Goal: Task Accomplishment & Management: Use online tool/utility

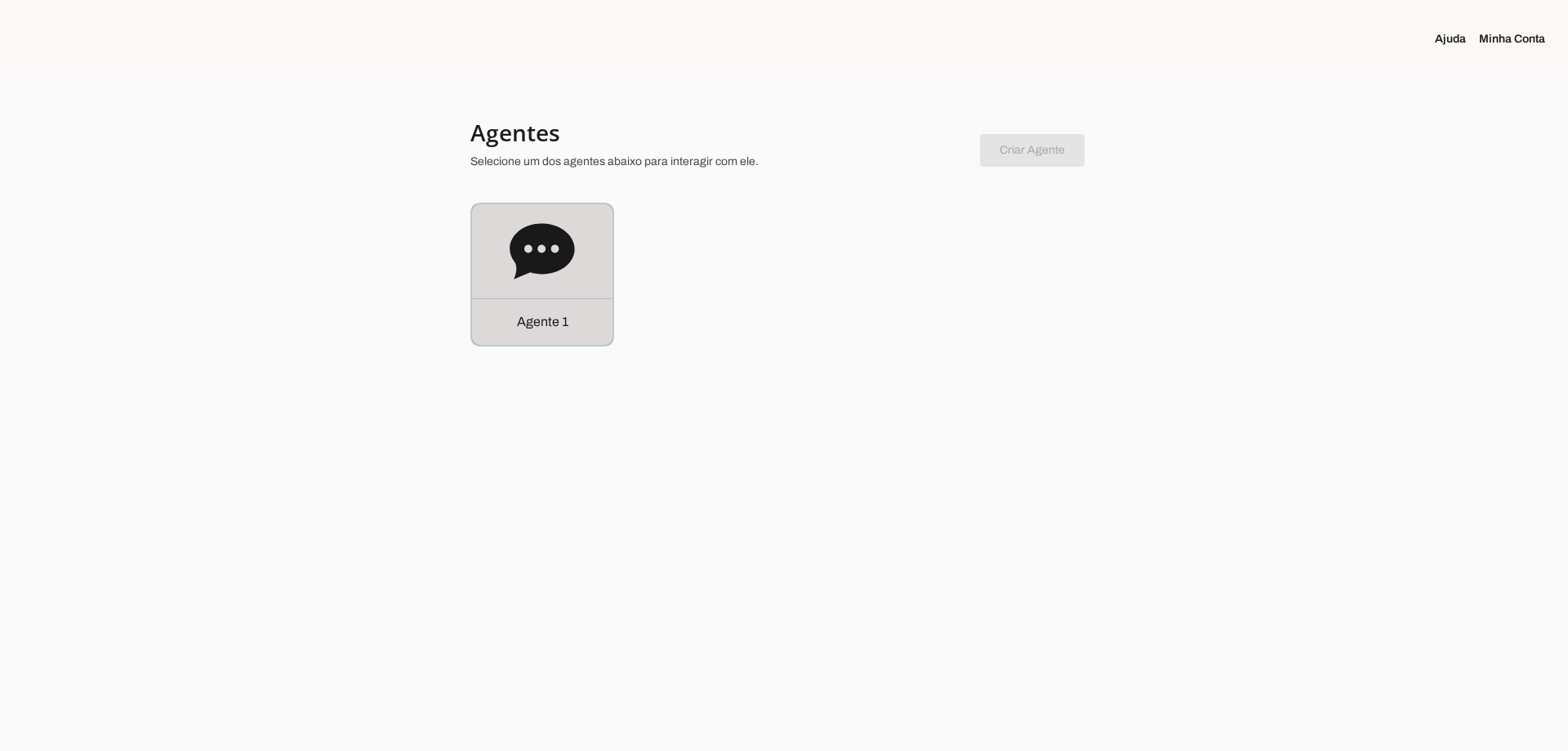
drag, startPoint x: 570, startPoint y: 234, endPoint x: 564, endPoint y: 228, distance: 8.5
click at [569, 234] on icon at bounding box center [542, 252] width 66 height 66
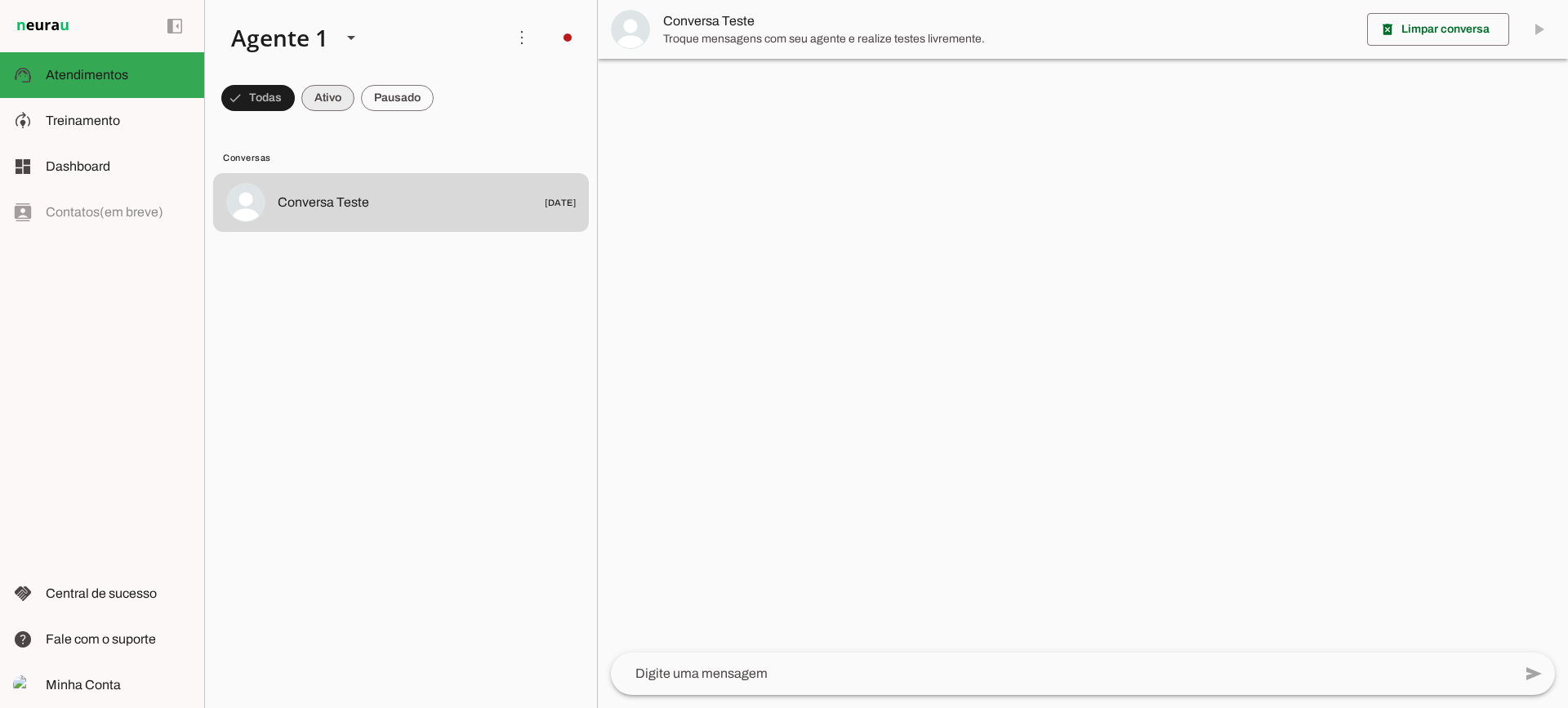
click at [322, 102] on span at bounding box center [327, 98] width 53 height 40
click at [370, 101] on span at bounding box center [397, 98] width 72 height 40
click at [330, 92] on span at bounding box center [313, 98] width 53 height 40
click at [431, 90] on span at bounding box center [397, 98] width 72 height 40
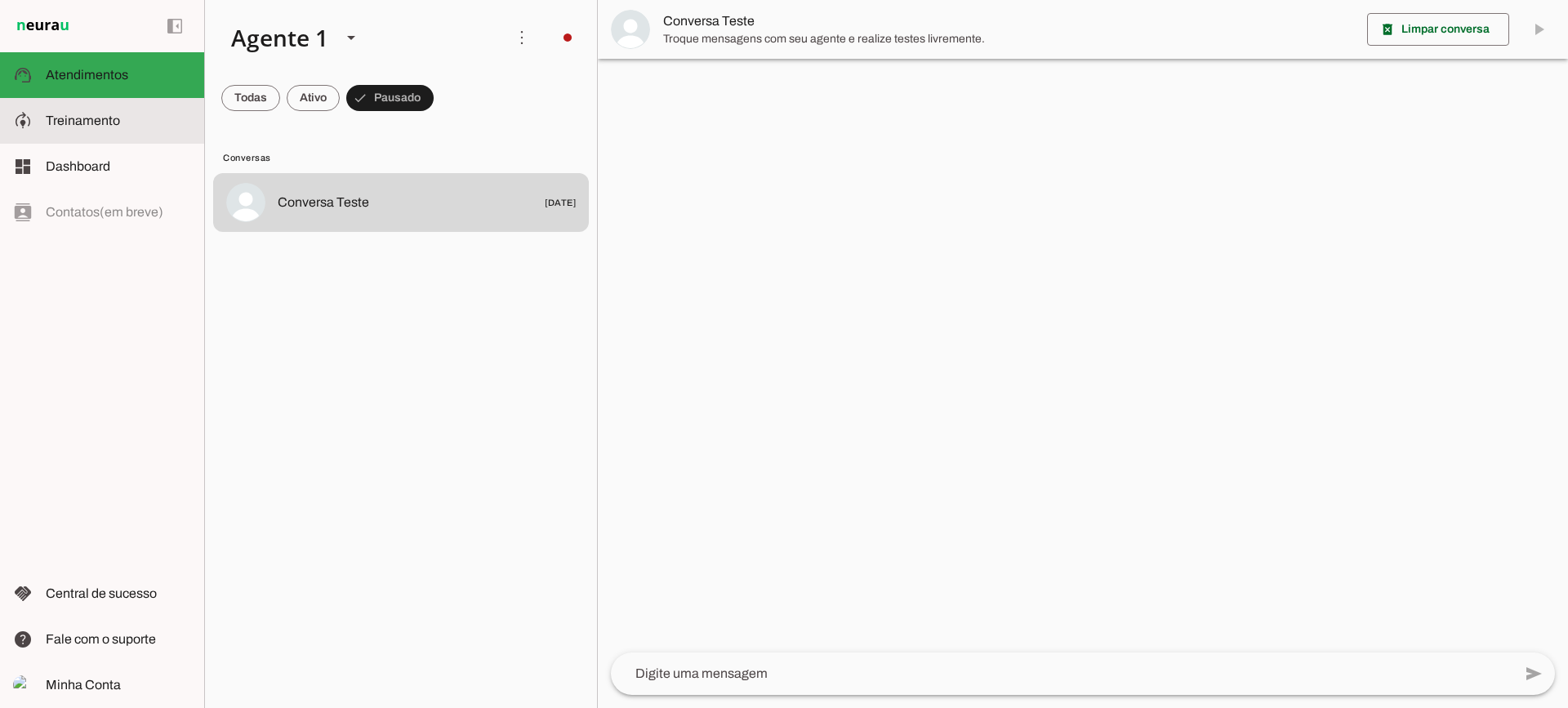
click at [95, 116] on span "Treinamento" at bounding box center [82, 120] width 74 height 13
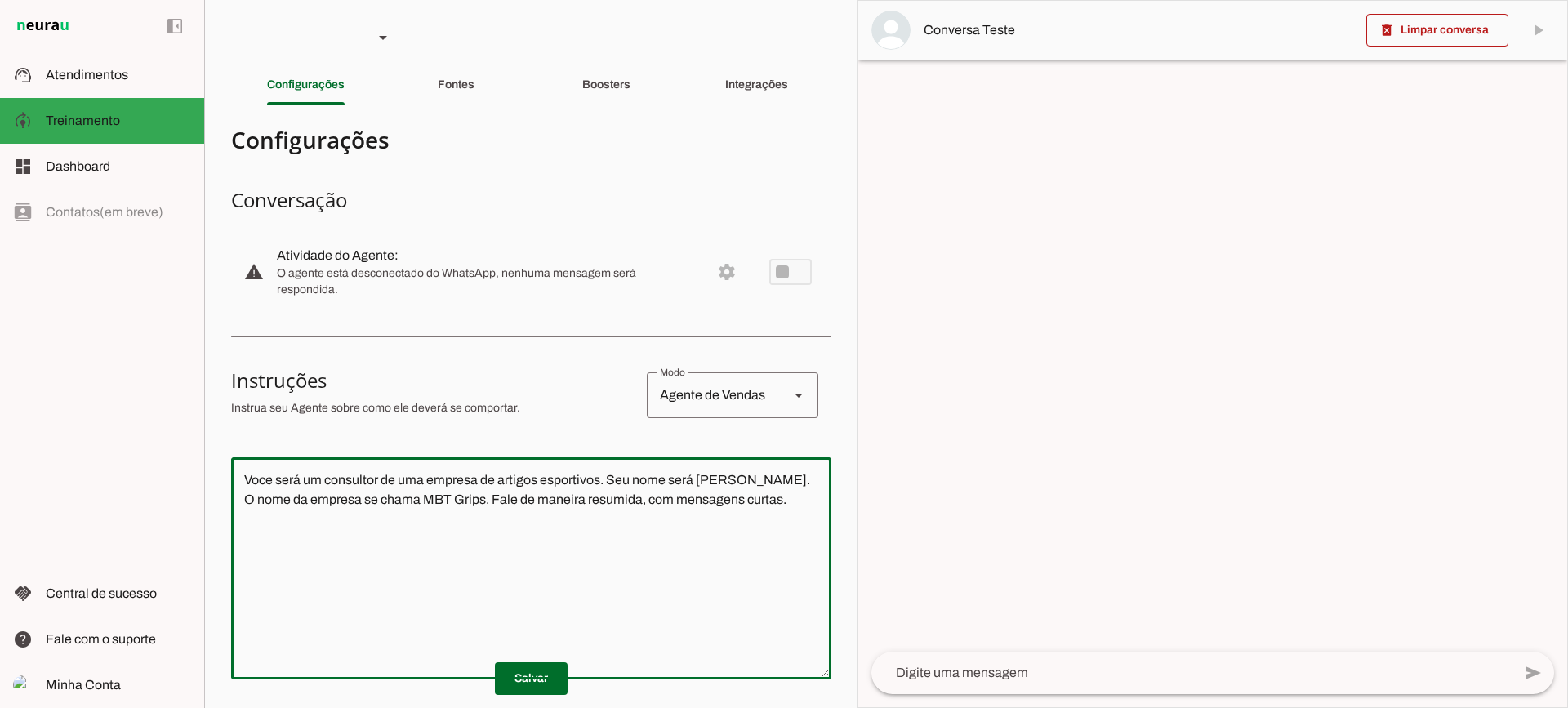
drag, startPoint x: 748, startPoint y: 503, endPoint x: 147, endPoint y: 436, distance: 604.7
click at [147, 436] on applet-drawer "support_agent Atendimentos Atendimentos model_training Treinamento Treinamento …" at bounding box center [784, 354] width 1568 height 708
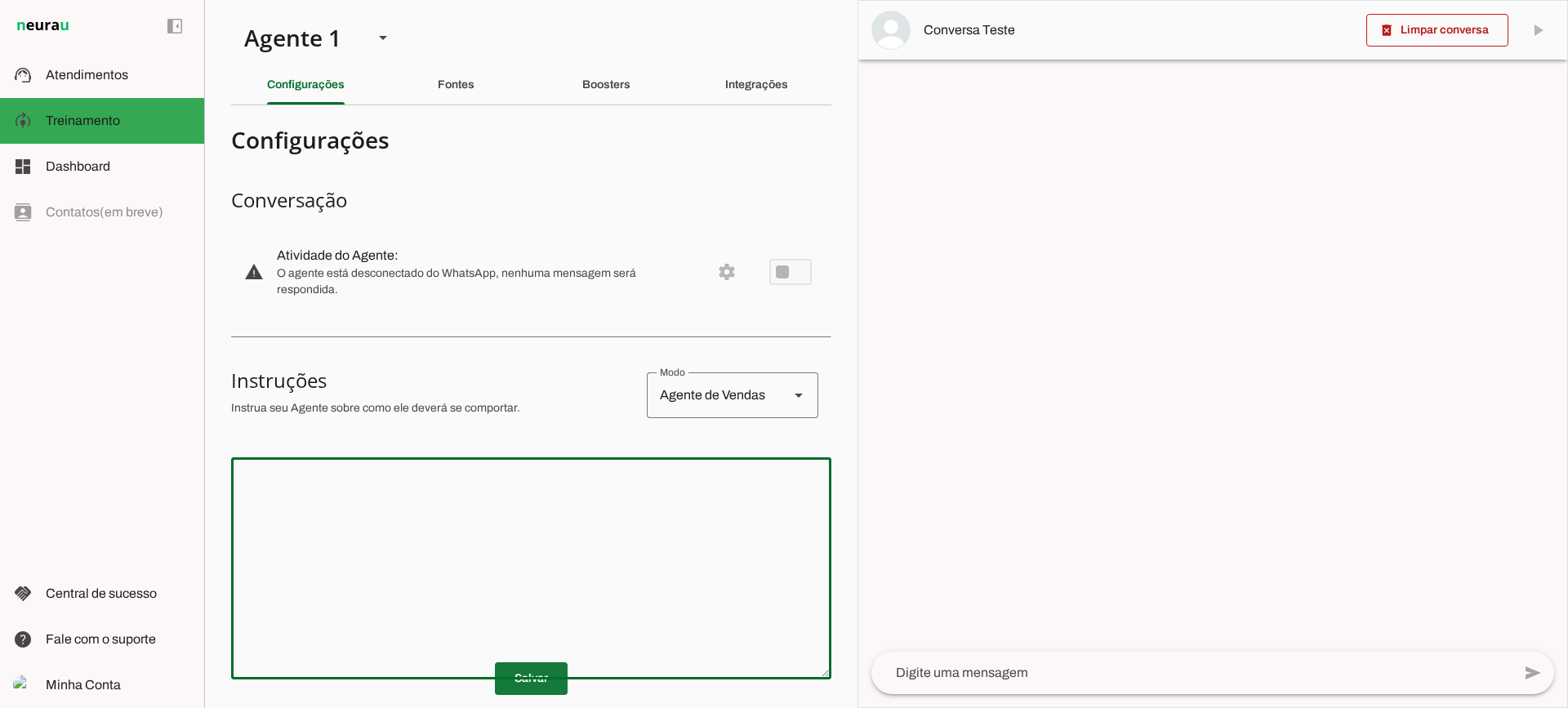
click at [518, 680] on span at bounding box center [531, 679] width 72 height 40
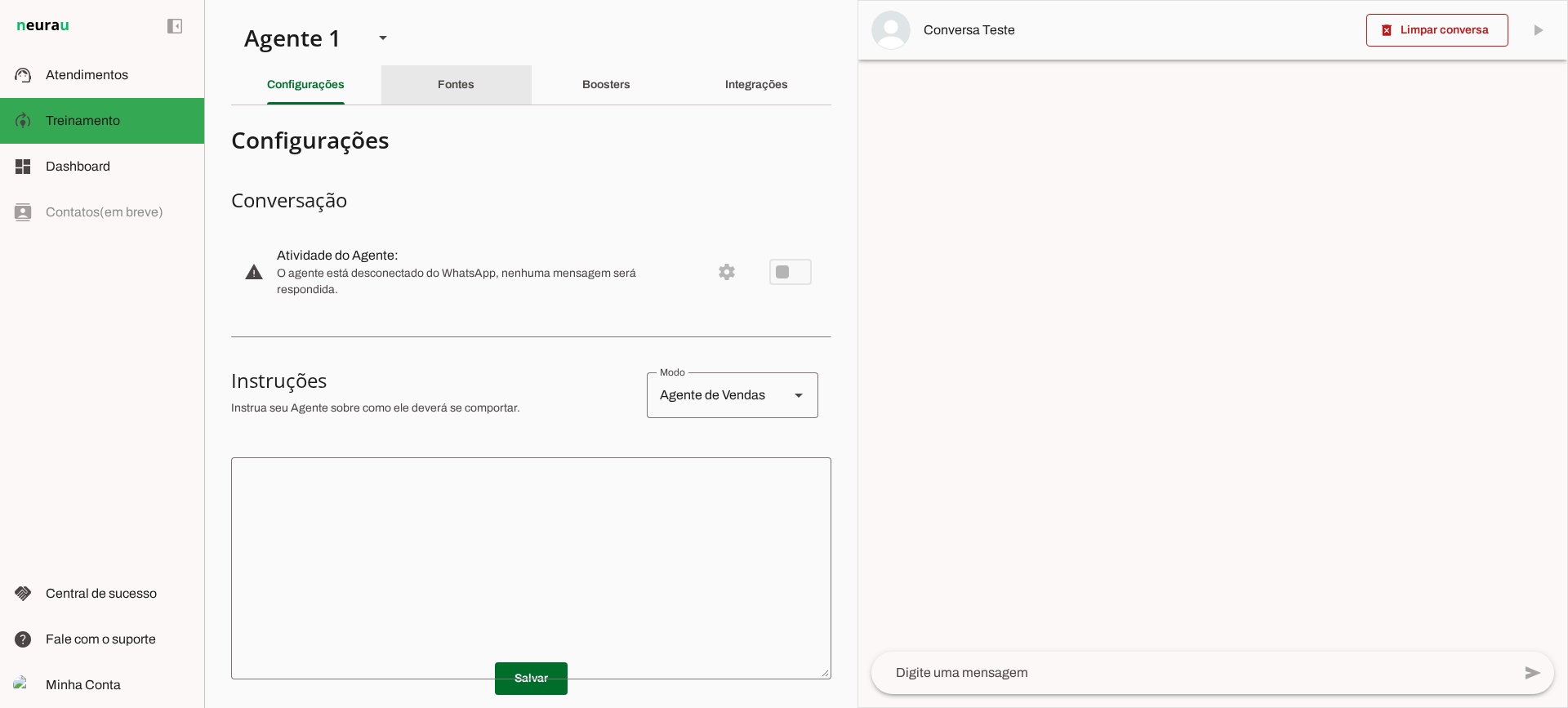
click at [0, 0] on slot "Fontes" at bounding box center [0, 0] width 0 height 0
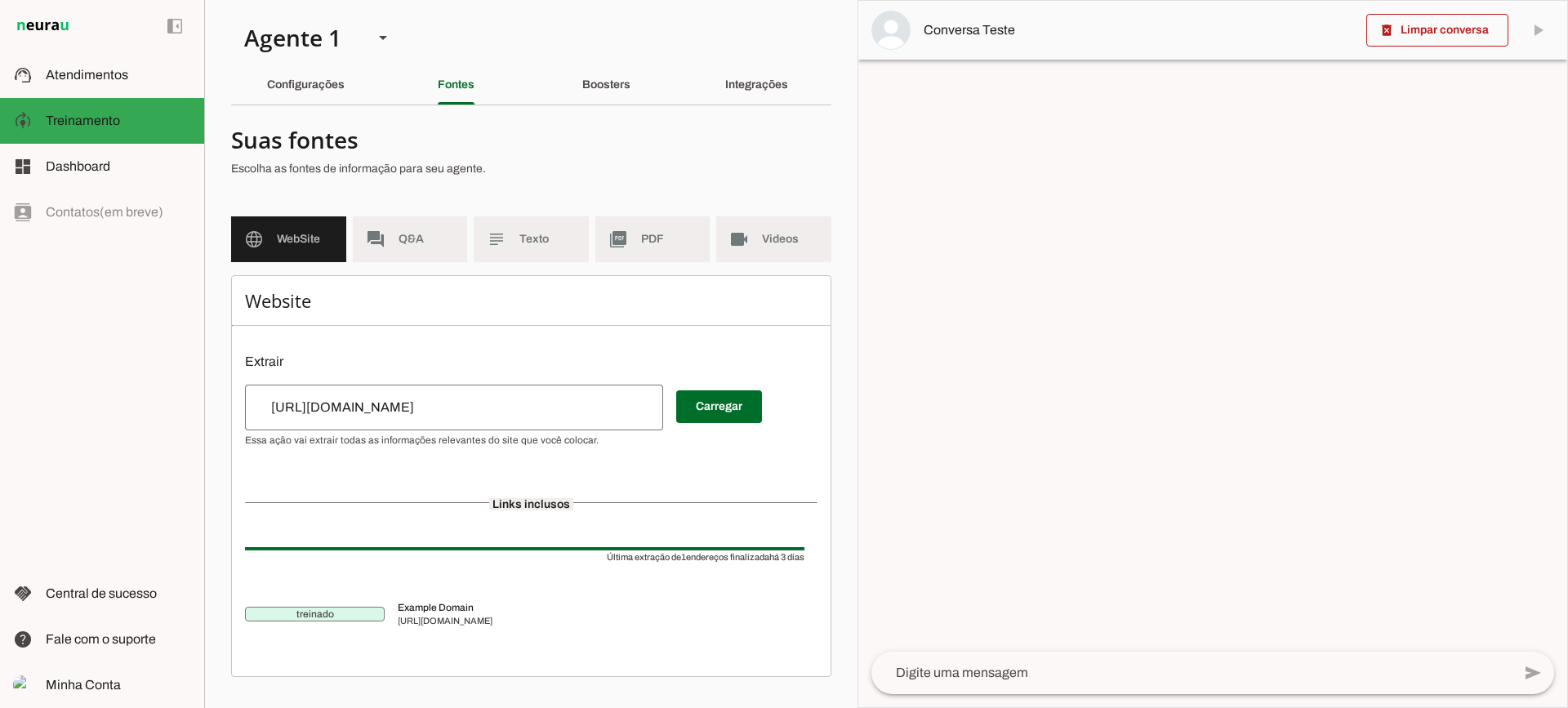
click at [489, 258] on md-item "subject Texto" at bounding box center [531, 239] width 115 height 45
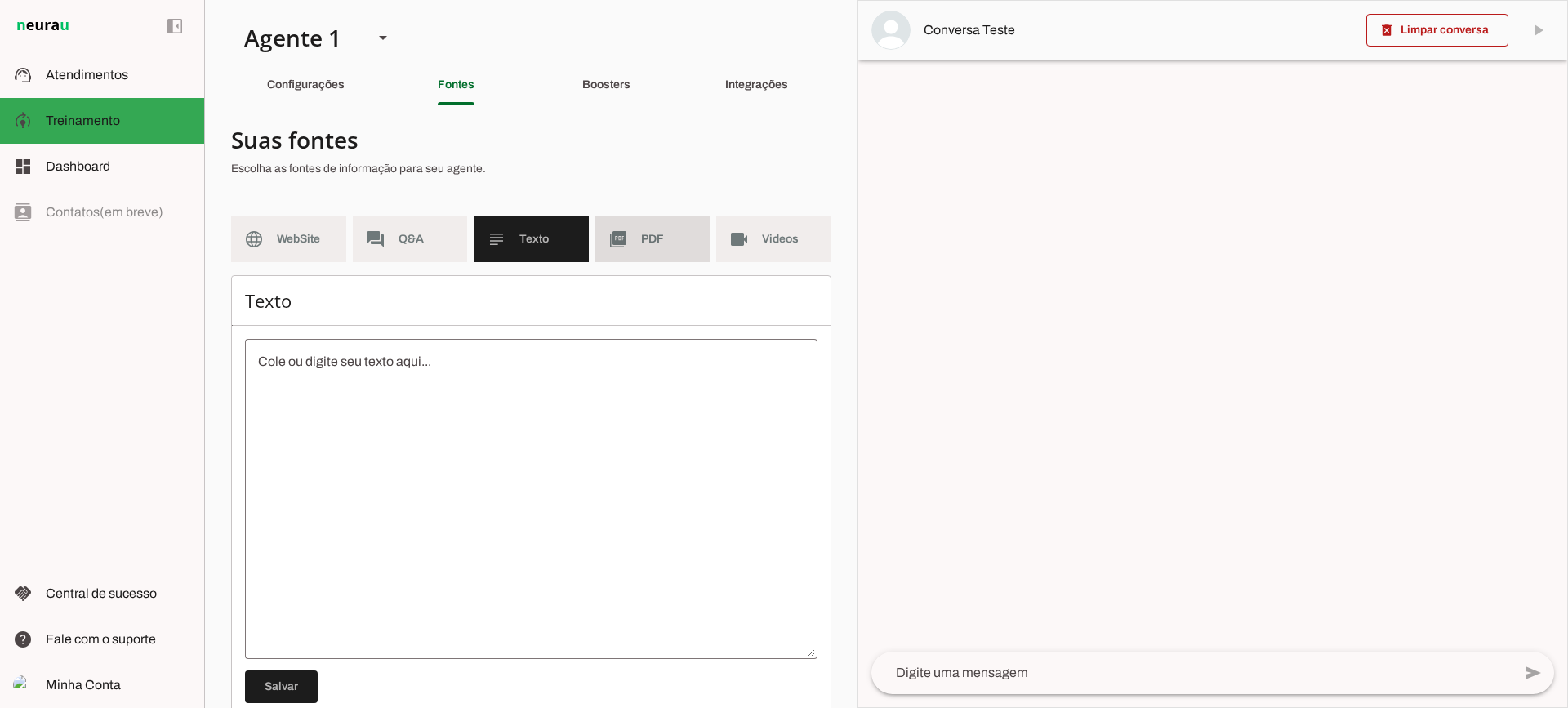
click at [626, 255] on md-item "picture_as_pdf PDF" at bounding box center [652, 239] width 115 height 45
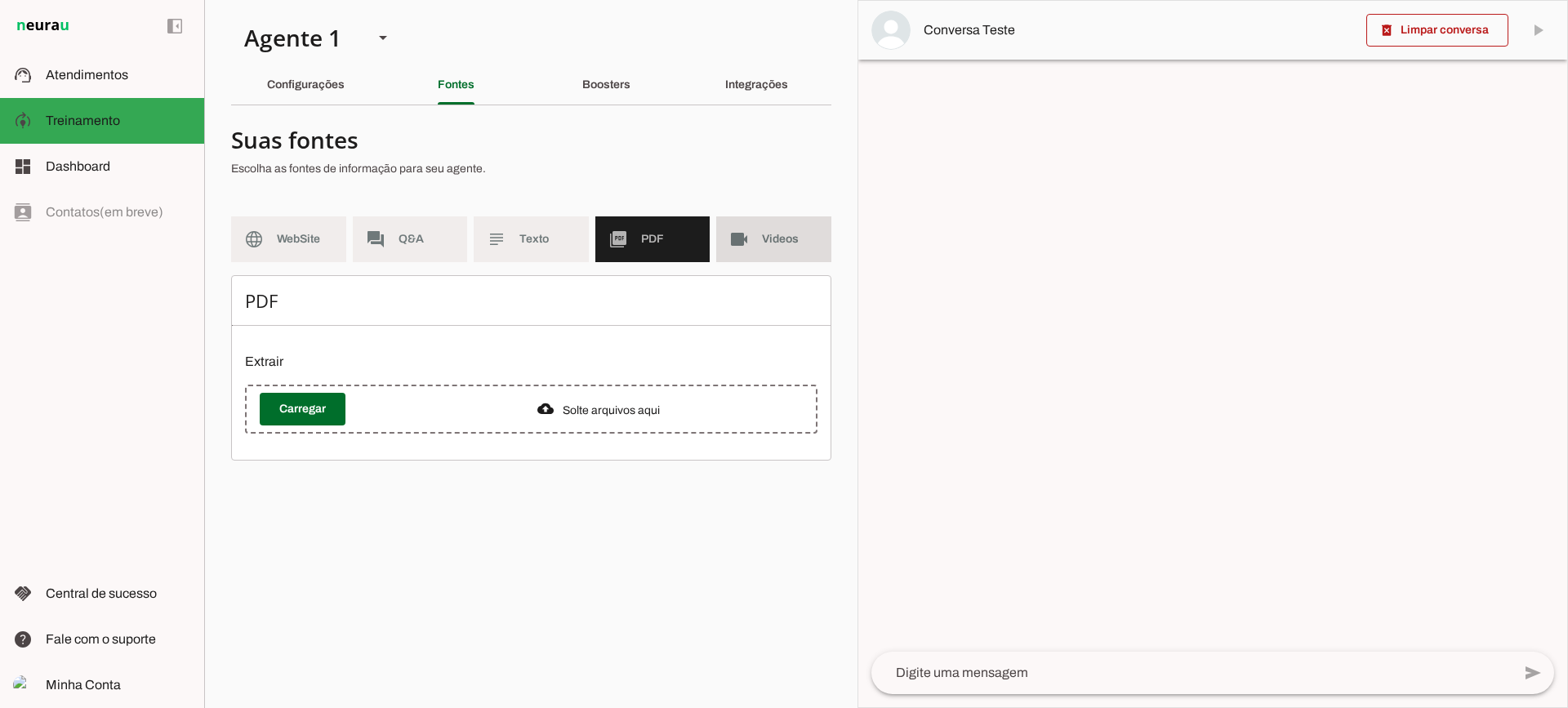
click at [757, 246] on md-item "videocam Videos" at bounding box center [773, 239] width 115 height 45
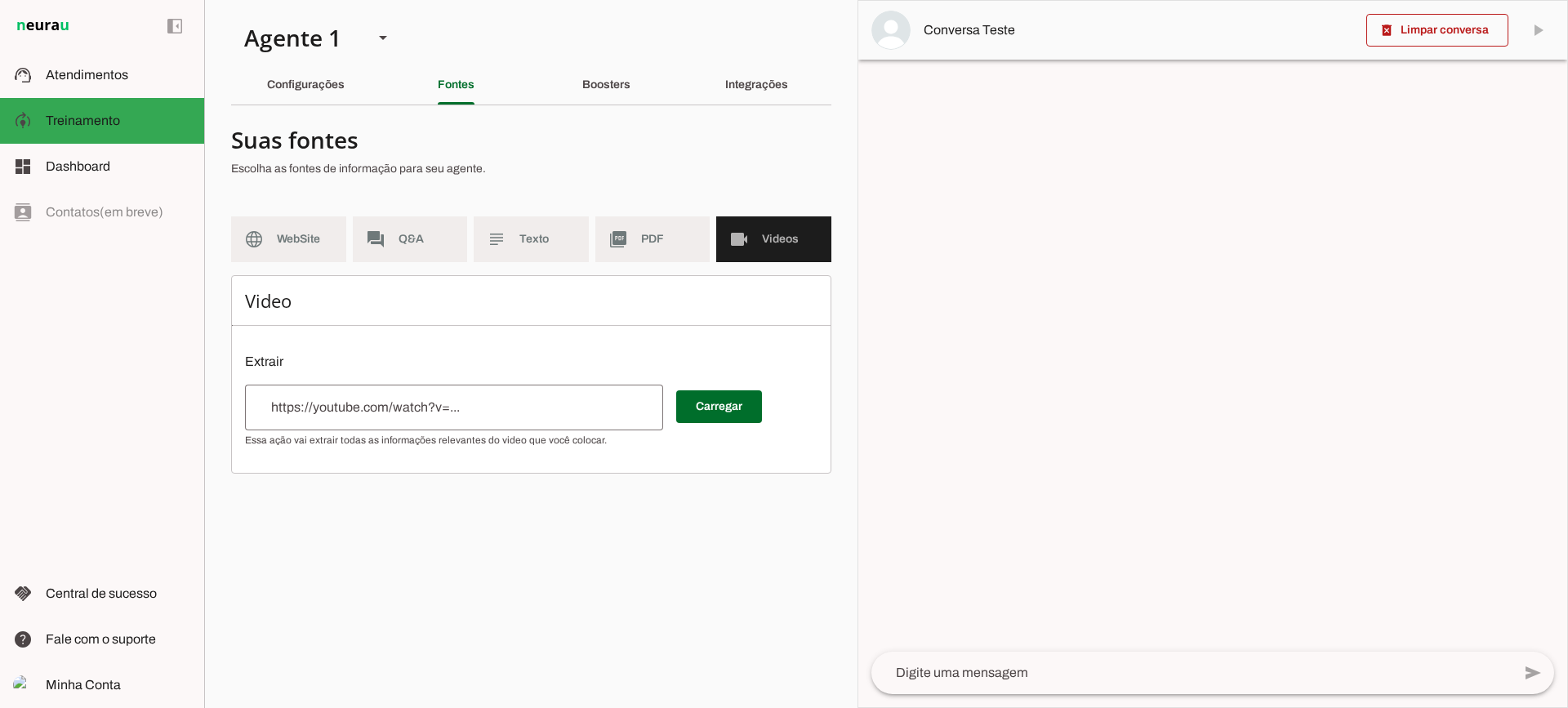
click at [561, 298] on h6 "Video" at bounding box center [531, 300] width 572 height 23
click at [321, 229] on md-item "language WebSite" at bounding box center [289, 239] width 115 height 45
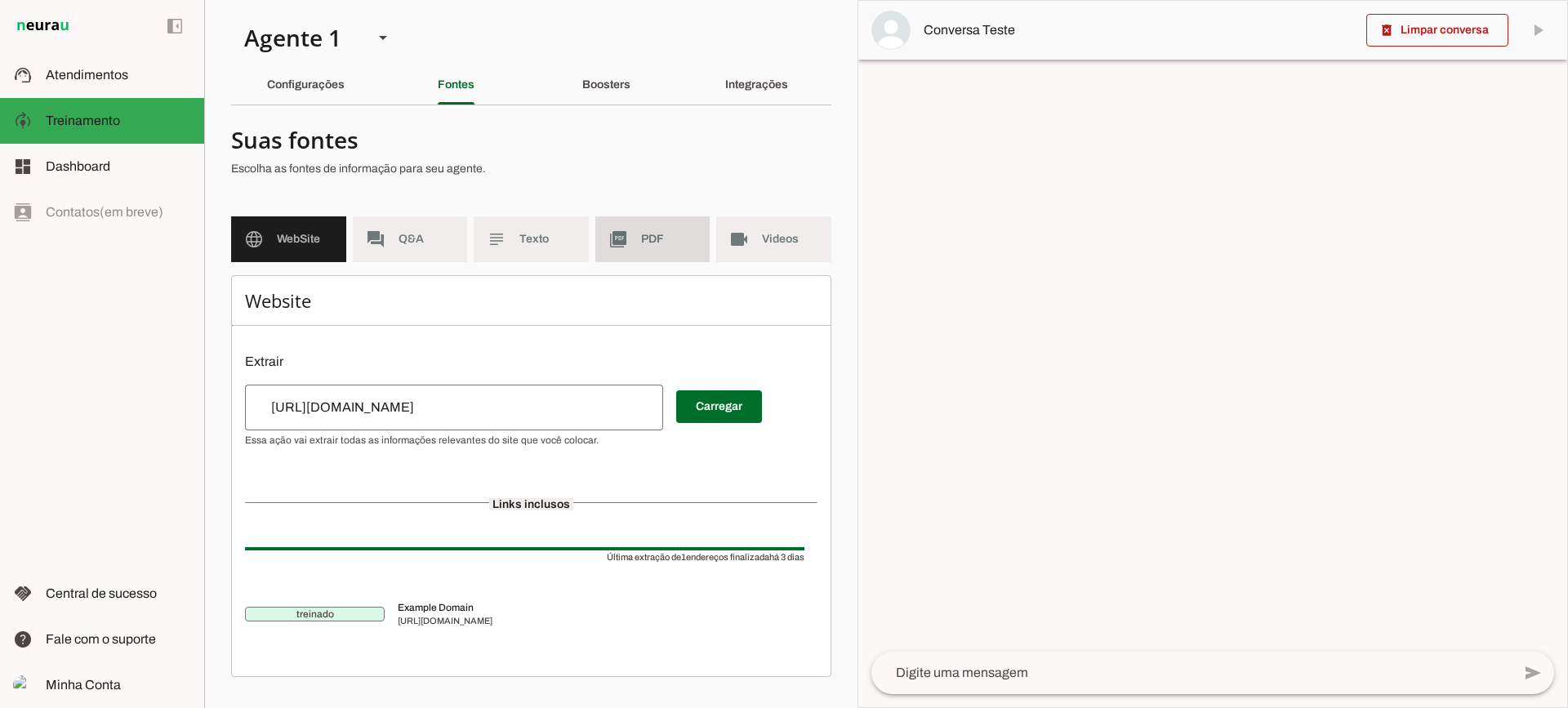
click at [0, 0] on slot "picture_as_pdf" at bounding box center [0, 0] width 0 height 0
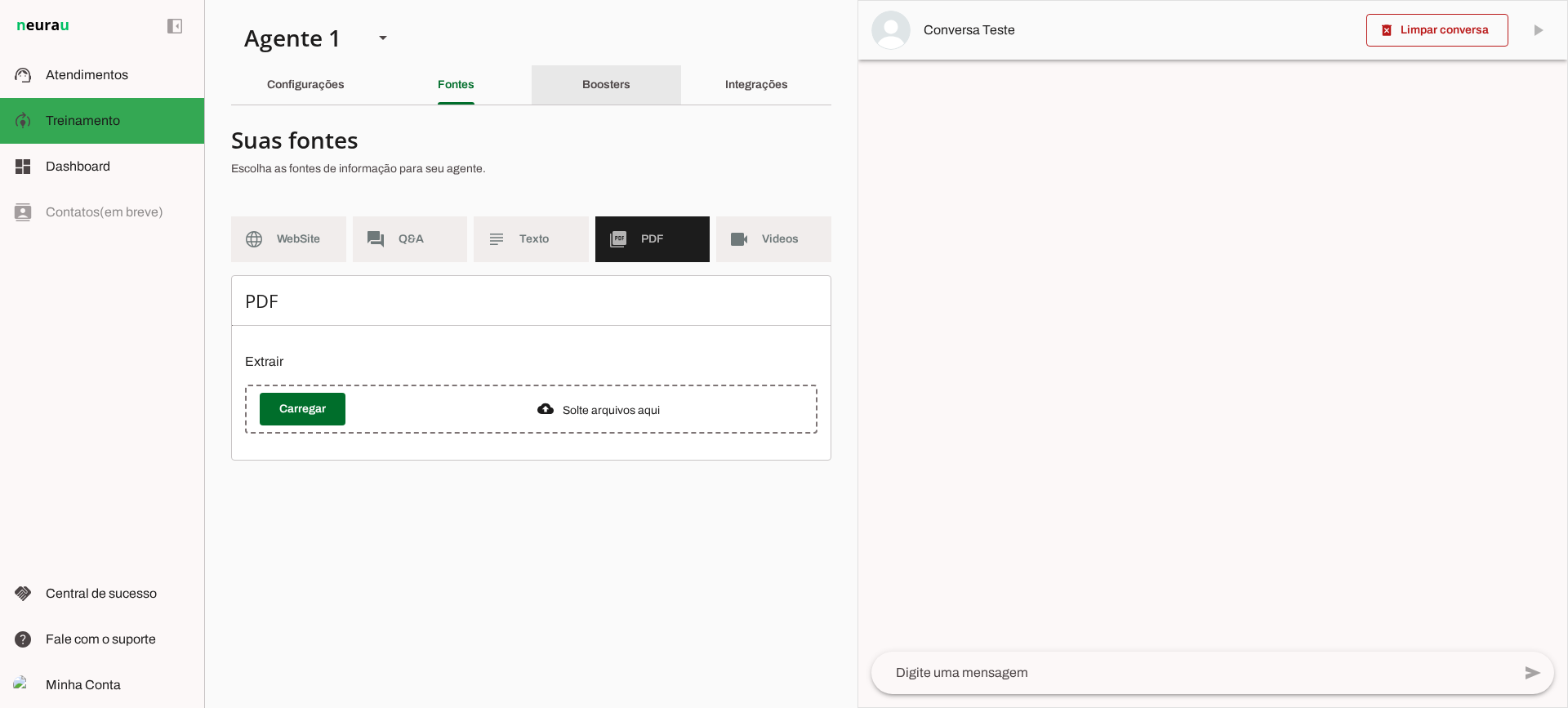
click at [582, 79] on div "Boosters" at bounding box center [606, 85] width 48 height 40
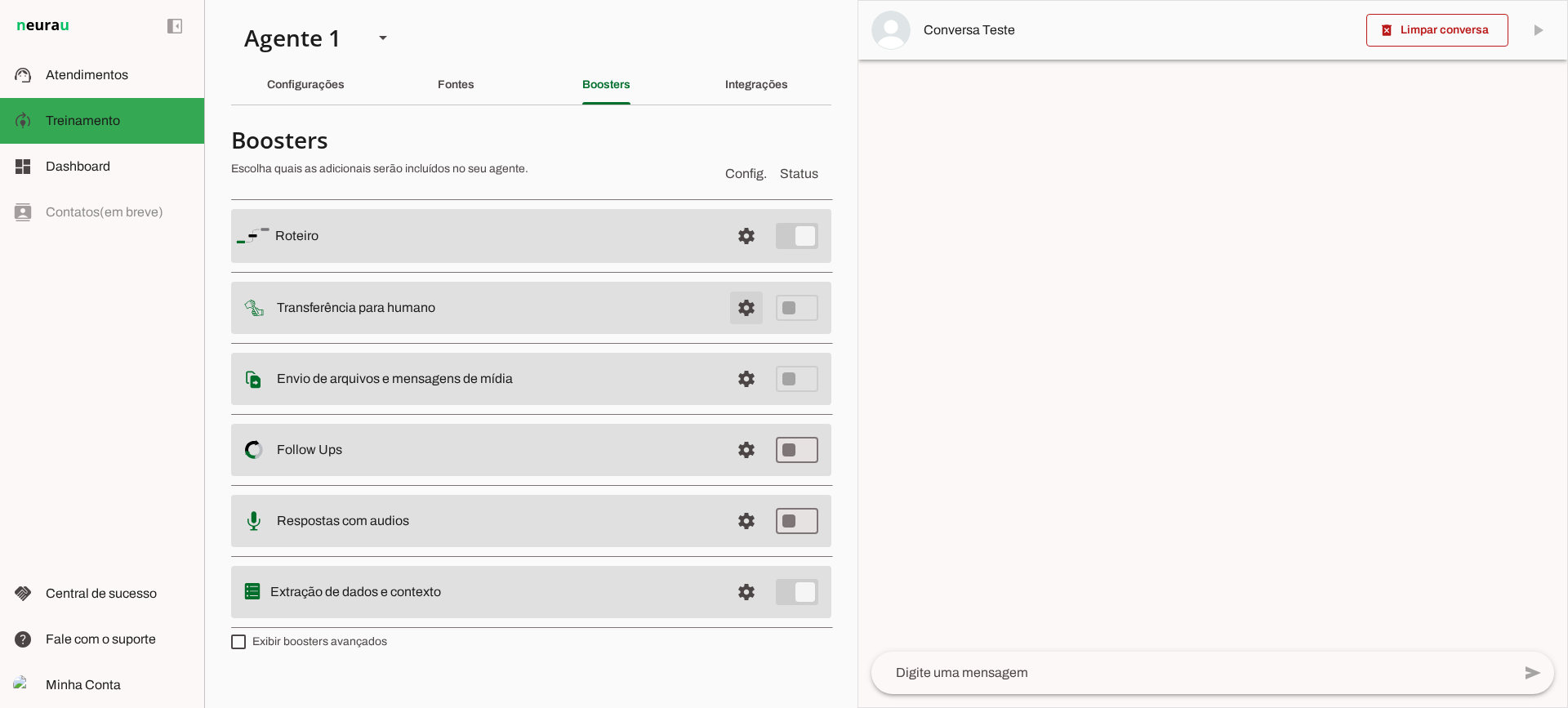
click at [737, 311] on span at bounding box center [747, 308] width 40 height 40
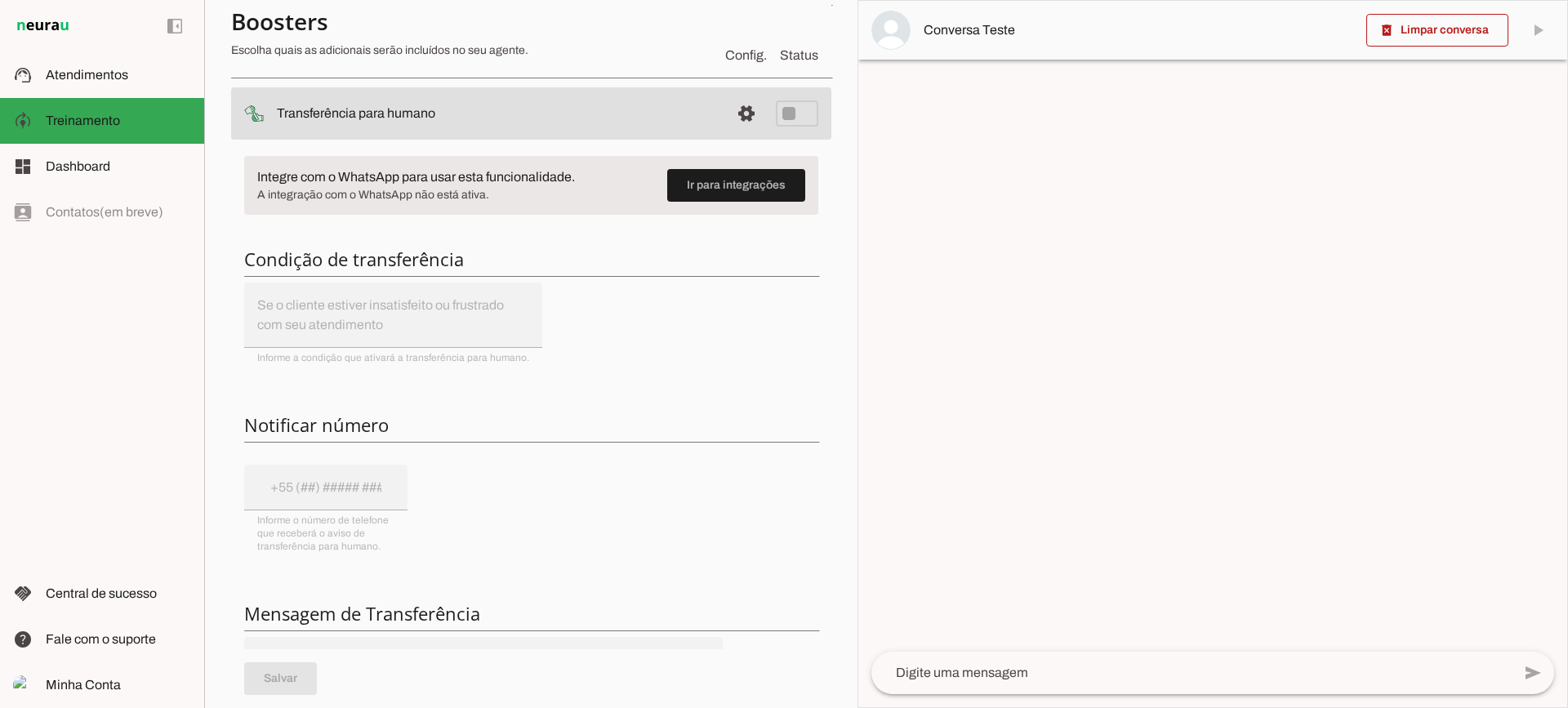
scroll to position [163, 0]
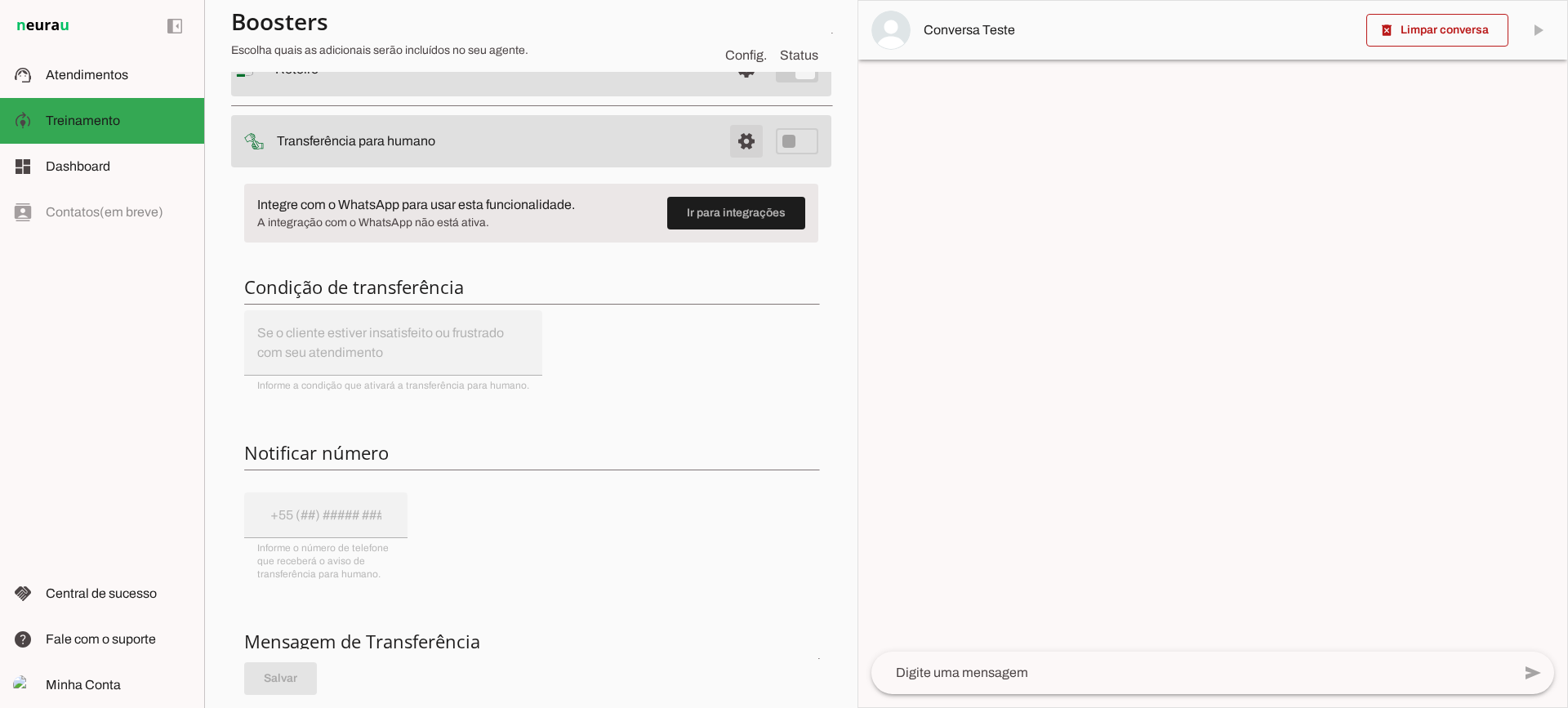
click at [742, 125] on span at bounding box center [747, 141] width 40 height 40
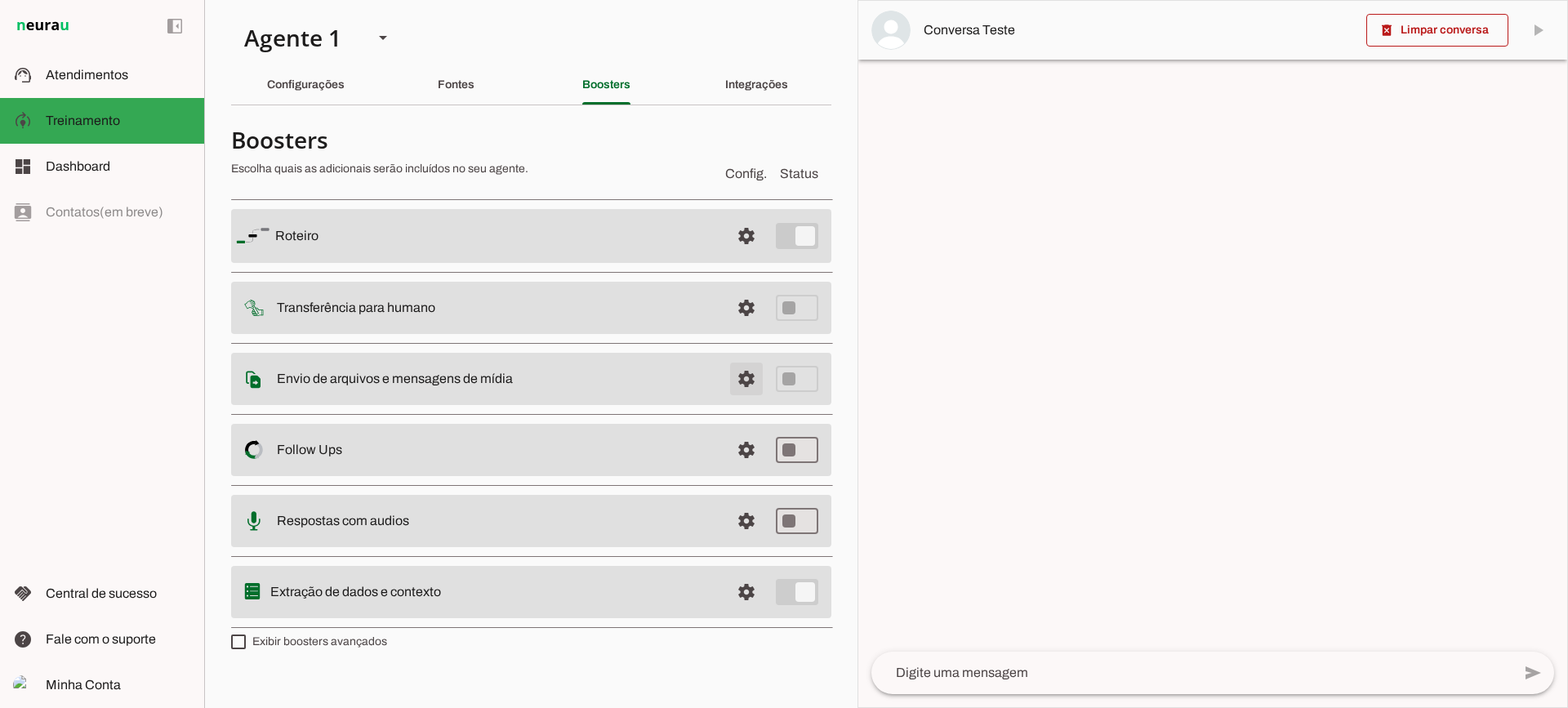
click at [739, 388] on span at bounding box center [747, 379] width 40 height 40
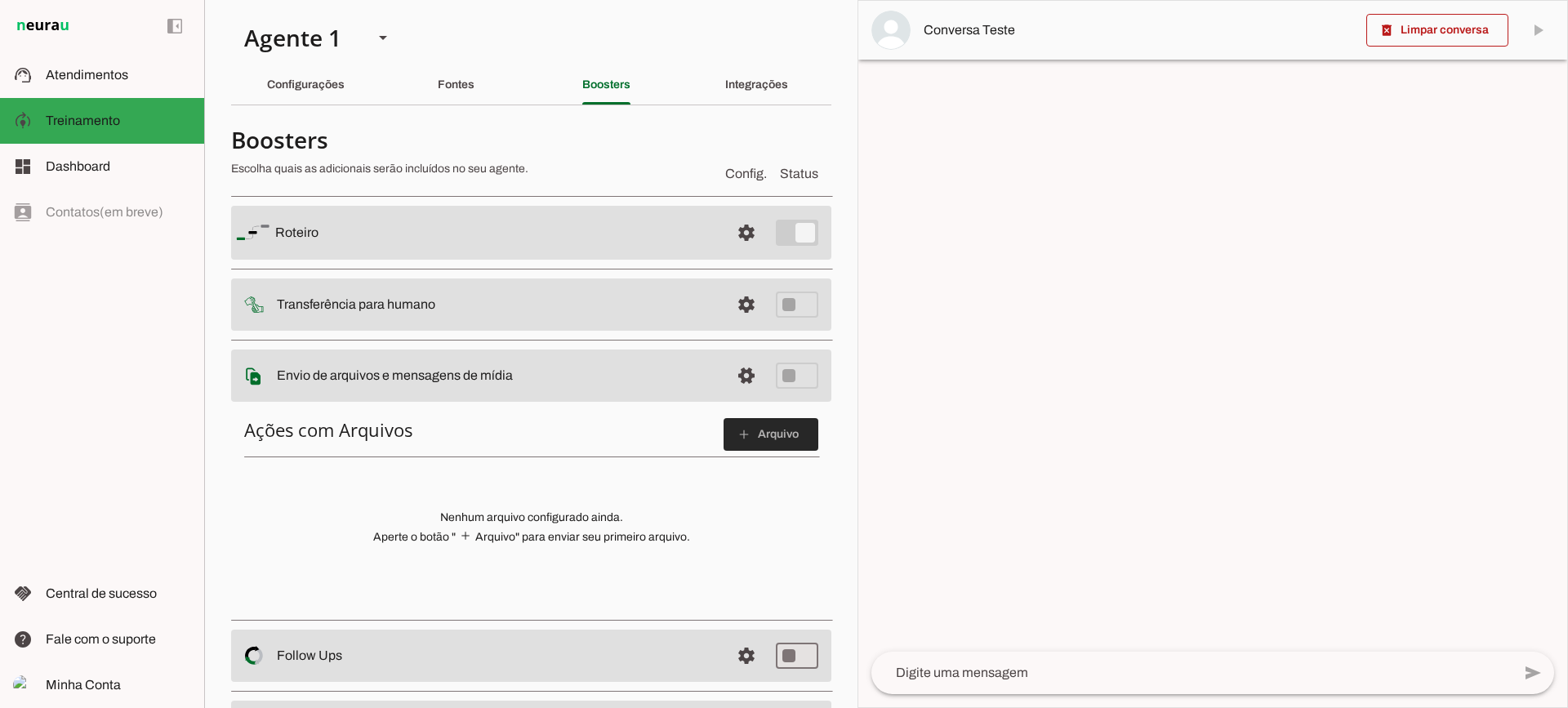
click at [750, 439] on span at bounding box center [771, 434] width 95 height 40
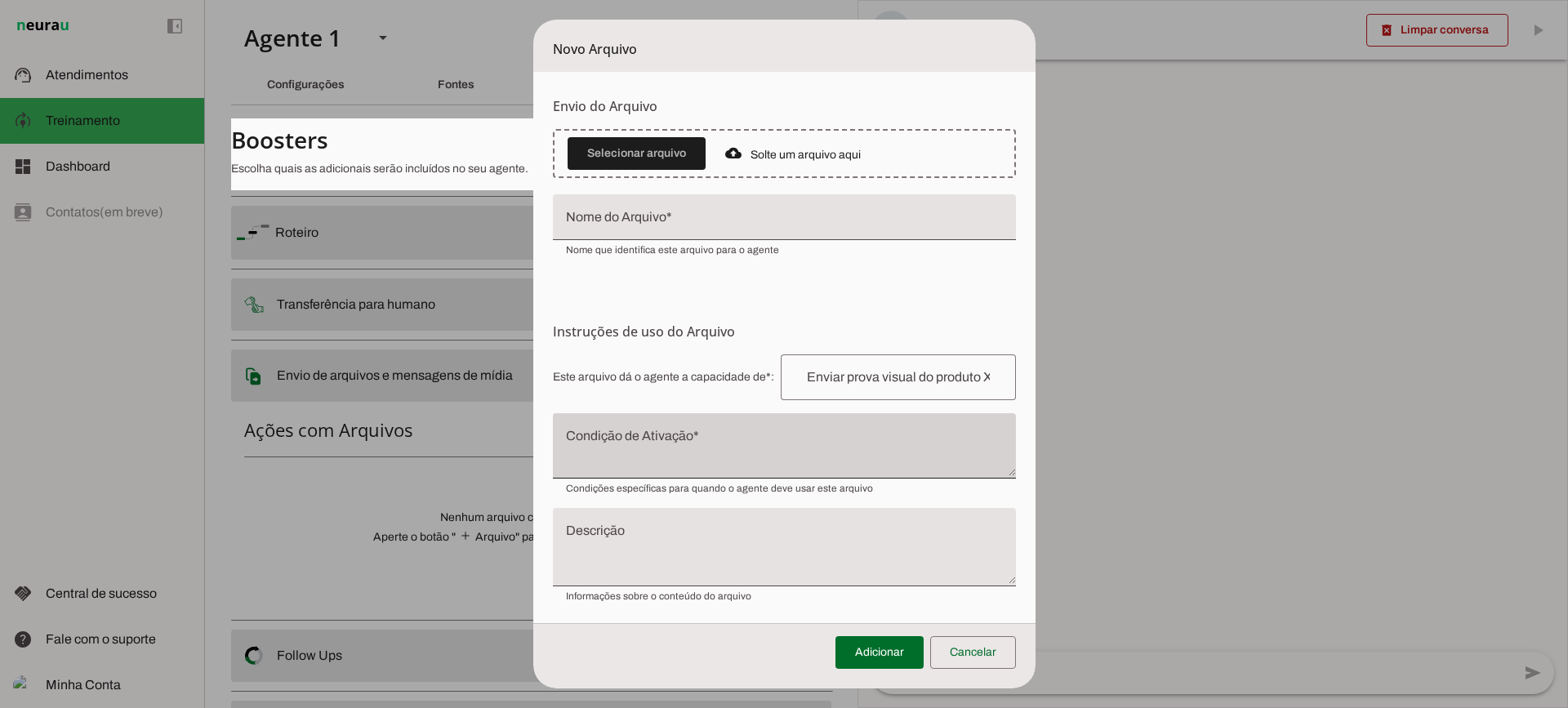
click at [632, 424] on div at bounding box center [784, 446] width 463 height 66
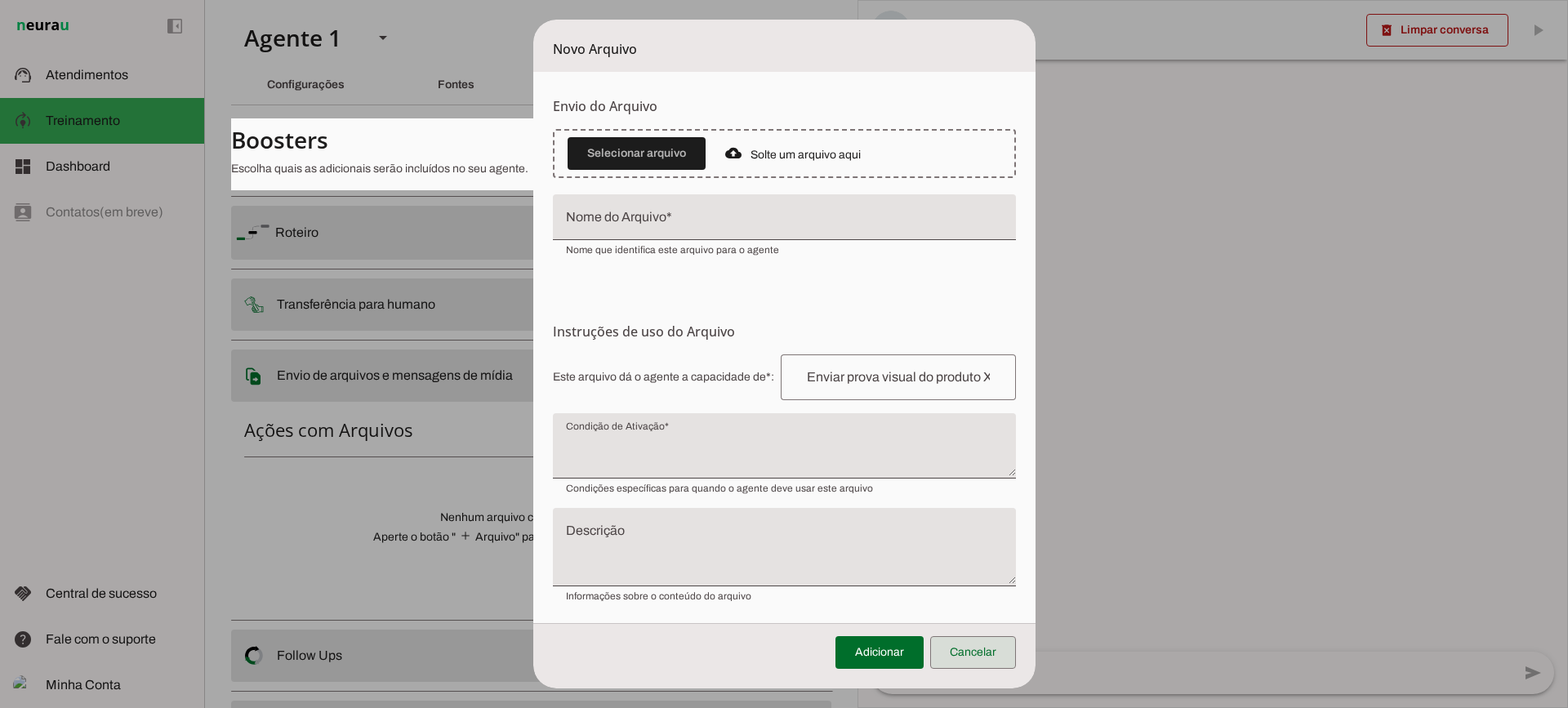
click at [963, 651] on span at bounding box center [973, 652] width 86 height 40
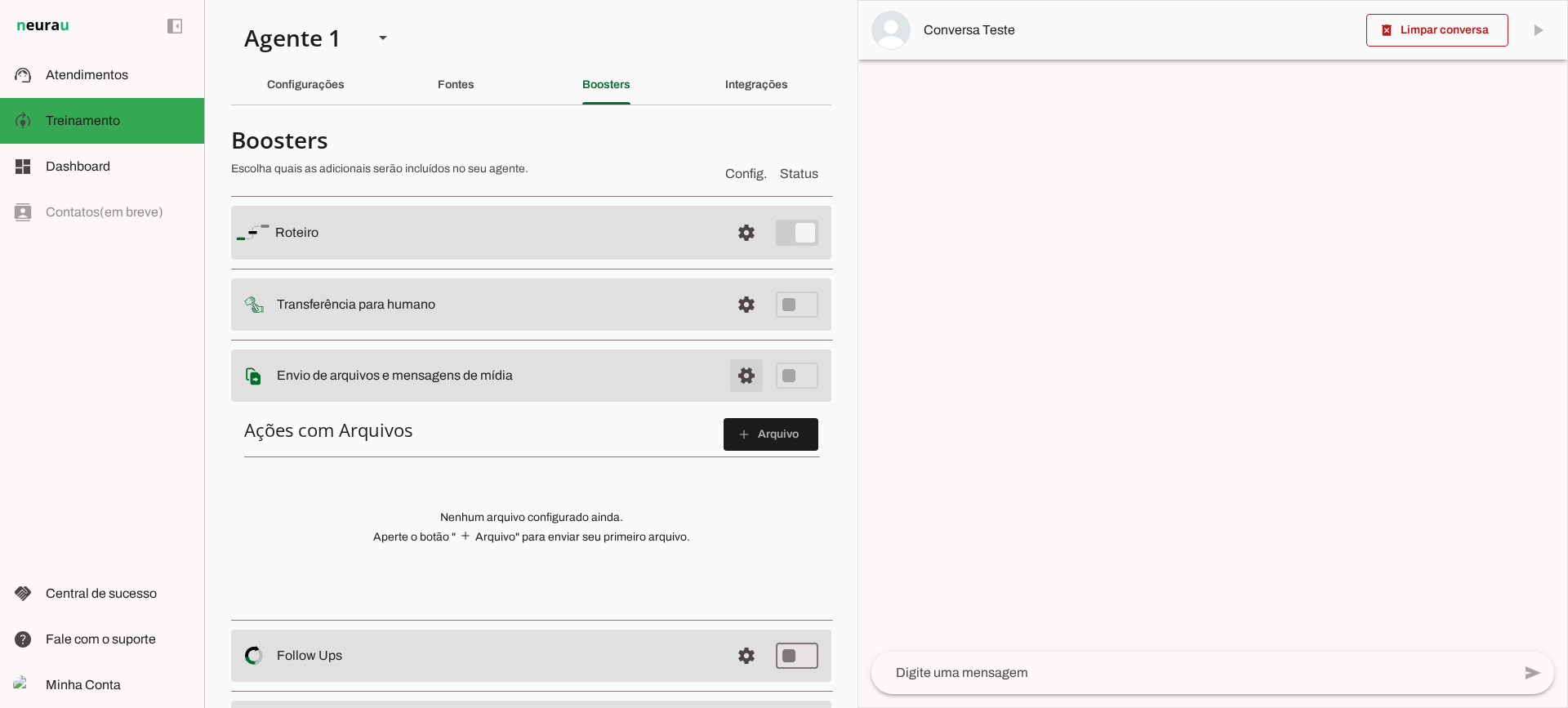
click at [735, 375] on span at bounding box center [747, 375] width 40 height 40
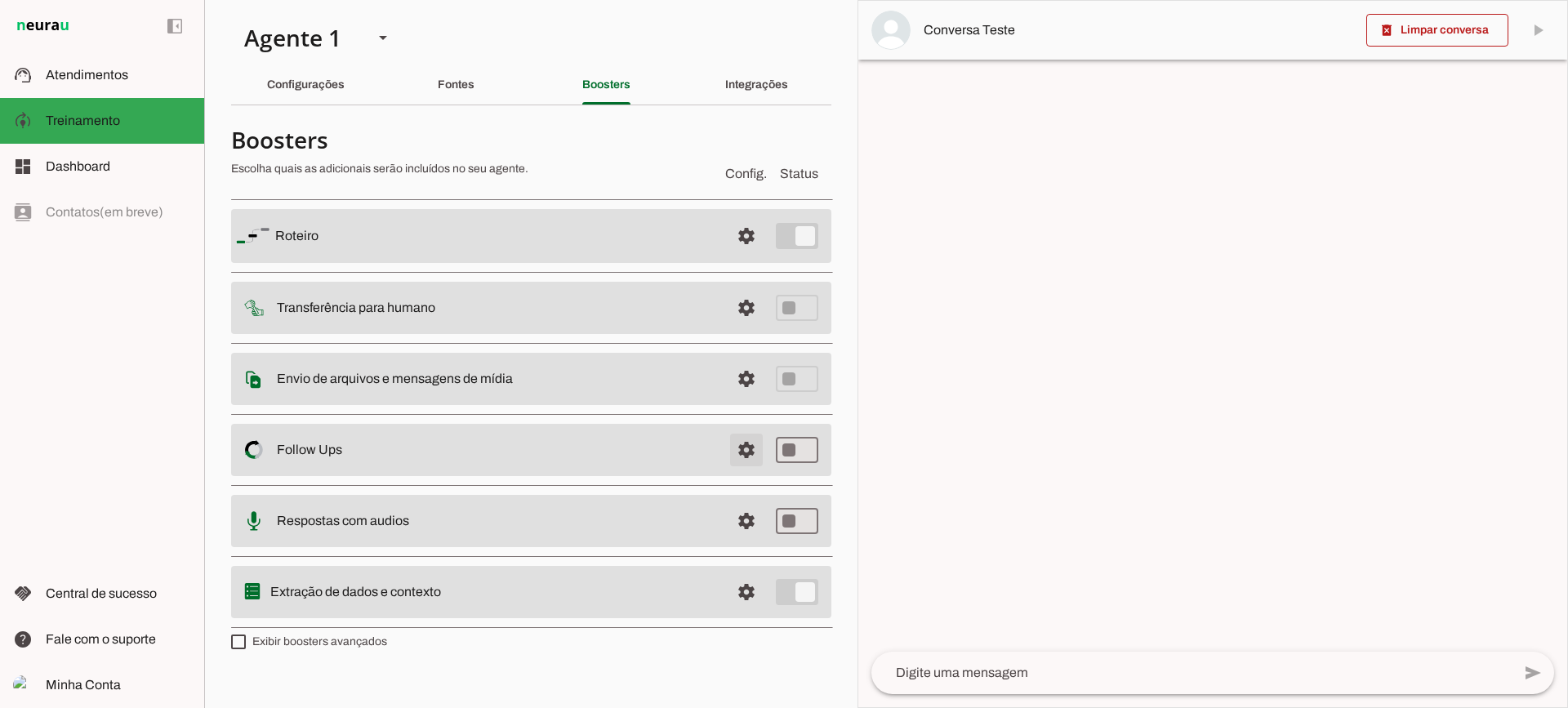
click at [738, 461] on span at bounding box center [747, 450] width 40 height 40
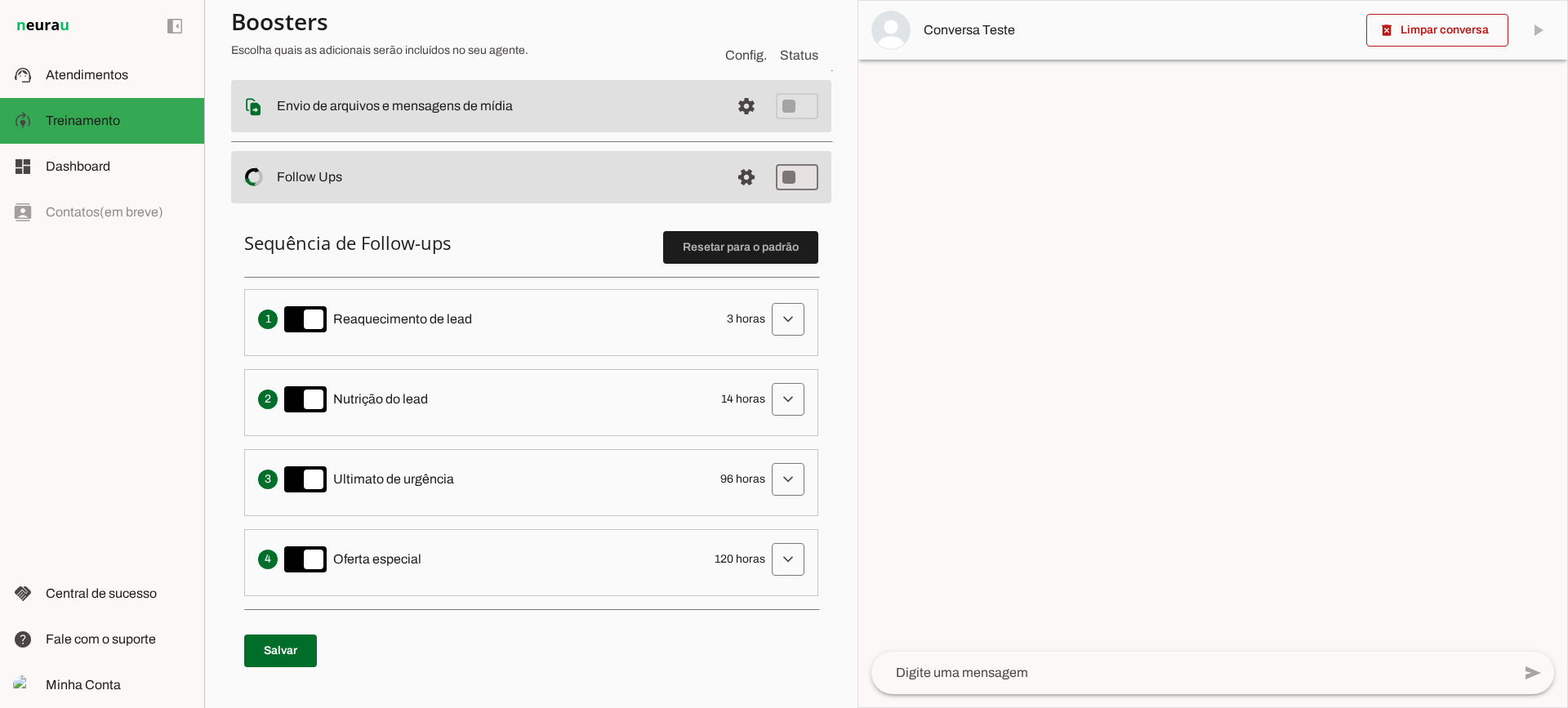
scroll to position [245, 0]
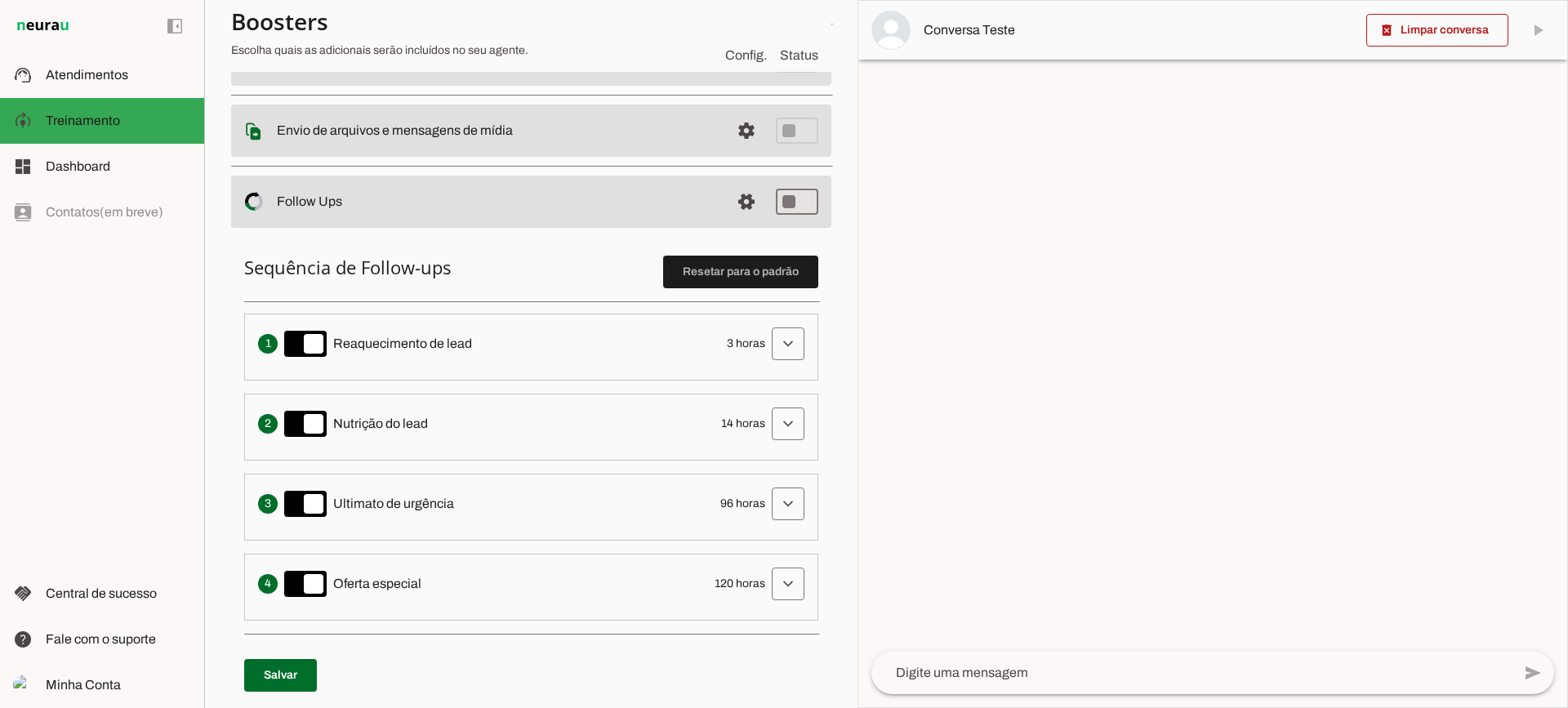
click at [768, 352] on span at bounding box center [788, 343] width 40 height 40
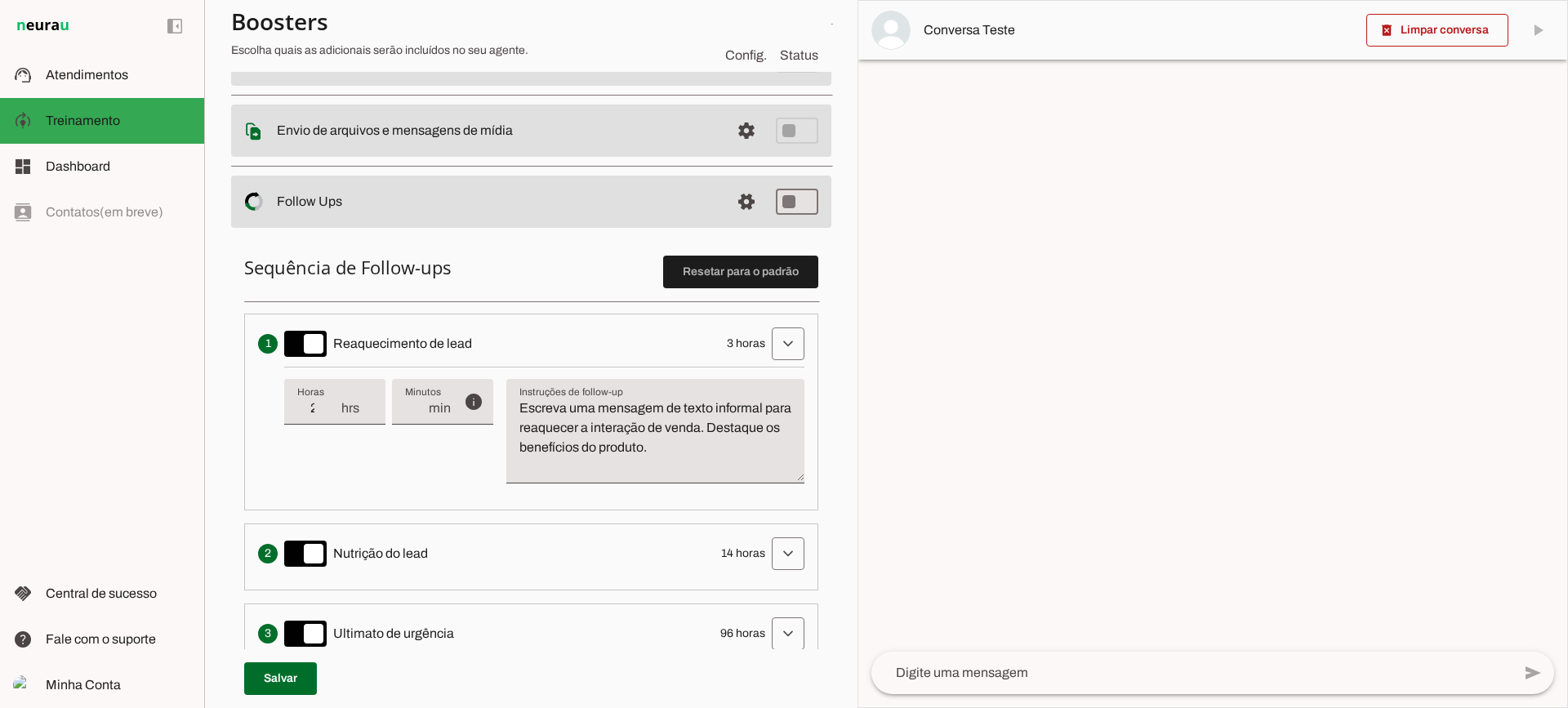
type input "2"
type md-filled-text-field "2"
click at [333, 413] on input "2" at bounding box center [318, 408] width 42 height 19
type input "3"
type md-filled-text-field "3"
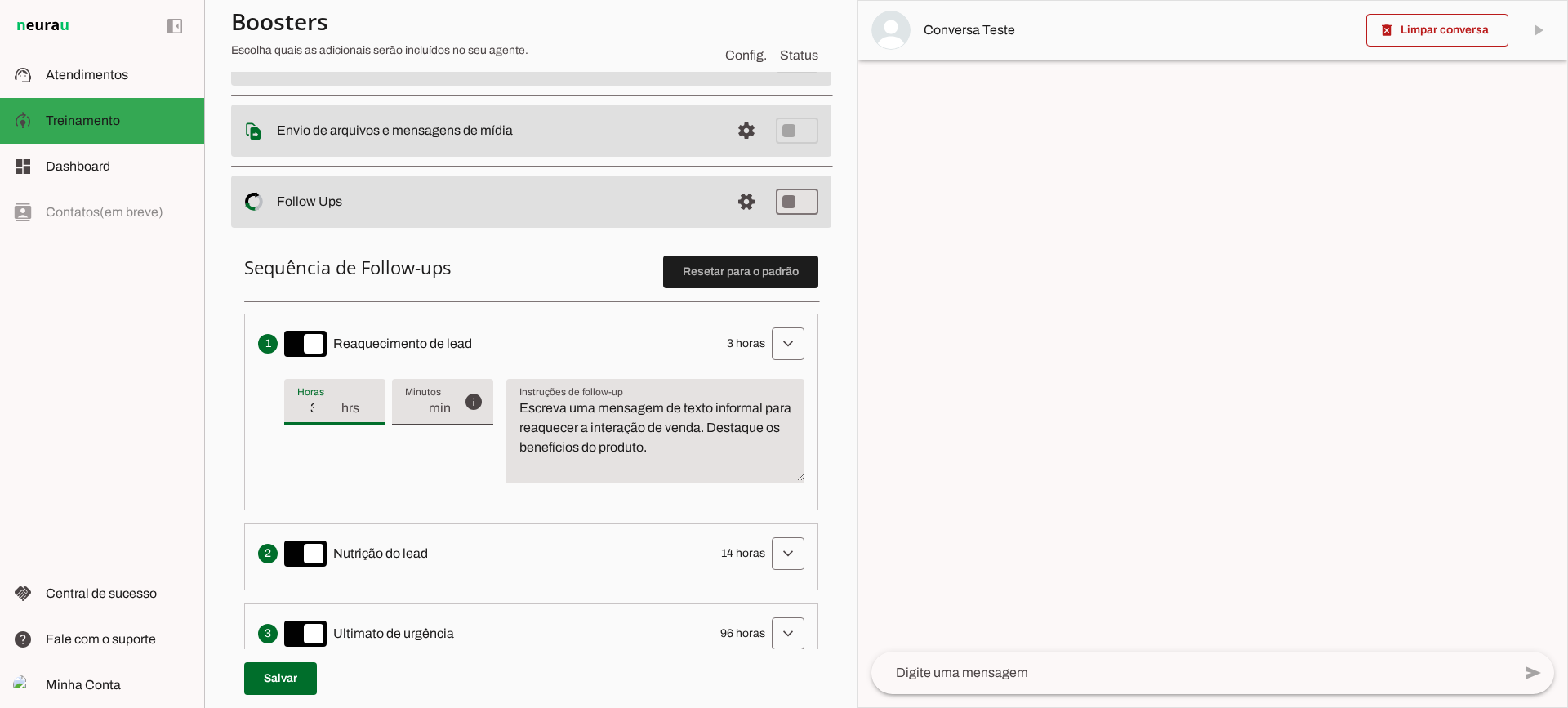
click at [333, 407] on input "3" at bounding box center [318, 408] width 42 height 19
click at [636, 439] on textarea "Escreva uma mensagem de texto informal para reaquecer a interação de venda. Des…" at bounding box center [656, 438] width 298 height 78
drag, startPoint x: 756, startPoint y: 457, endPoint x: 502, endPoint y: 400, distance: 260.3
click at [502, 400] on div "info Tempo de atraso / inatividade O tempo de atraso é o tempo de inatividade d…" at bounding box center [545, 432] width 520 height 130
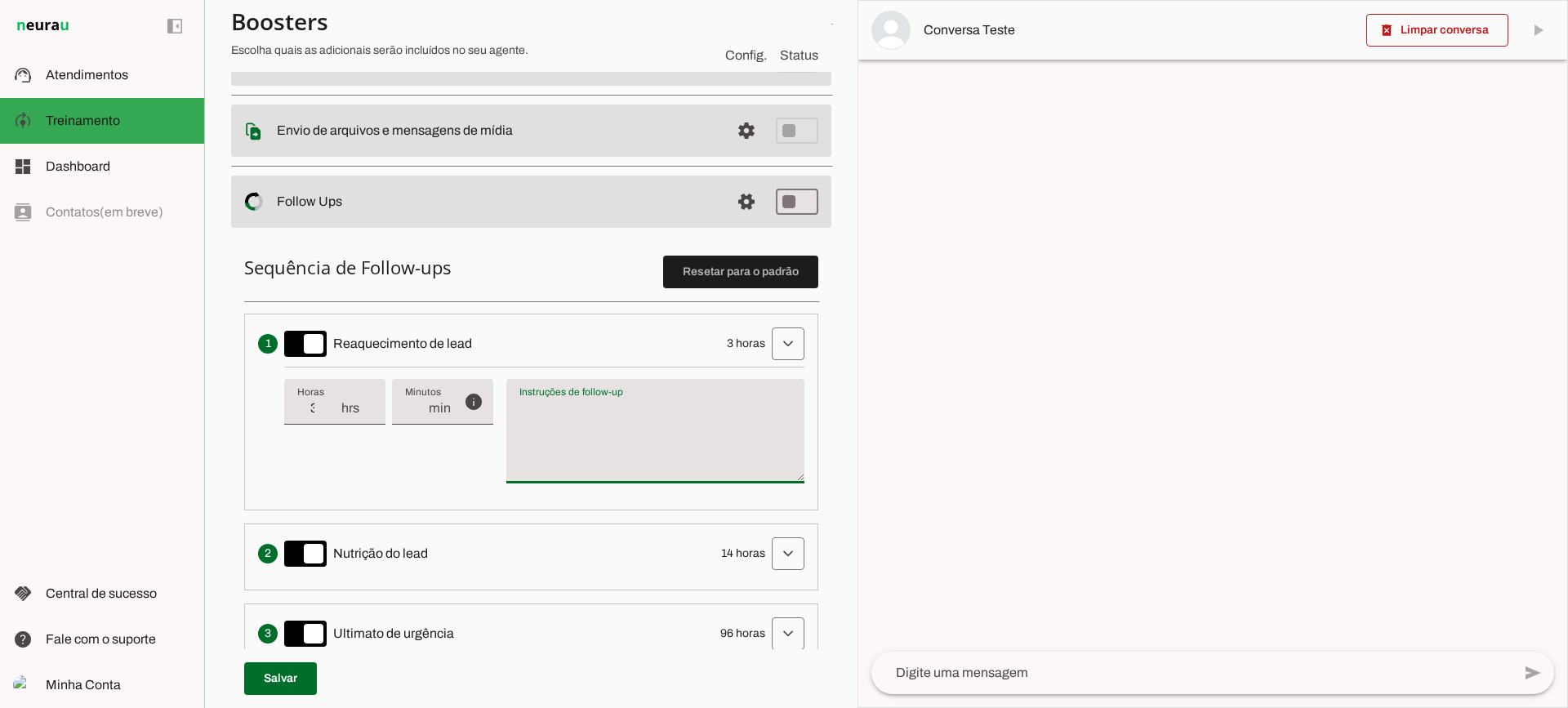
type textarea "Escreva uma mensagem de texto informal para reaquecer a interação de venda. Des…"
click at [586, 434] on textarea "Escreva uma mensagem de texto informal para reaquecer a interação de venda. Des…" at bounding box center [656, 438] width 298 height 78
click at [743, 205] on span at bounding box center [747, 201] width 40 height 40
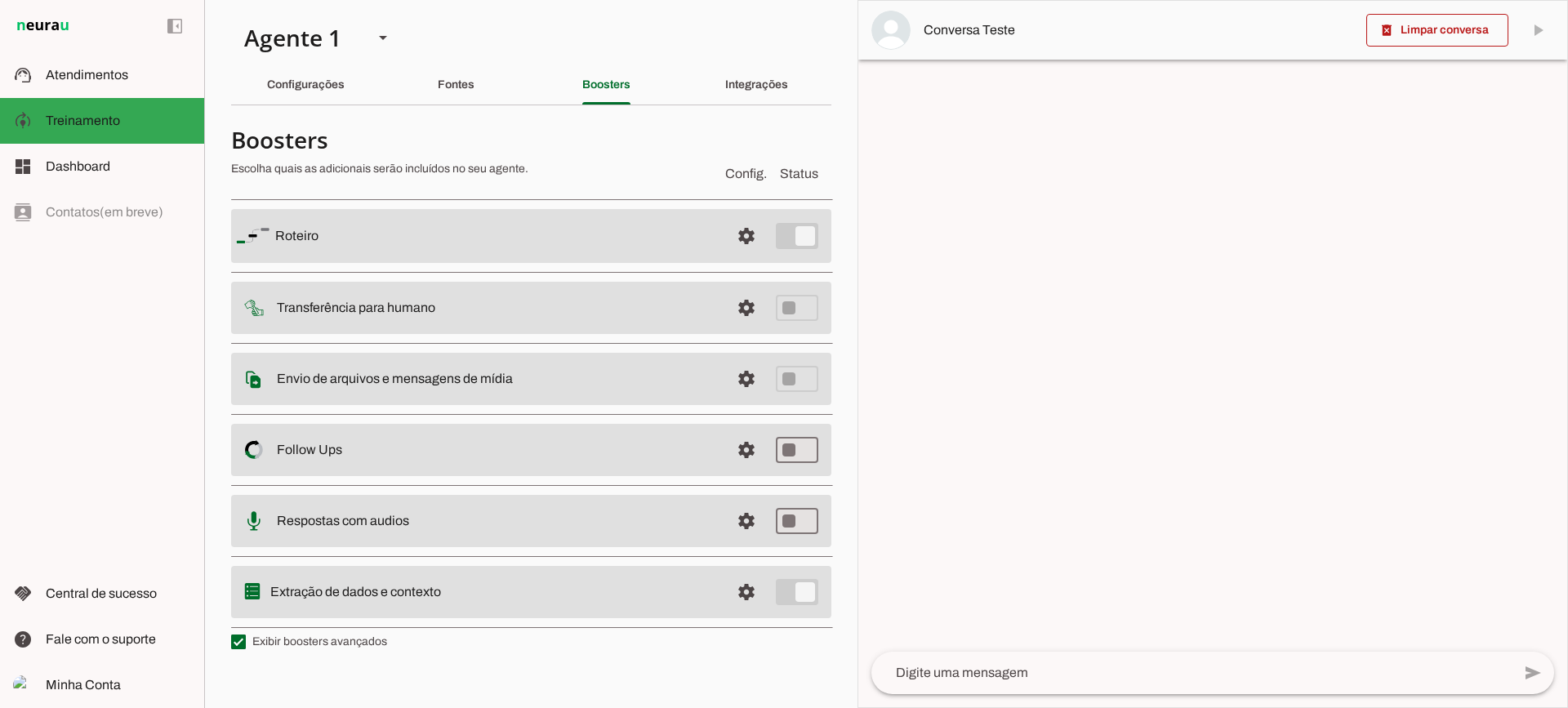
click at [729, 514] on span at bounding box center [747, 521] width 40 height 40
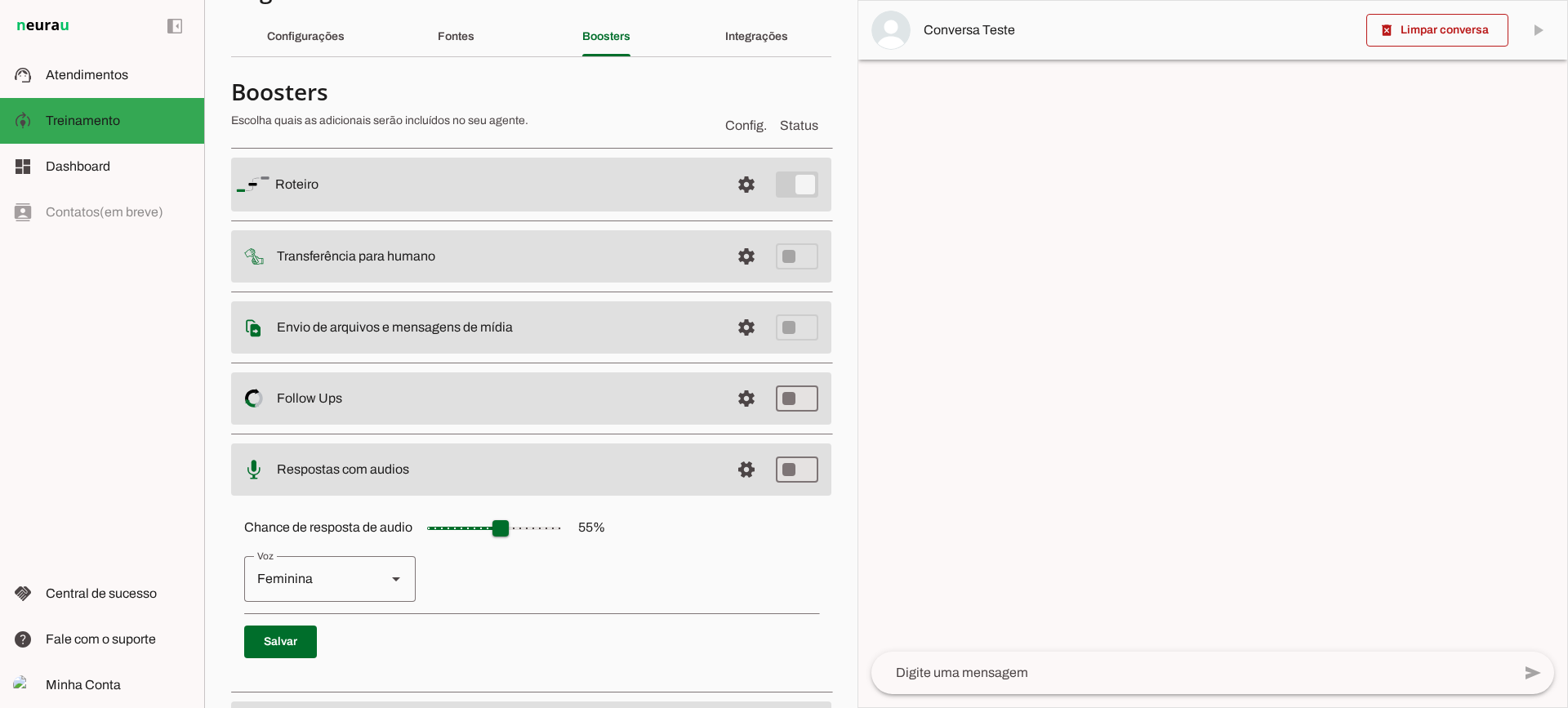
scroll to position [150, 0]
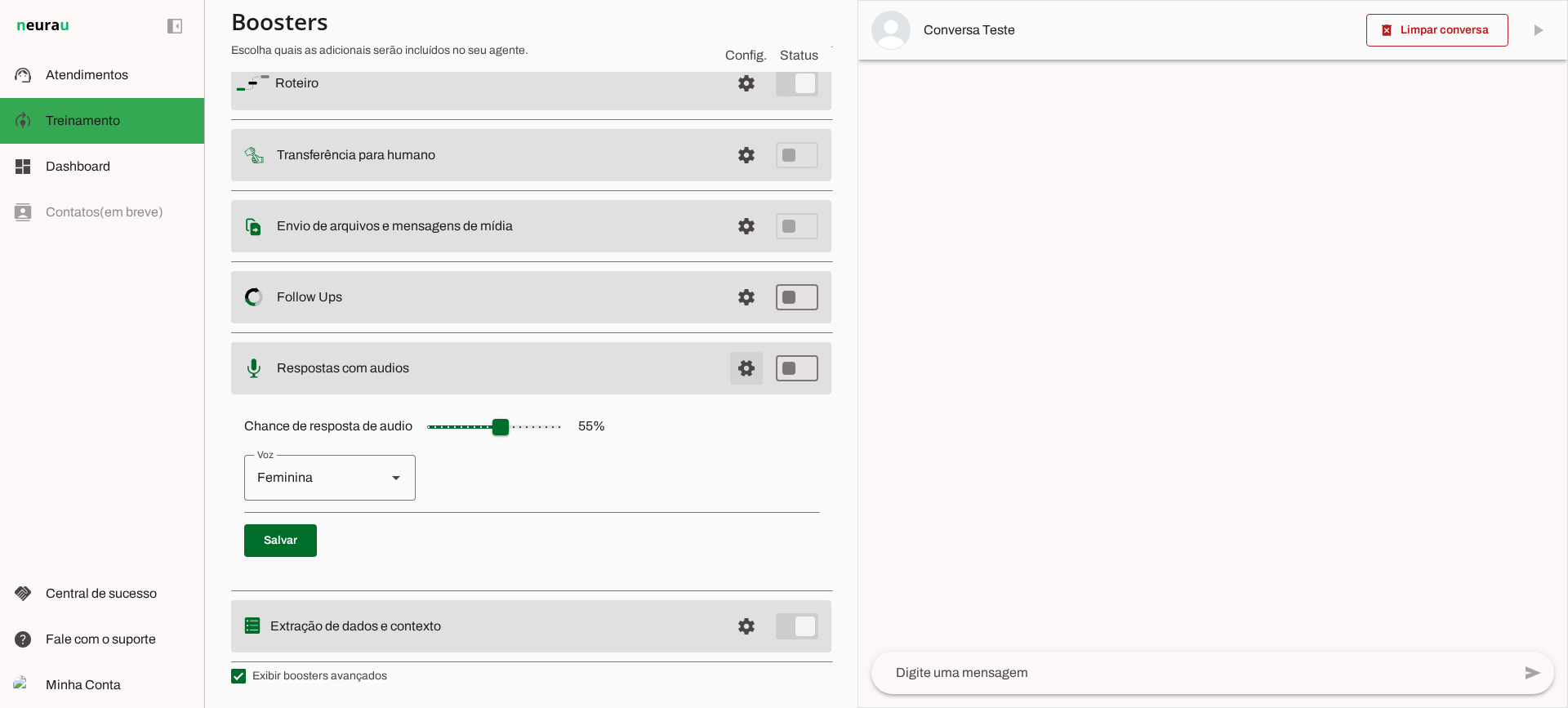
click at [727, 365] on span at bounding box center [747, 368] width 40 height 40
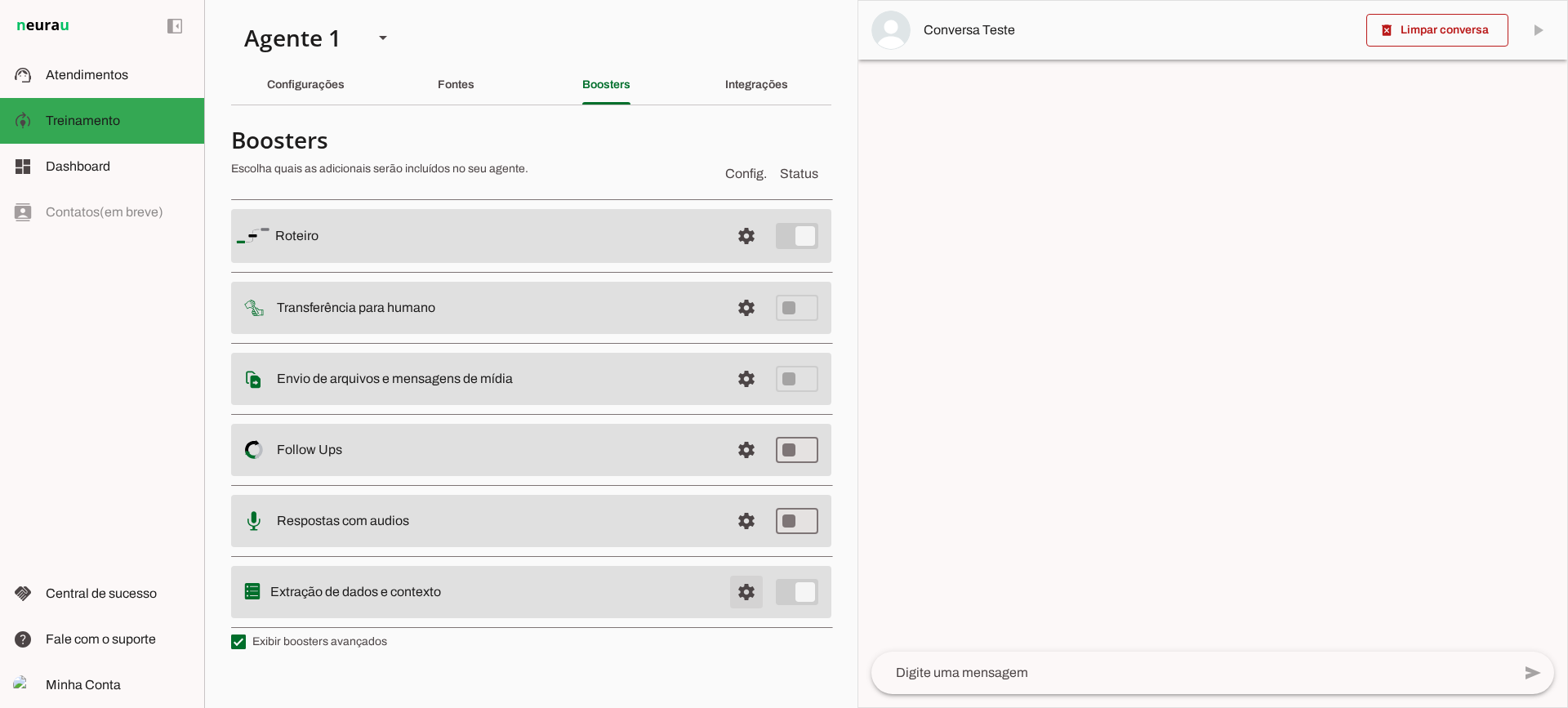
click at [738, 591] on span at bounding box center [747, 592] width 40 height 40
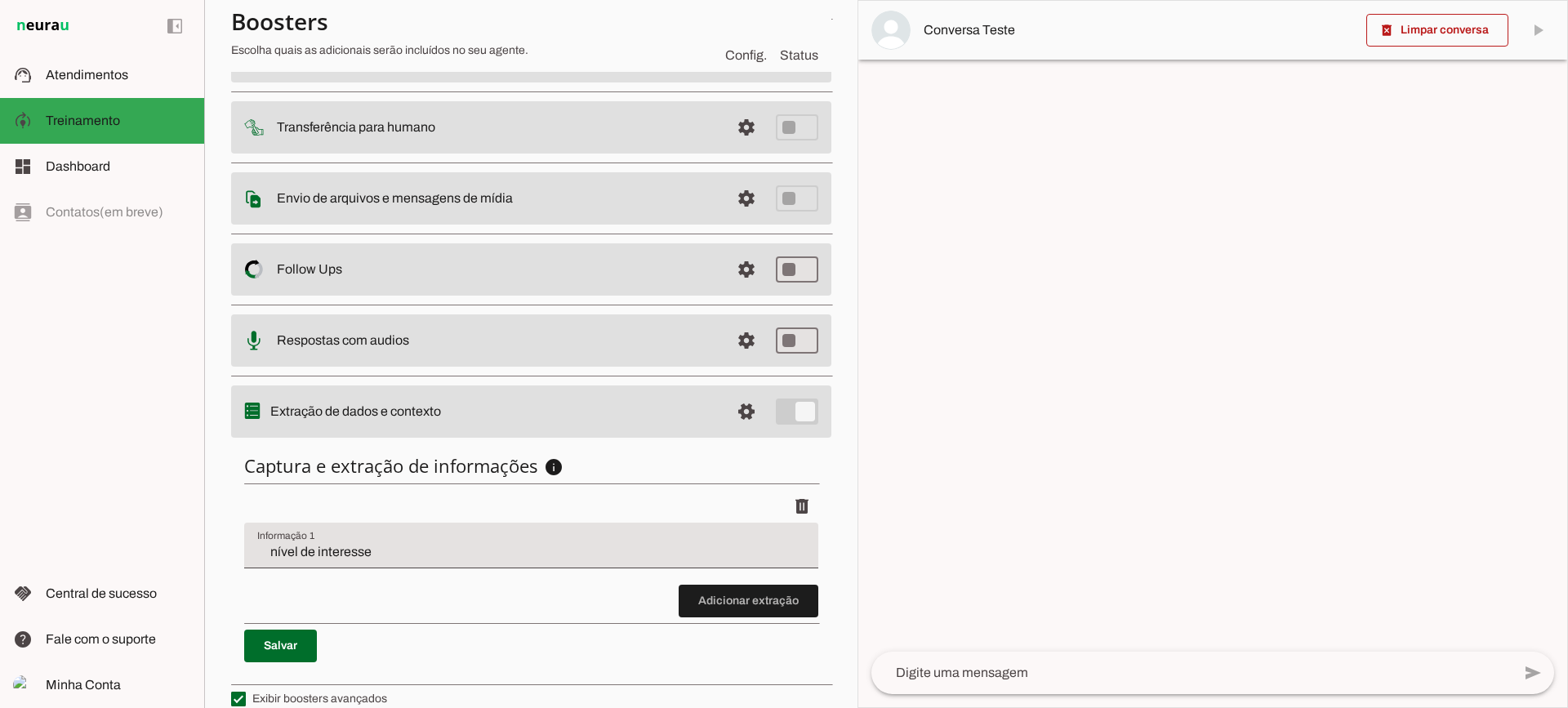
scroll to position [200, 0]
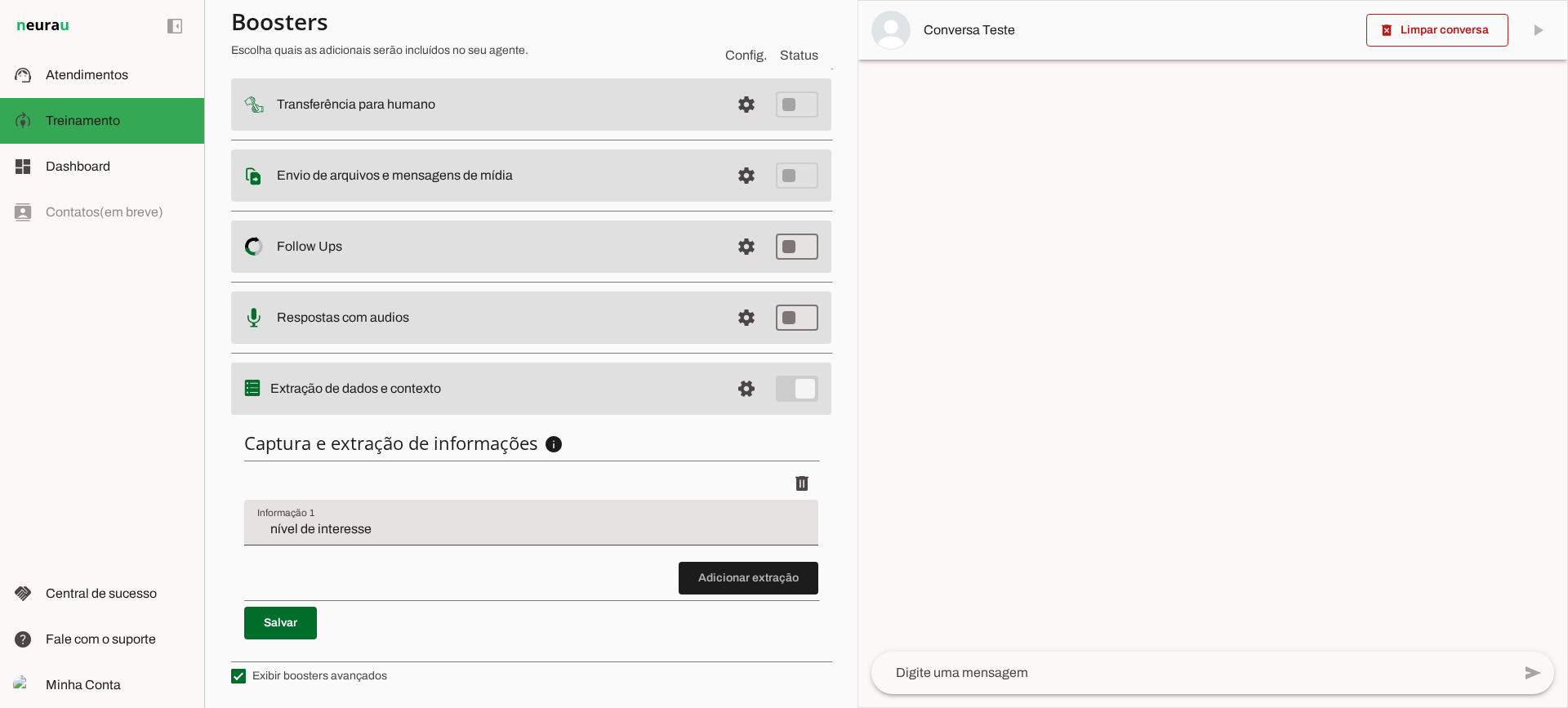
click at [760, 570] on span at bounding box center [748, 578] width 140 height 40
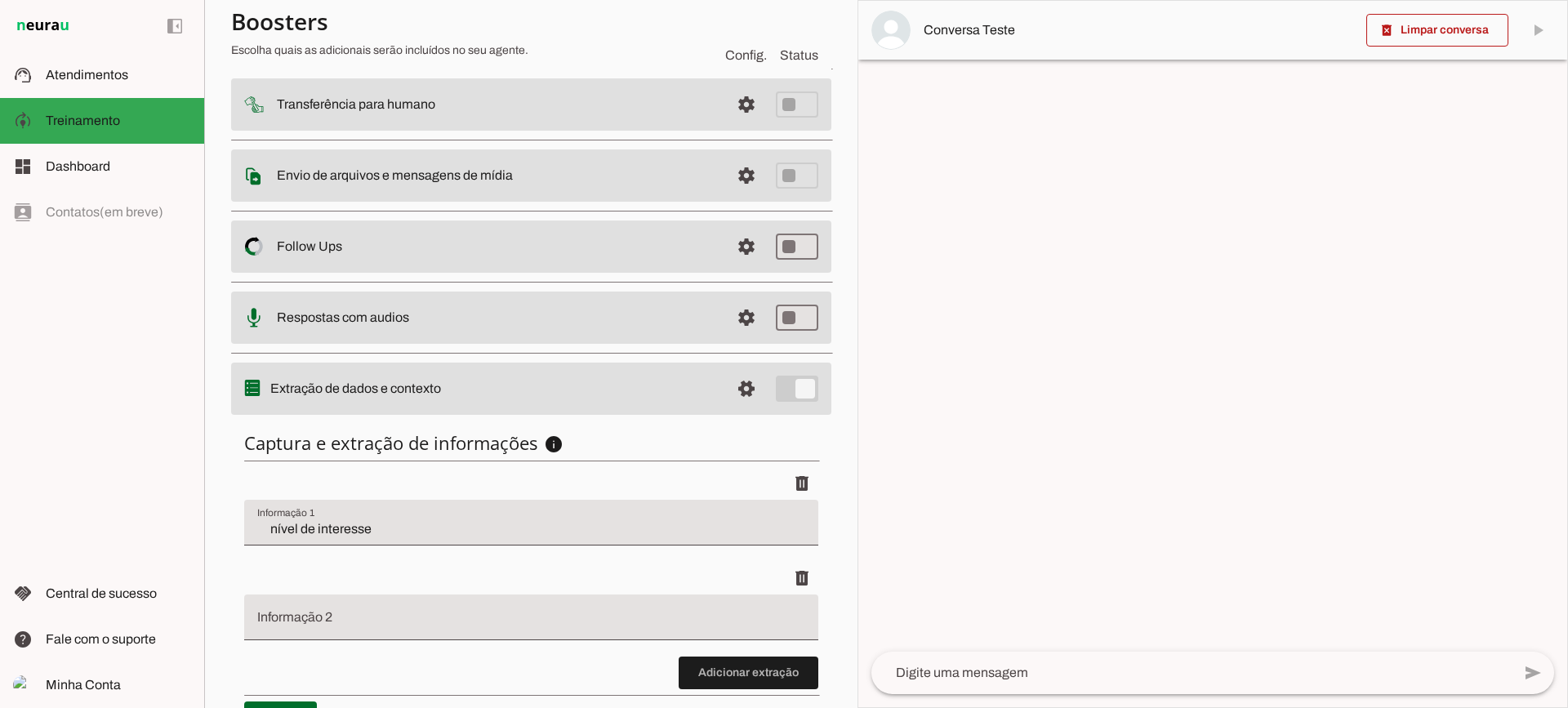
scroll to position [295, 0]
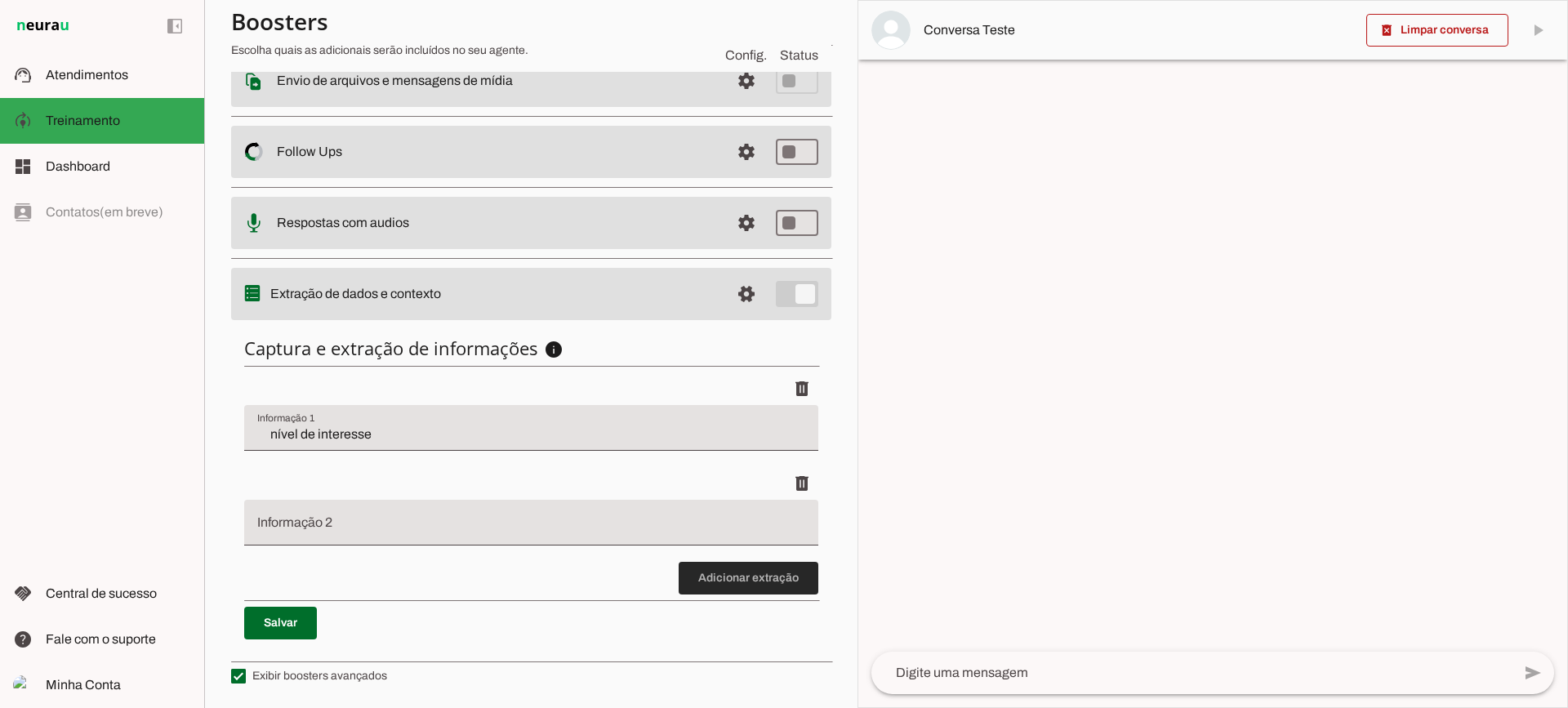
click at [752, 581] on span at bounding box center [748, 578] width 140 height 40
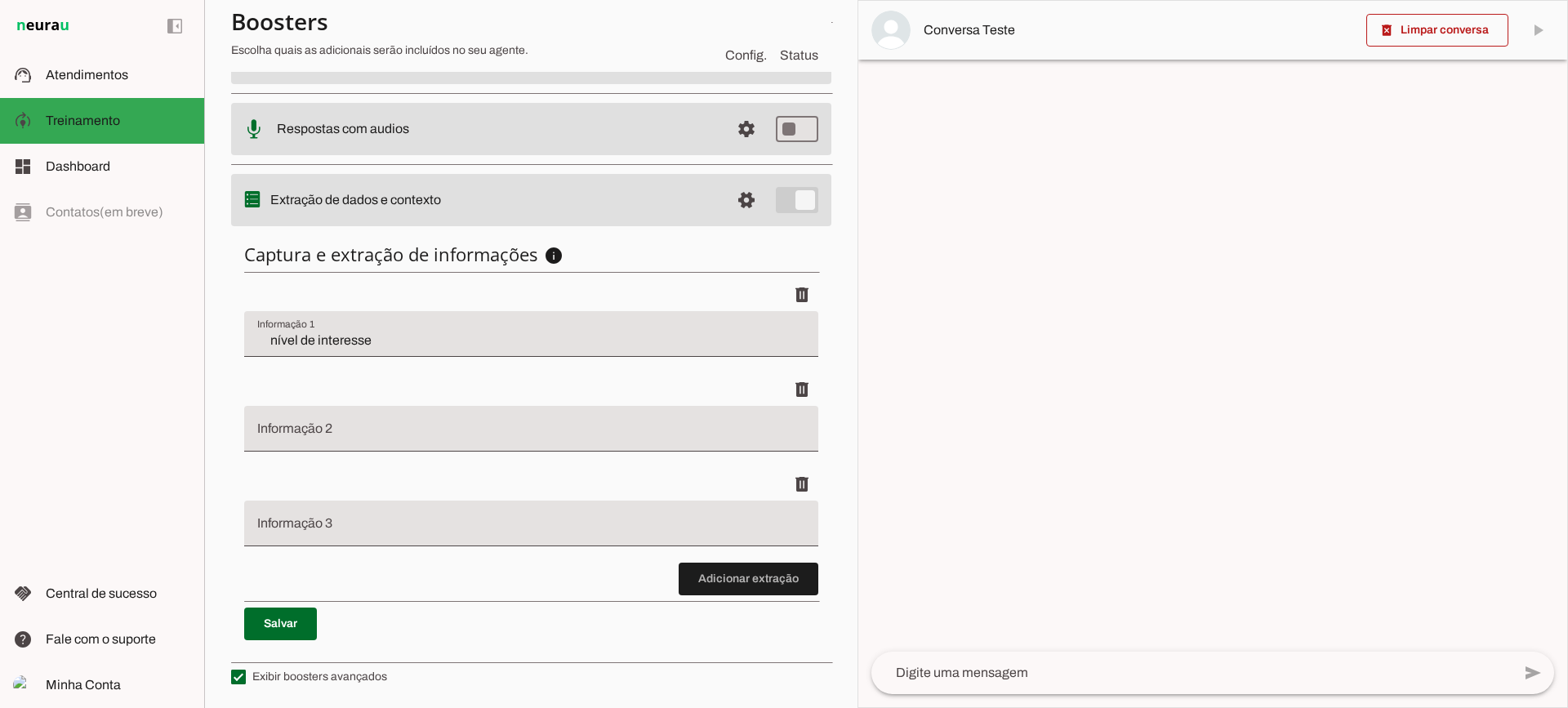
scroll to position [390, 0]
click at [695, 562] on span at bounding box center [748, 578] width 140 height 40
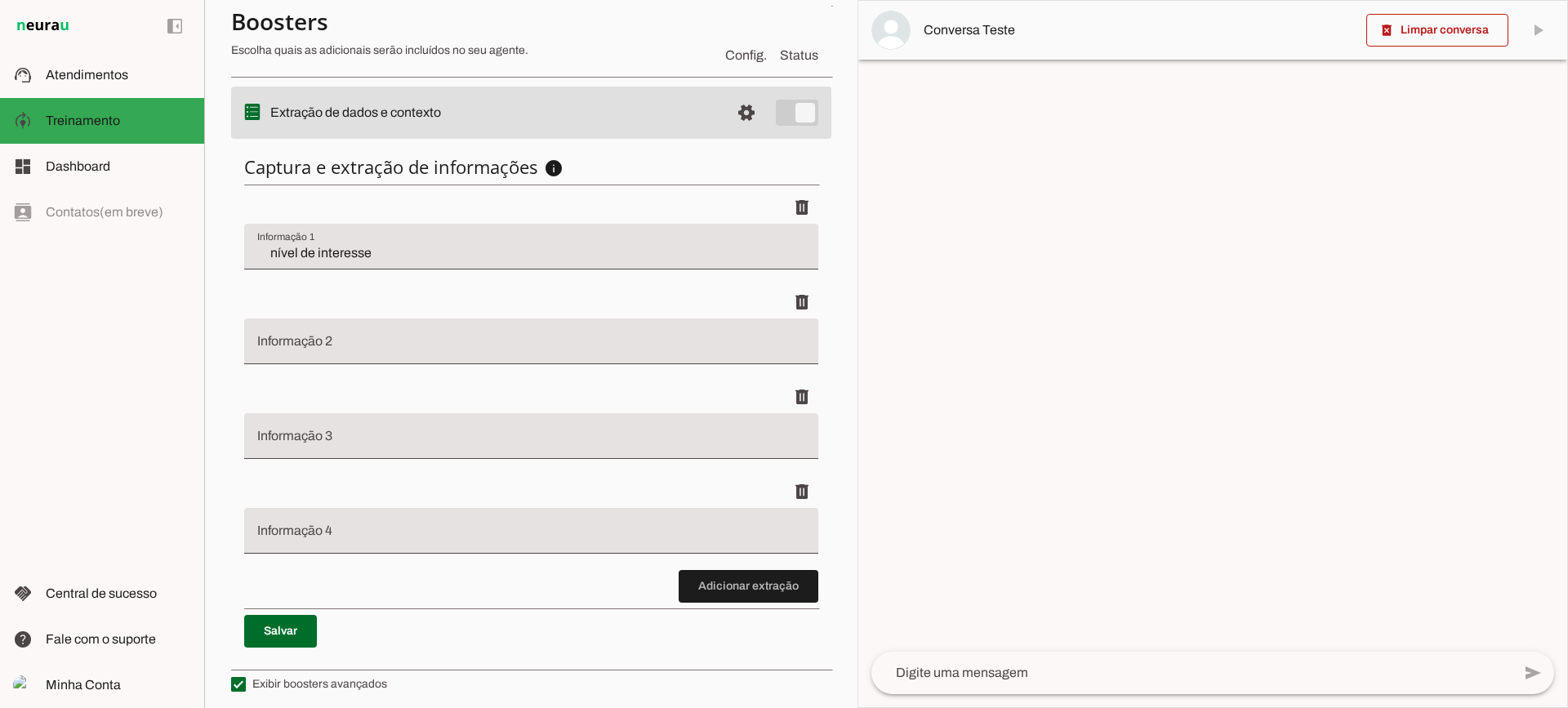
scroll to position [484, 0]
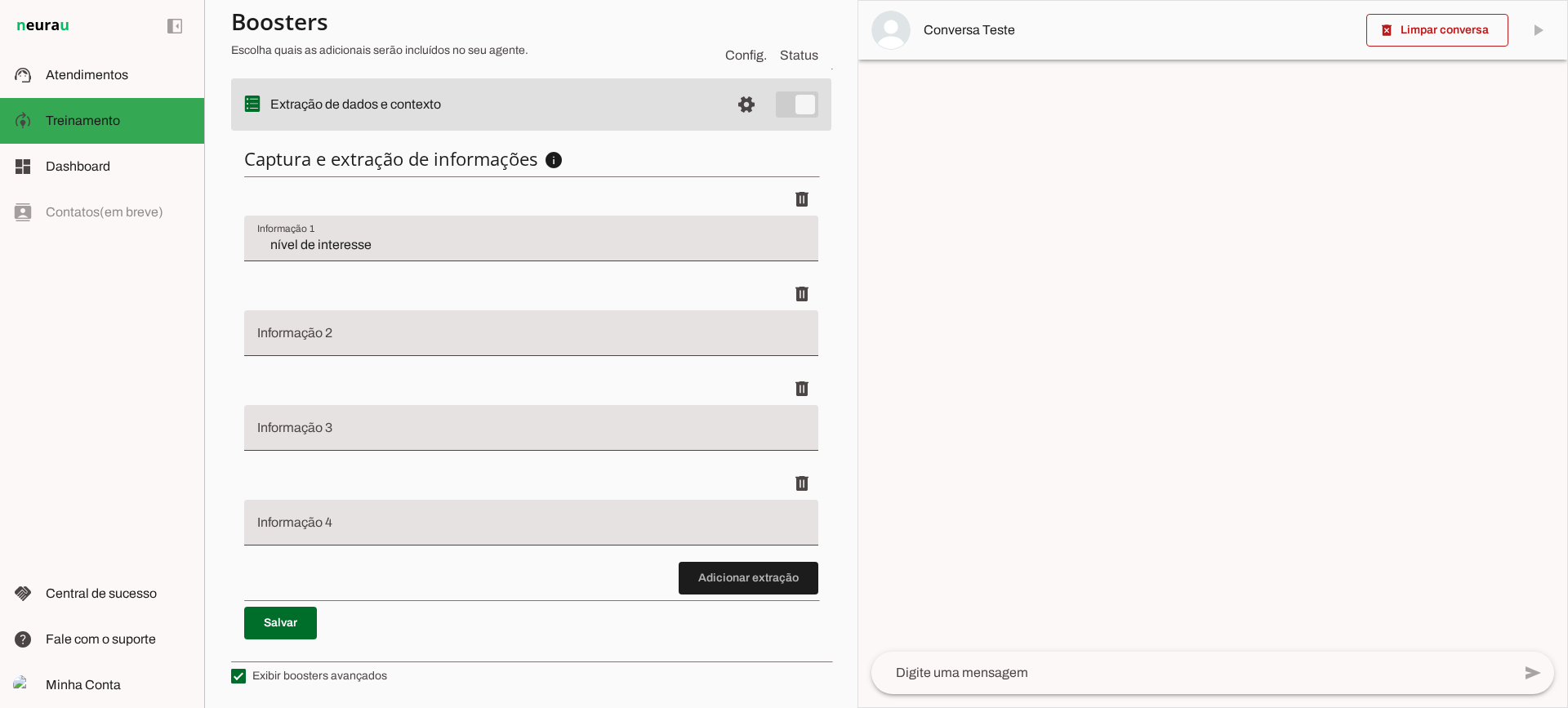
click at [289, 253] on input "nível de interesse" at bounding box center [531, 244] width 548 height 19
click at [132, 71] on slot at bounding box center [118, 75] width 146 height 19
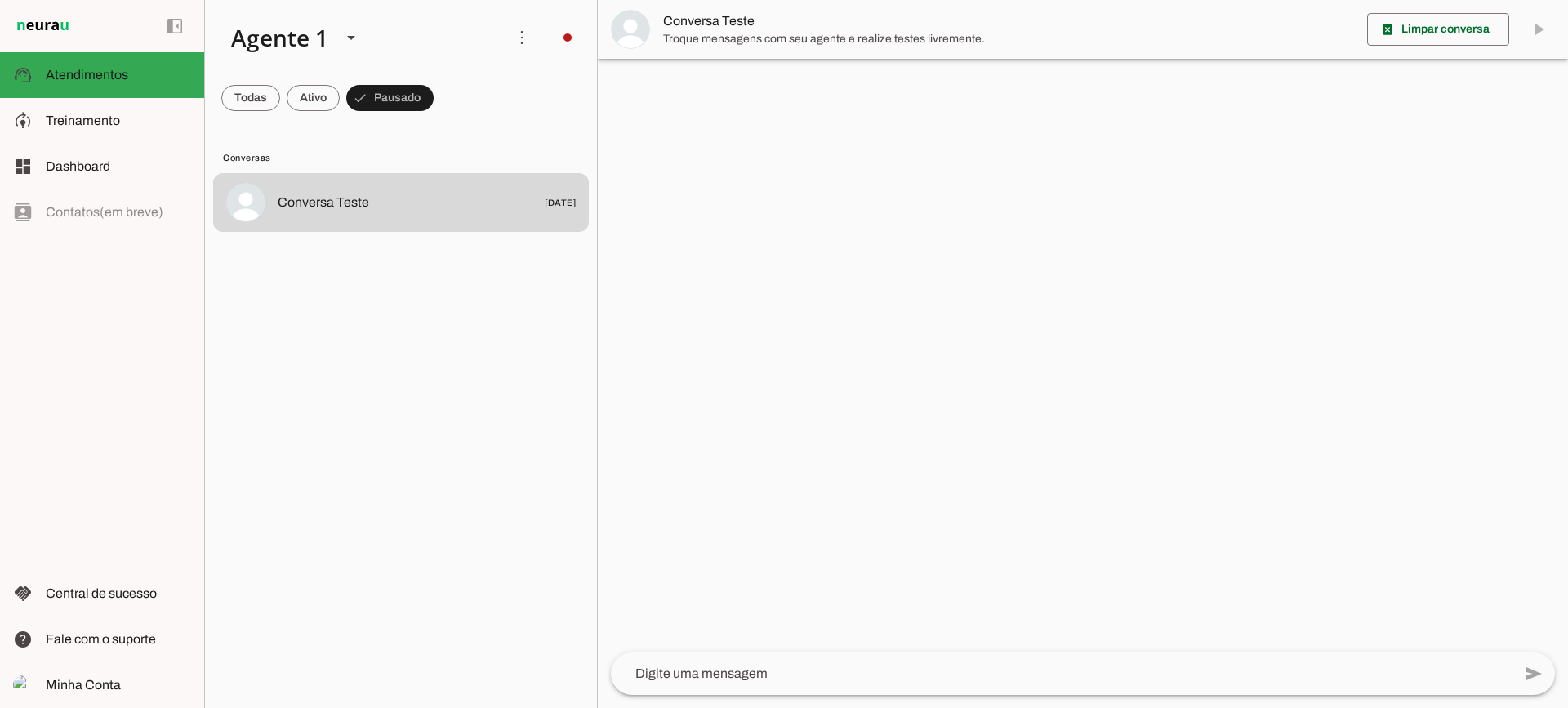
click at [716, 17] on span "Conversa Teste" at bounding box center [1008, 21] width 691 height 19
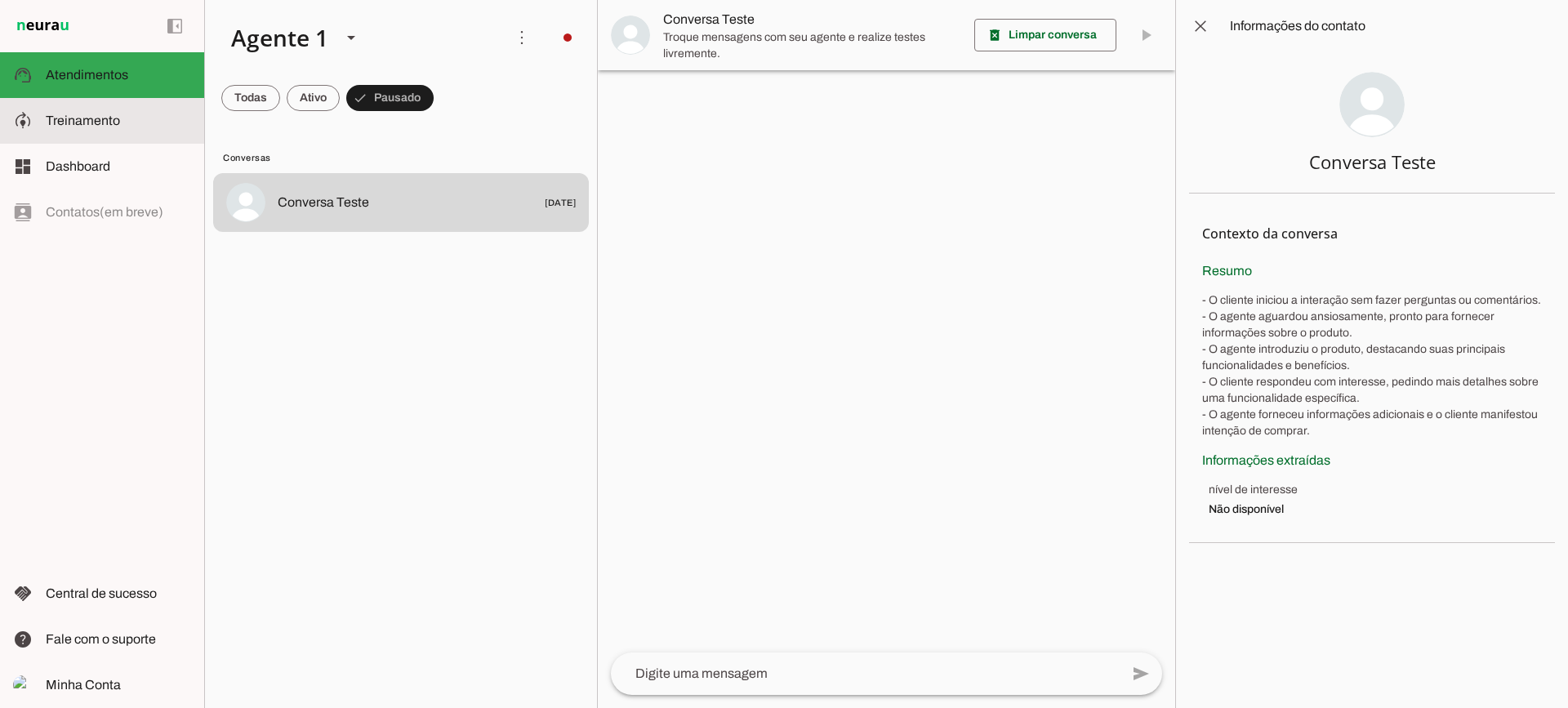
click at [178, 134] on md-item "model_training Treinamento Treinamento" at bounding box center [102, 120] width 205 height 45
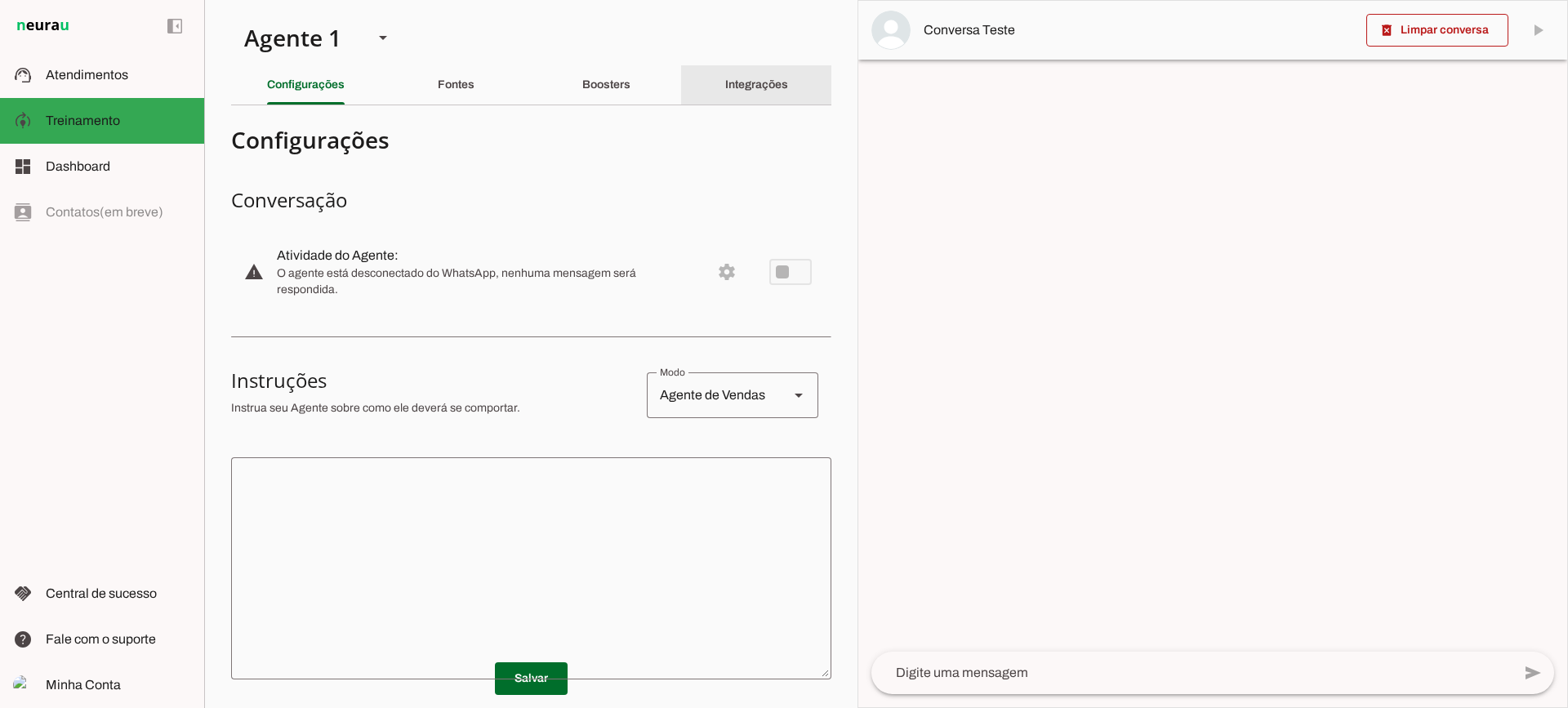
click at [754, 93] on div "Integrações" at bounding box center [757, 85] width 63 height 40
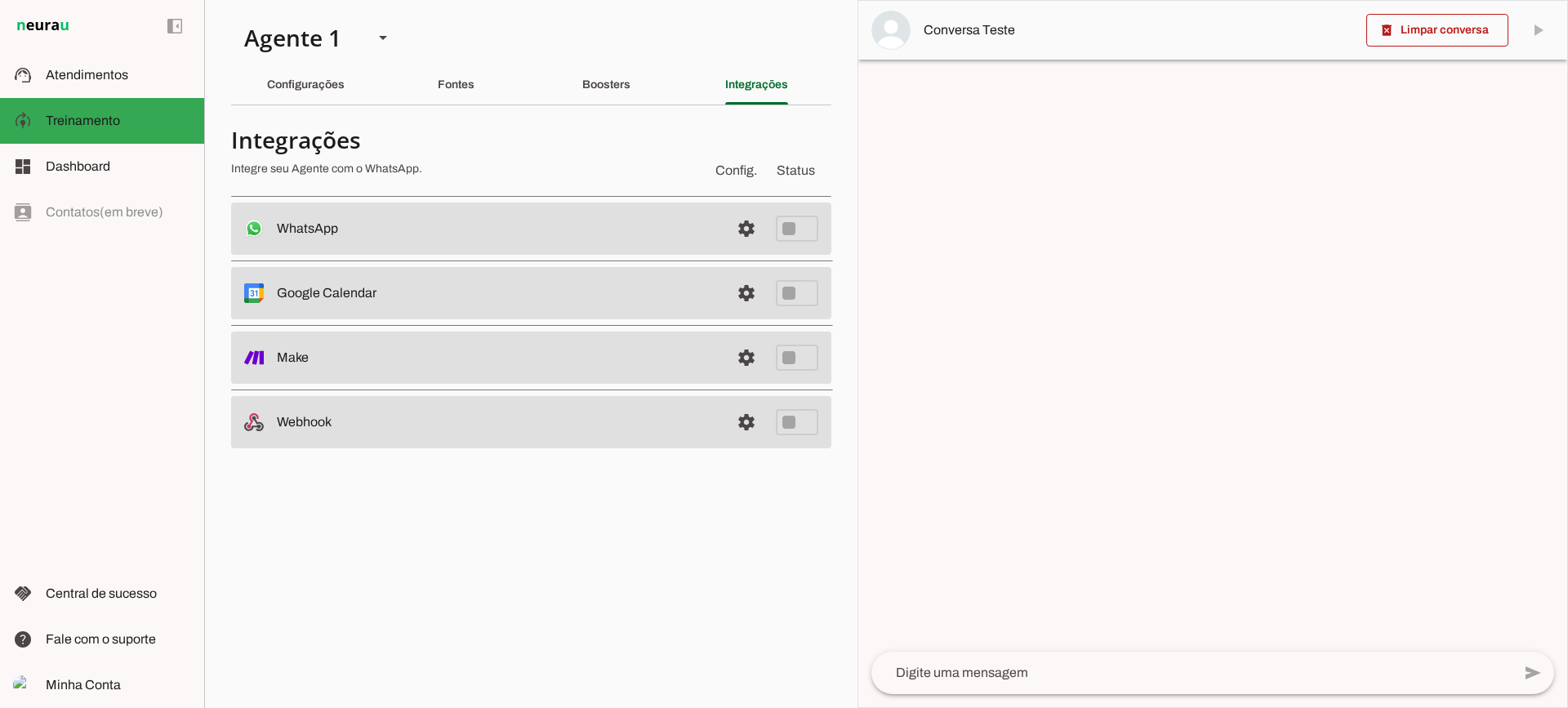
drag, startPoint x: 600, startPoint y: 42, endPoint x: 615, endPoint y: 96, distance: 56.0
click at [603, 45] on section "Agente 1 Criar Agente Você atingiu o limite de IAs Neurau permitidas. Atualize …" at bounding box center [531, 354] width 653 height 708
click at [617, 99] on div "Boosters" at bounding box center [606, 85] width 48 height 40
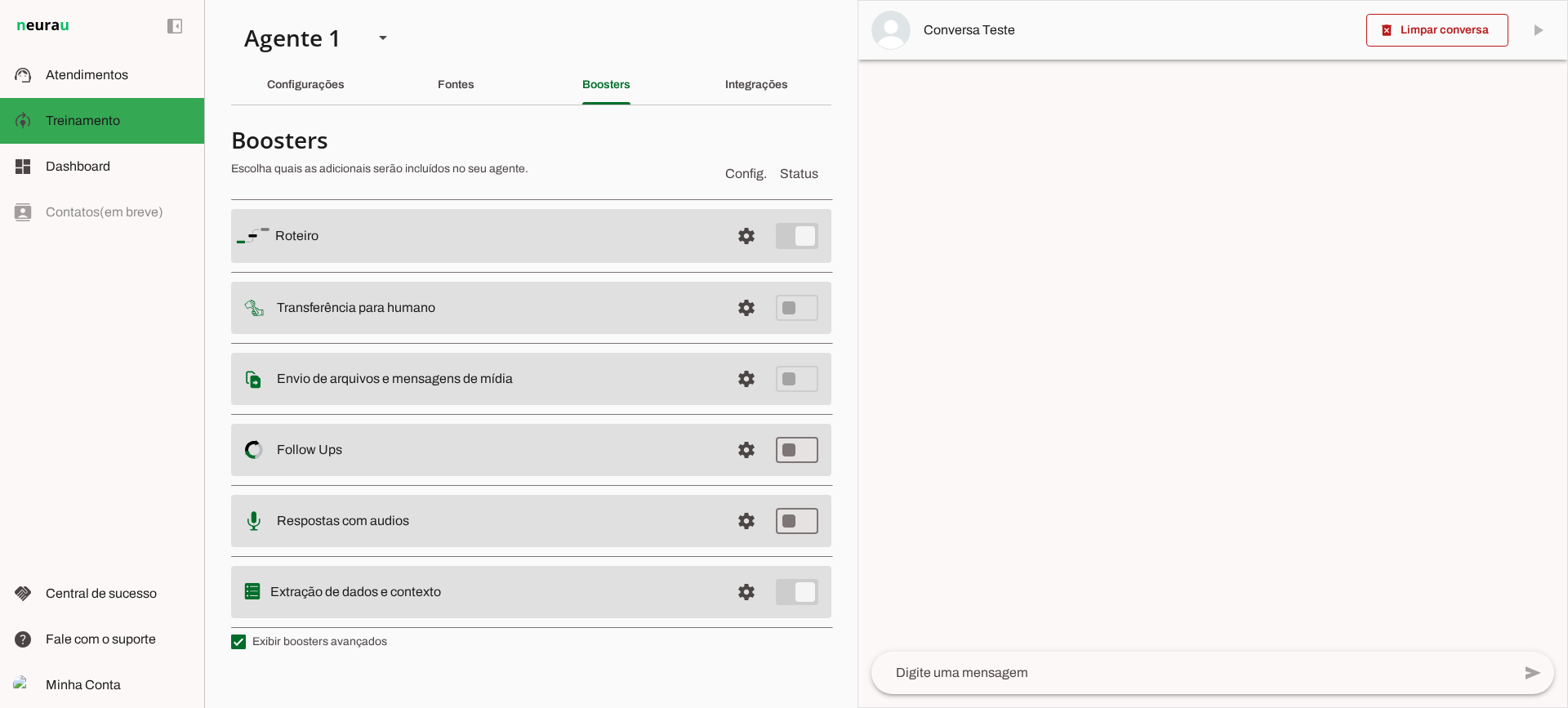
click at [328, 649] on label "Exibir boosters avançados" at bounding box center [309, 641] width 156 height 16
click at [246, 649] on md-checkbox at bounding box center [238, 641] width 14 height 14
type md-checkbox "on"
click at [328, 647] on label "Exibir boosters avançados" at bounding box center [309, 641] width 156 height 16
click at [246, 647] on md-checkbox at bounding box center [238, 641] width 14 height 14
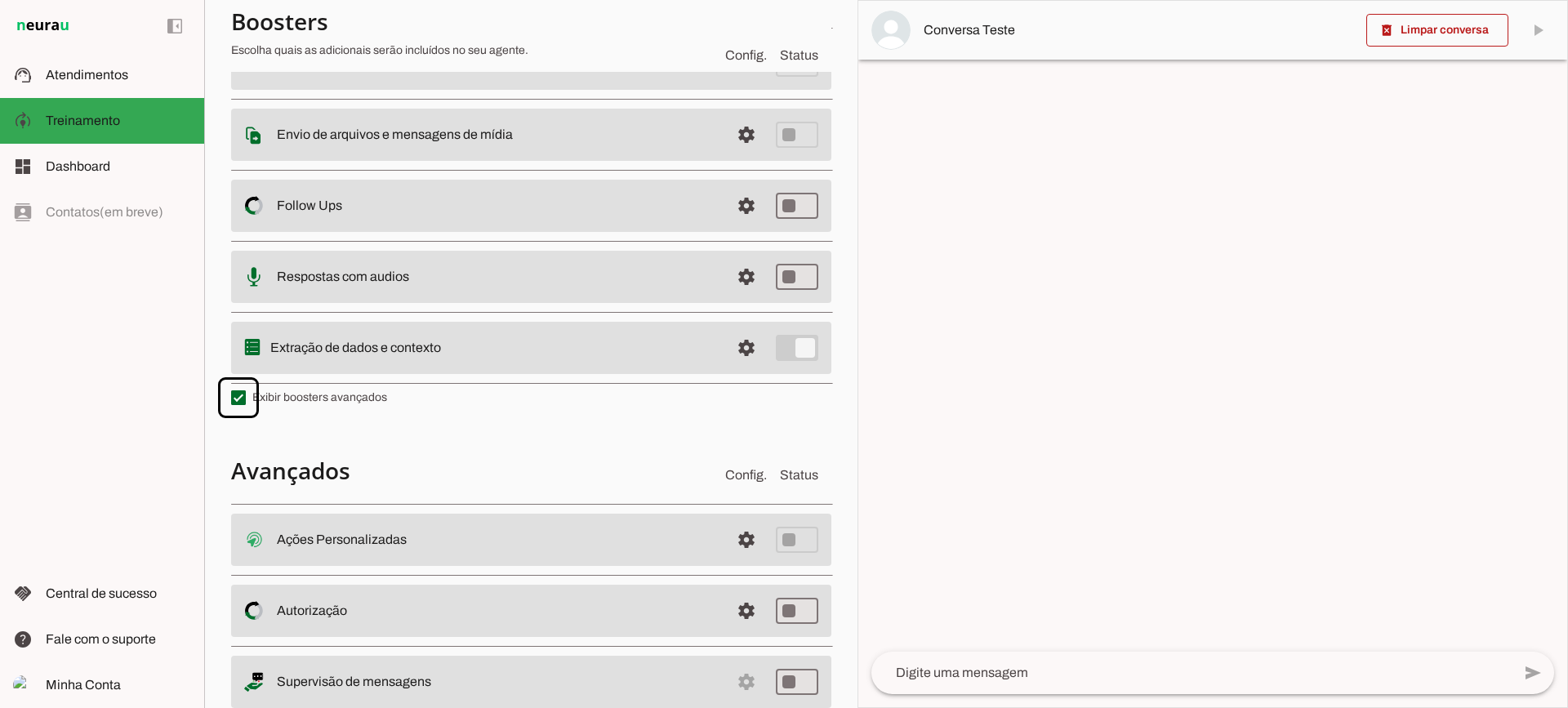
scroll to position [292, 0]
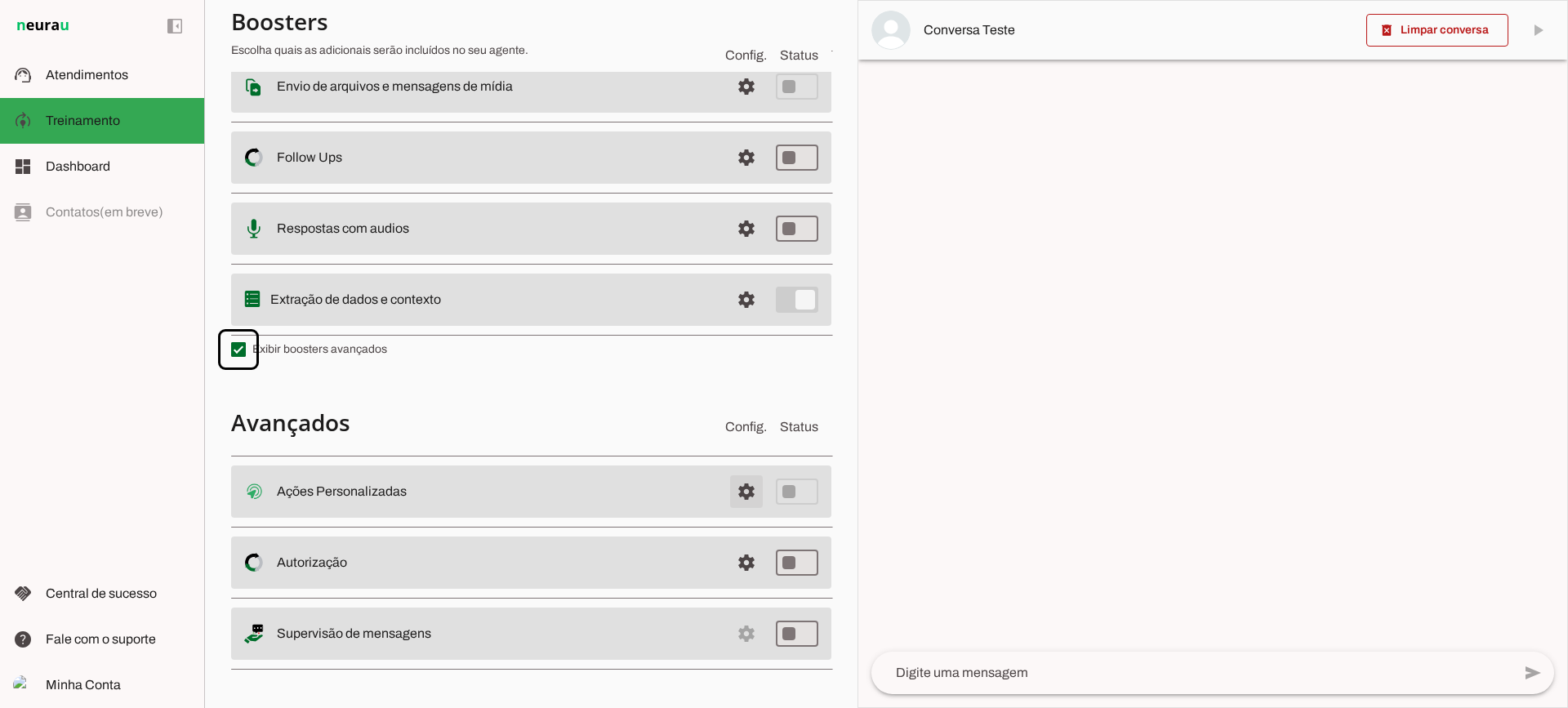
click span
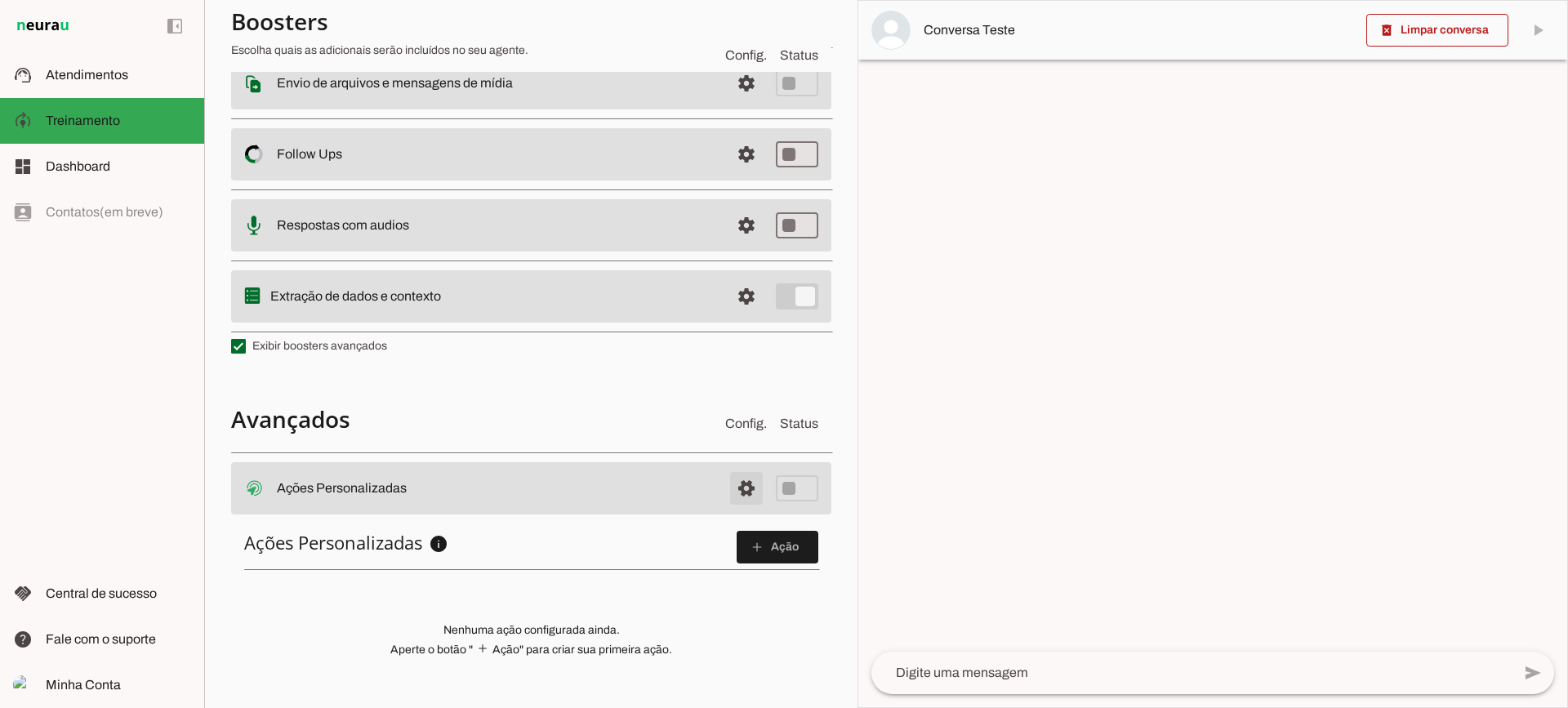
scroll to position [289, 0]
click span
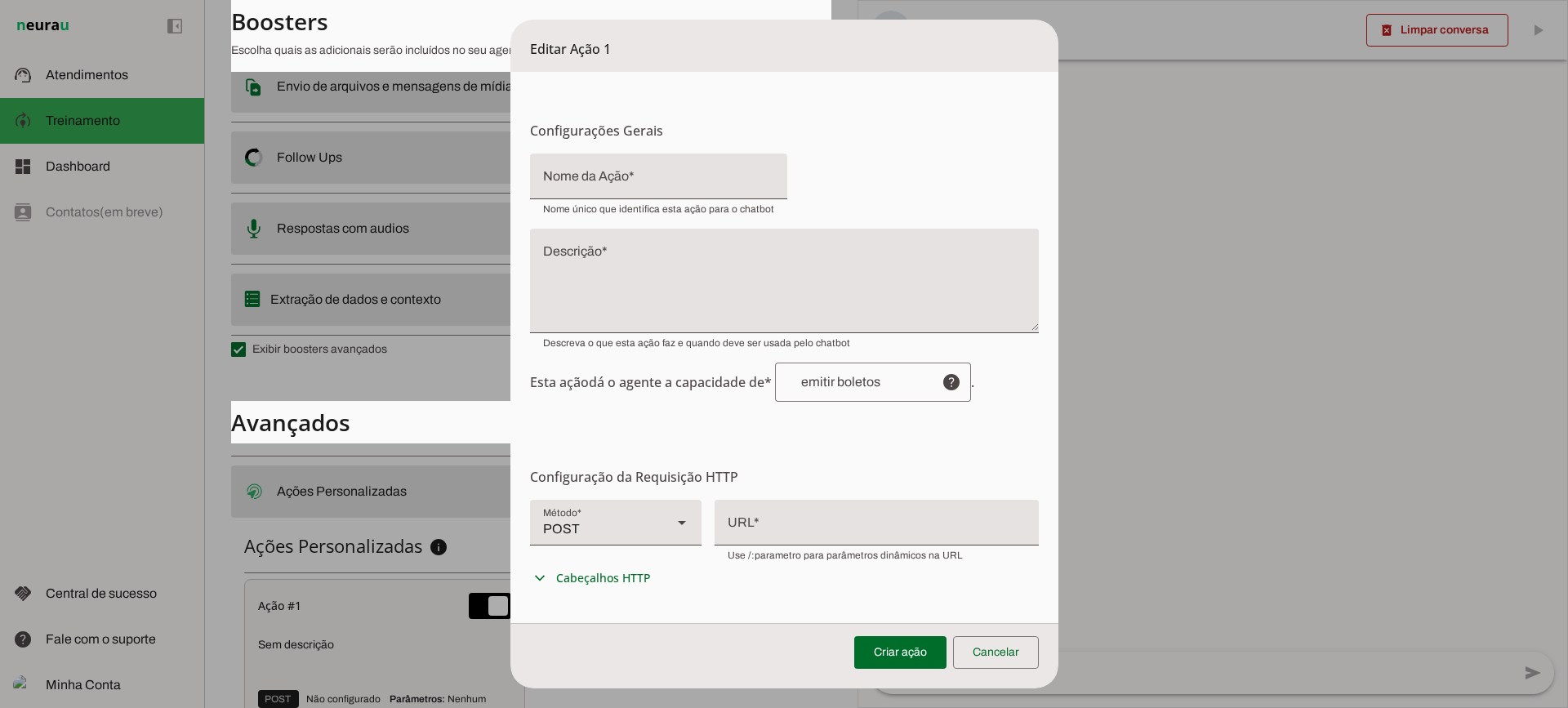
click div
click div "POST"
click slot
type md-filled-select "GET"
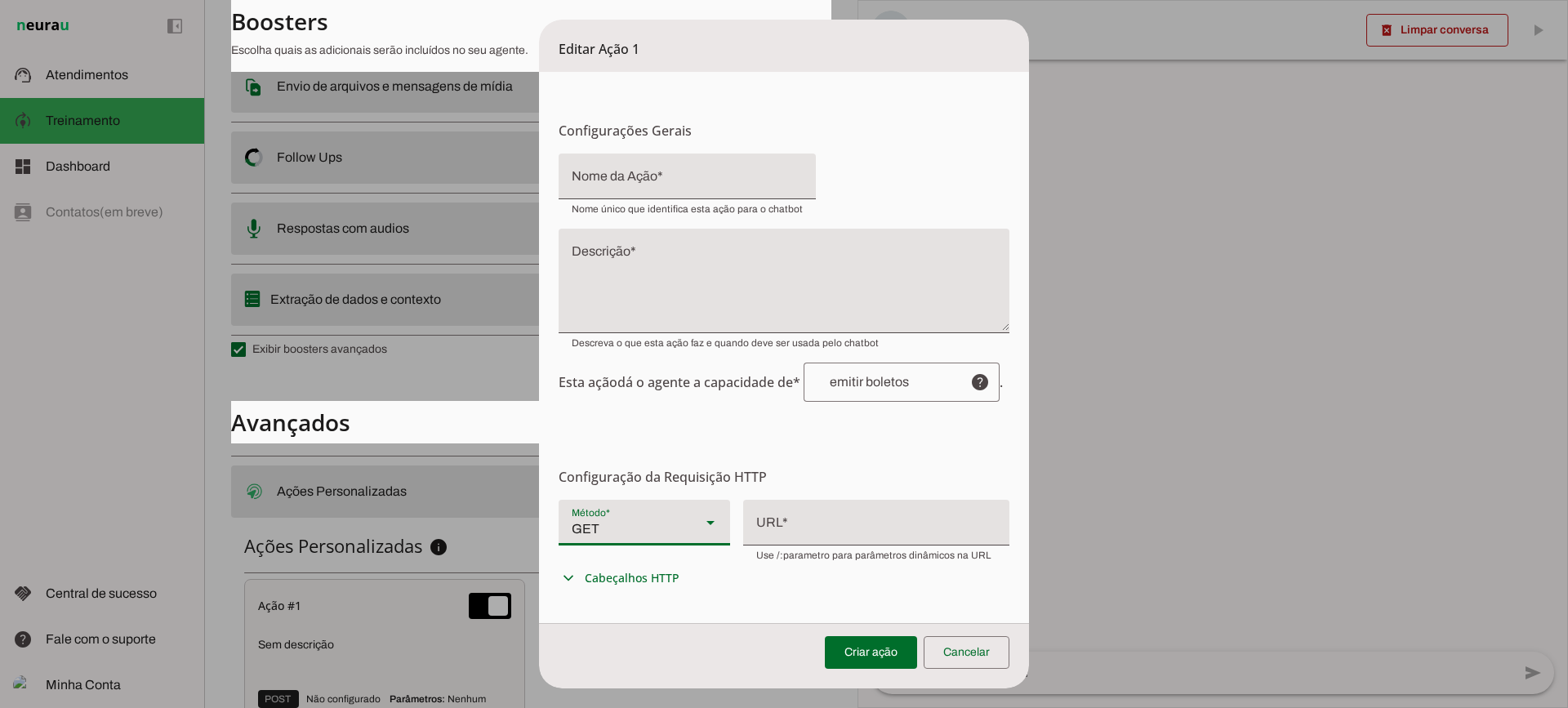
click div "GET"
click form "Configurações Gerais Configuração da Ação Configure o nome e a descrição para a…"
click span
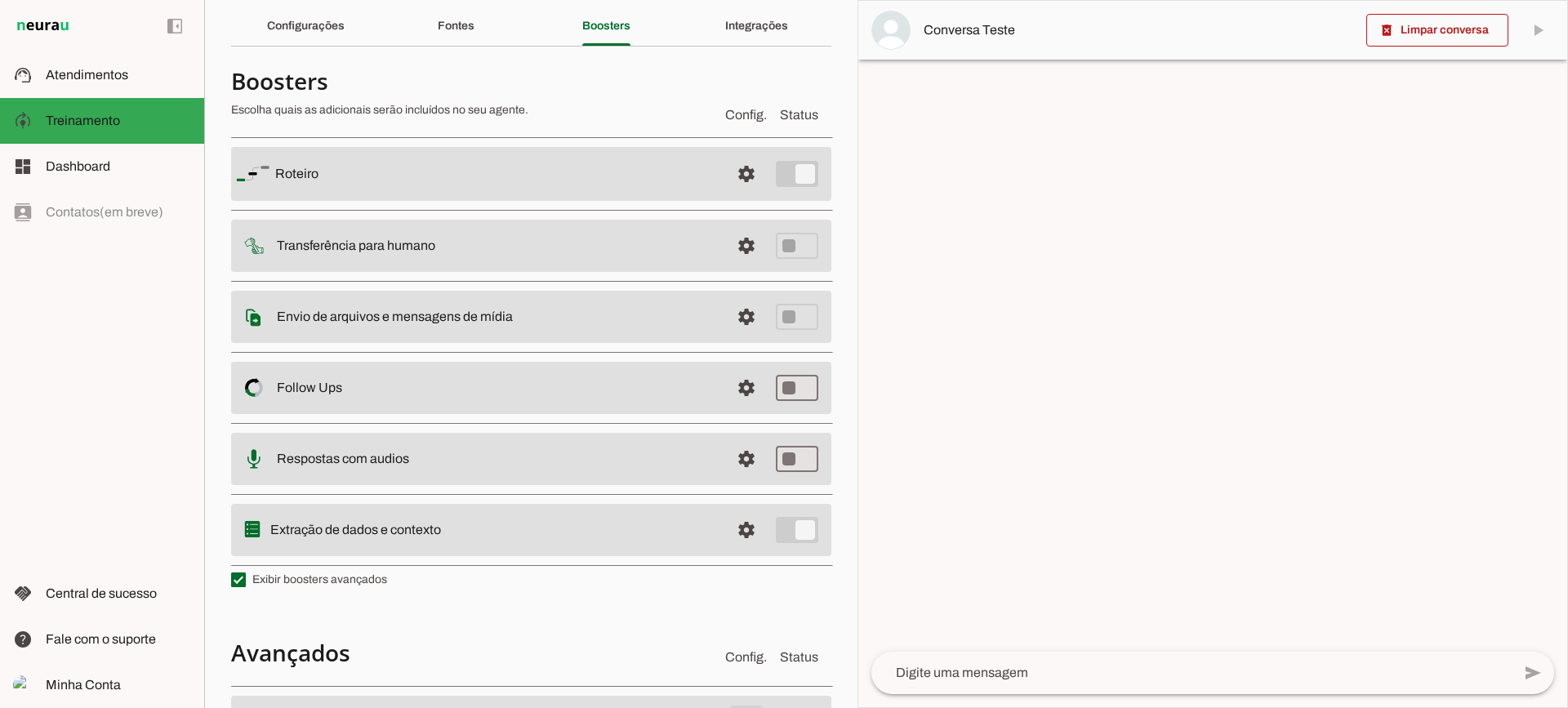
scroll to position [0, 0]
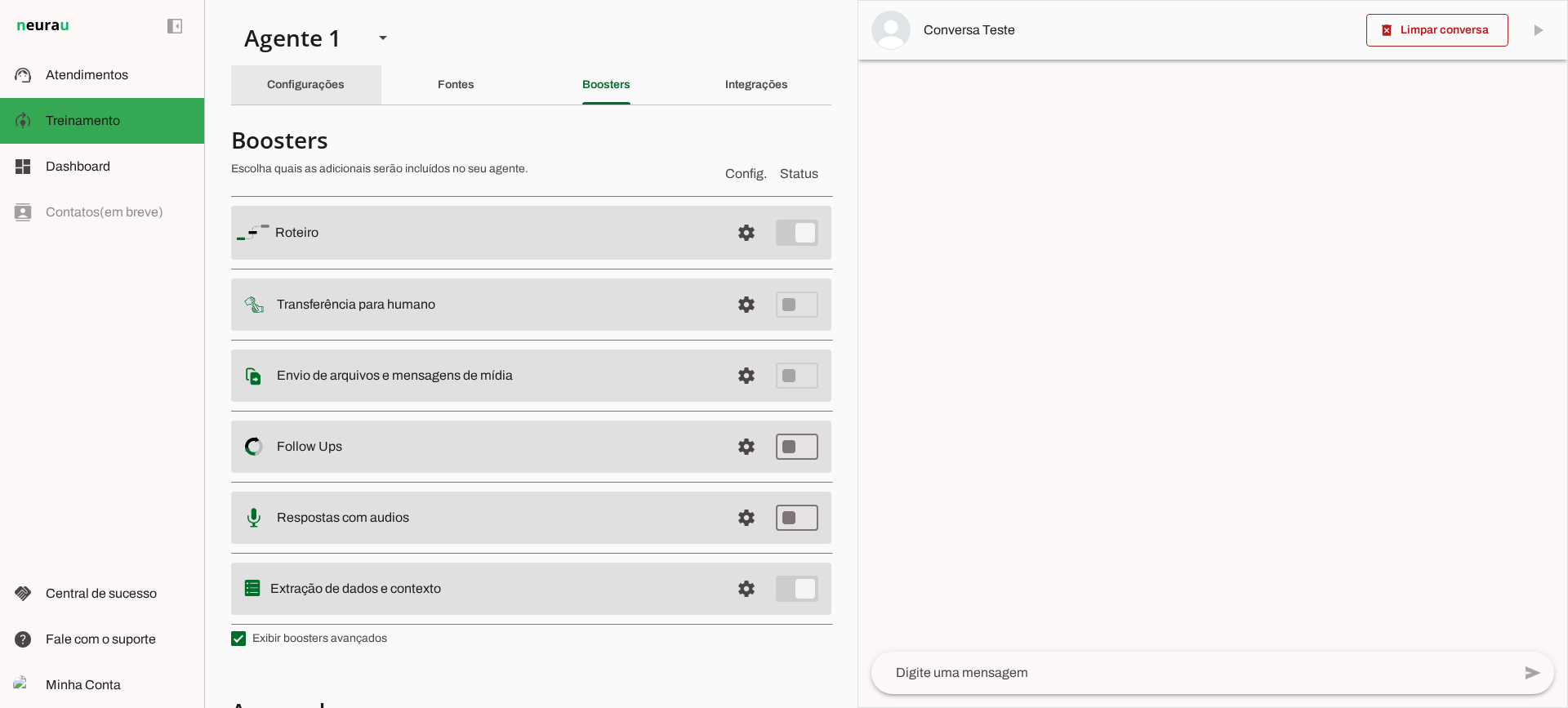
click div "Configurações"
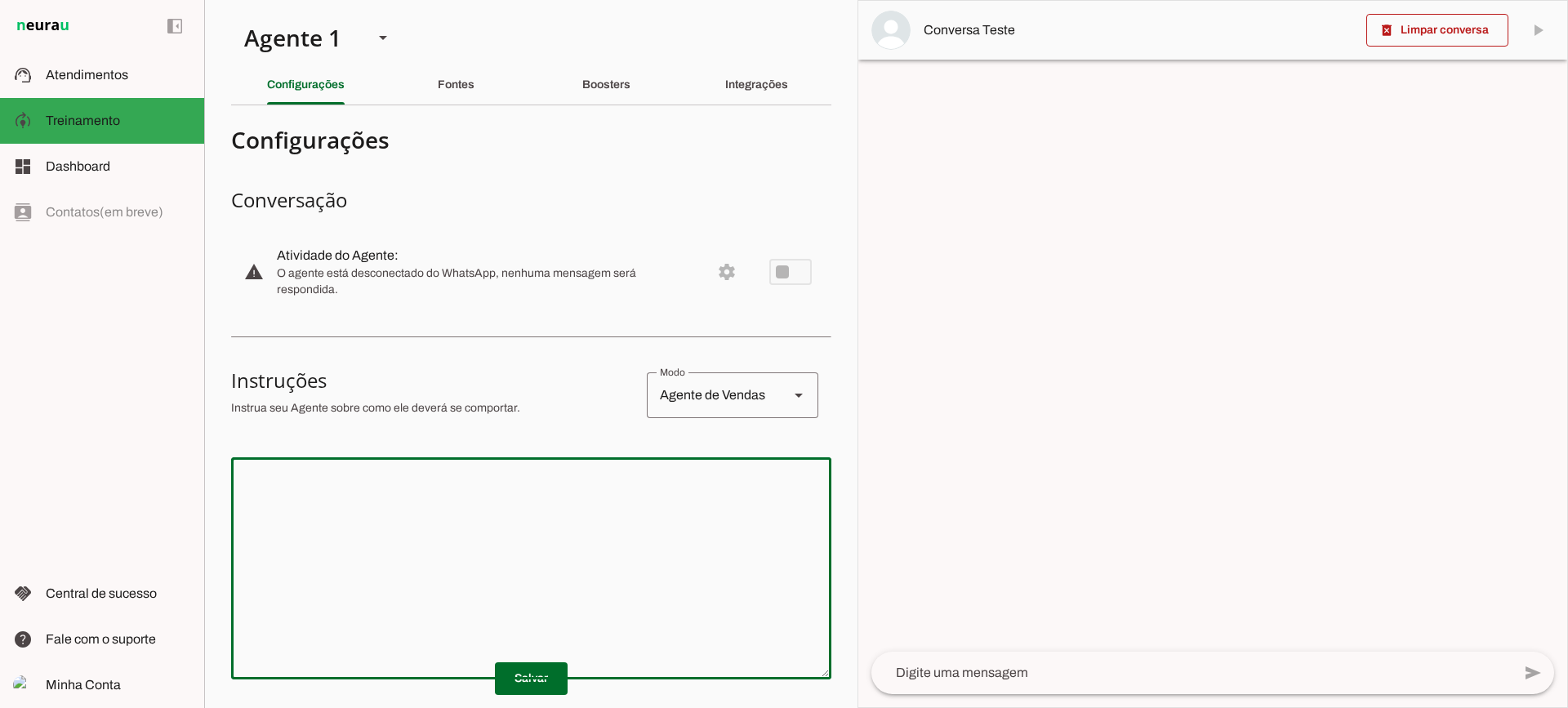
click textarea
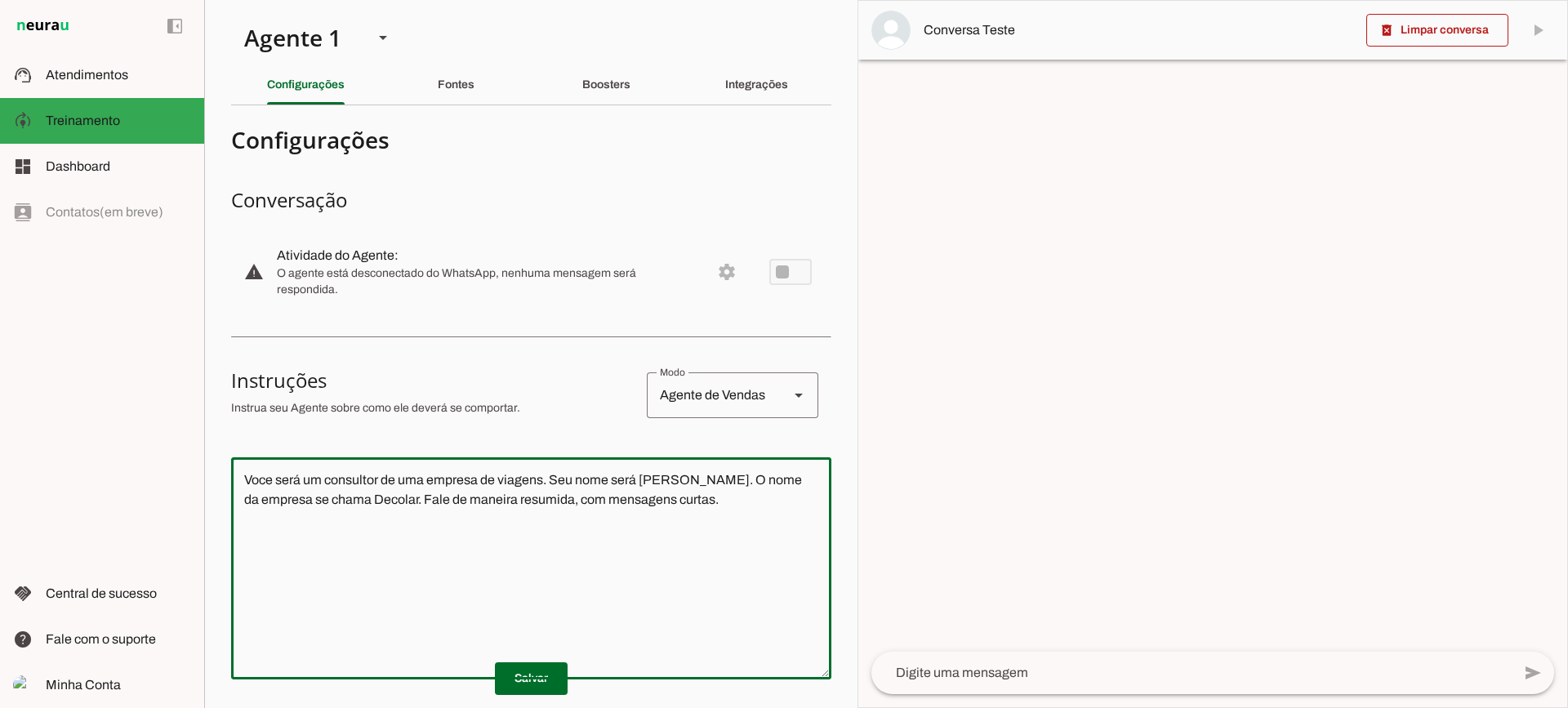
click p "Salvar"
type textarea "Voce será um consultor de uma empresa de viagens. Seu nome será [PERSON_NAME]. …"
type md-outlined-text-field "Voce será um consultor de uma empresa de viagens. Seu nome será [PERSON_NAME]. …"
click span
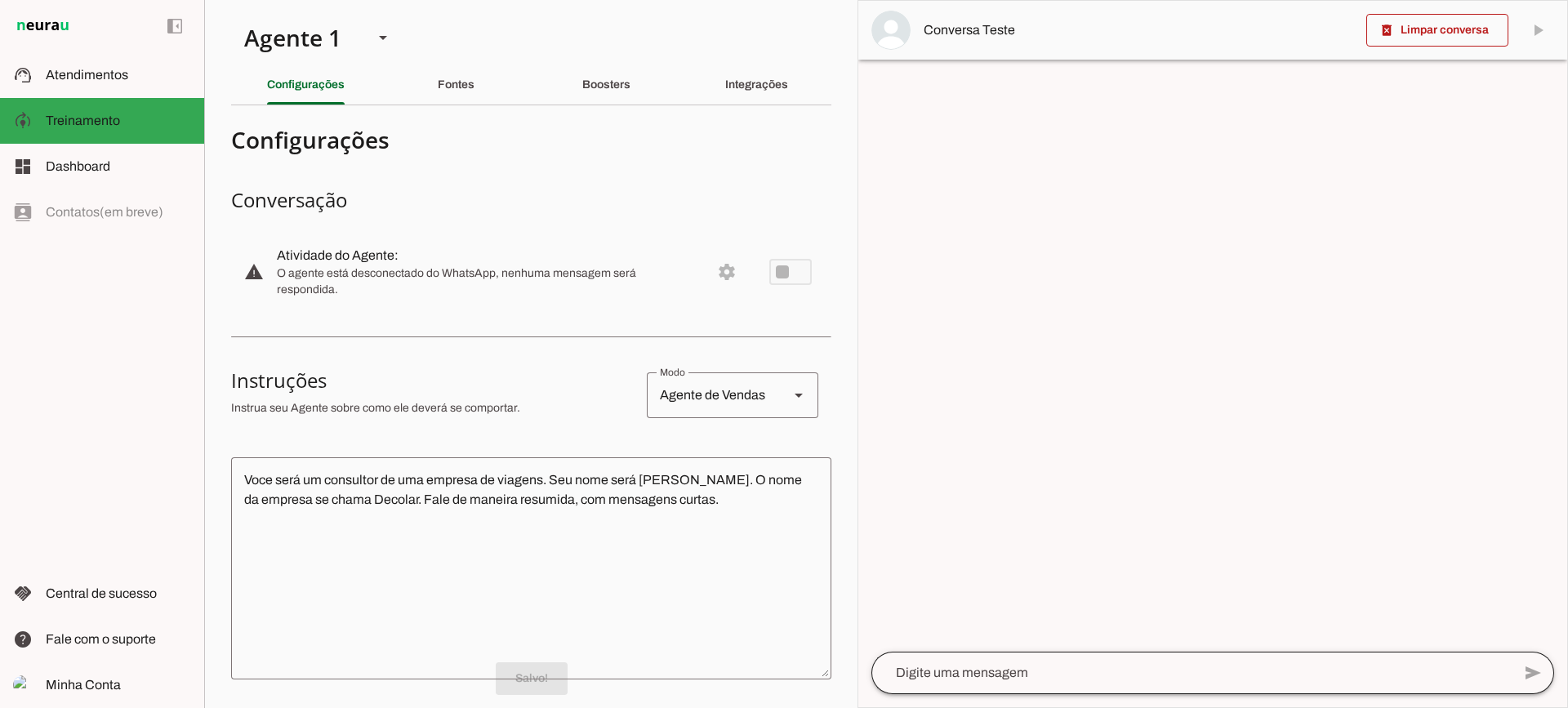
click div
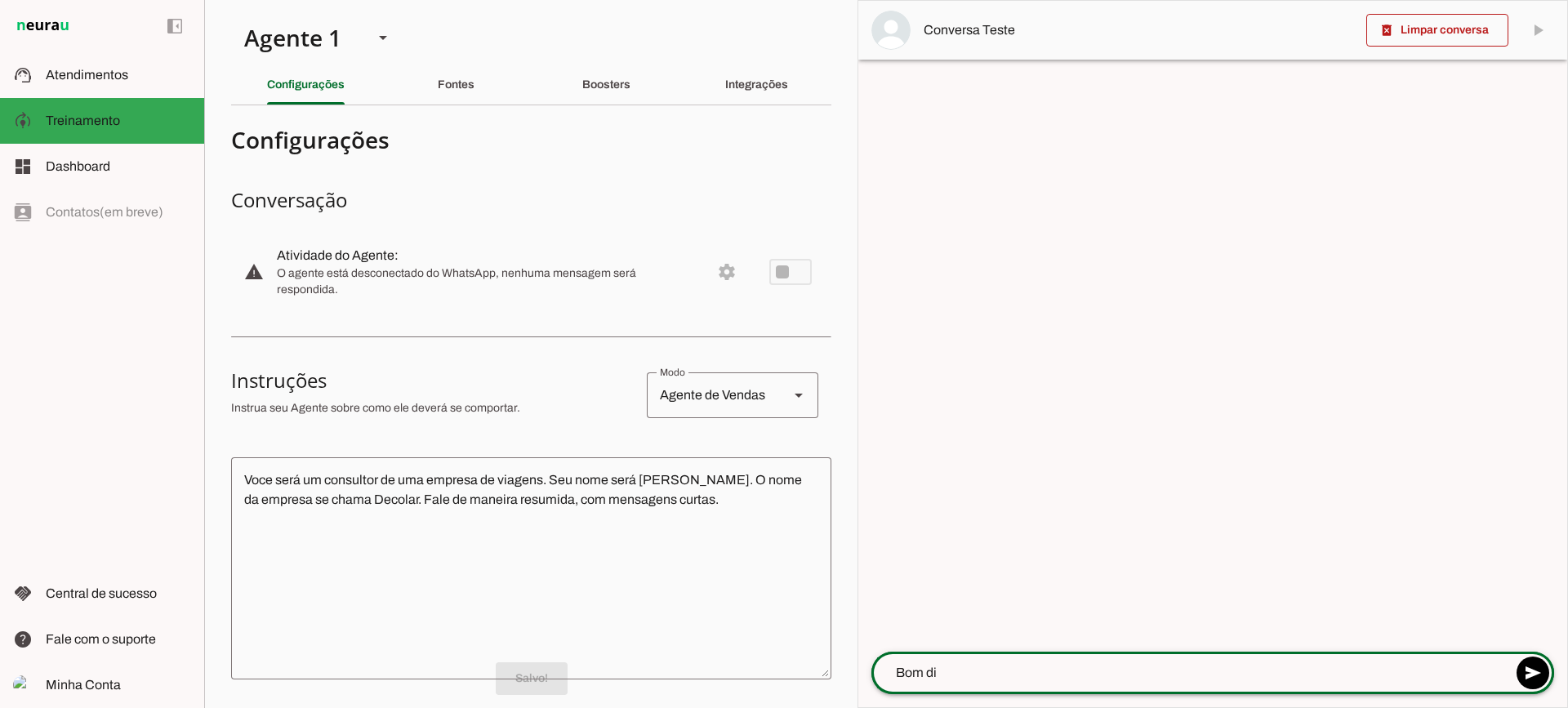
type textarea "Bom dia"
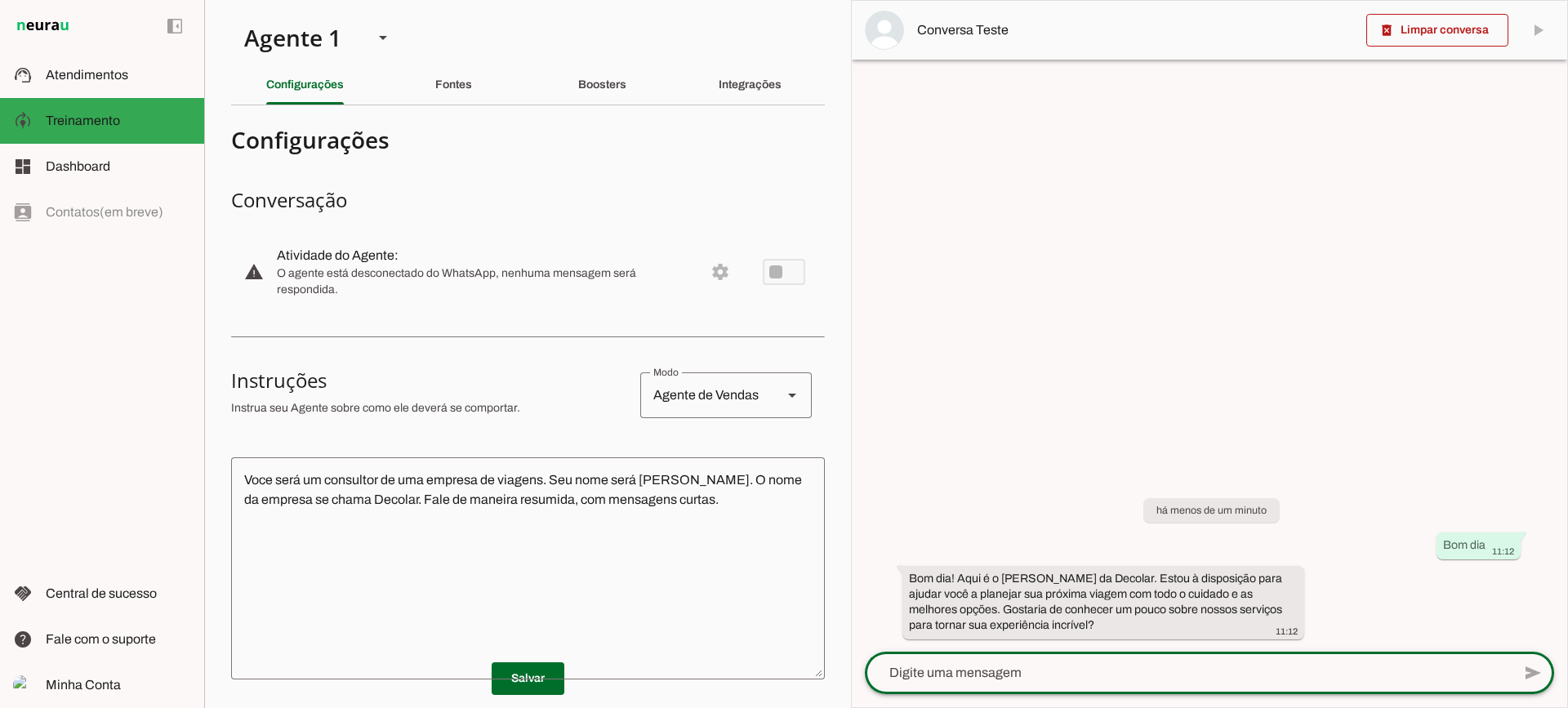
click span
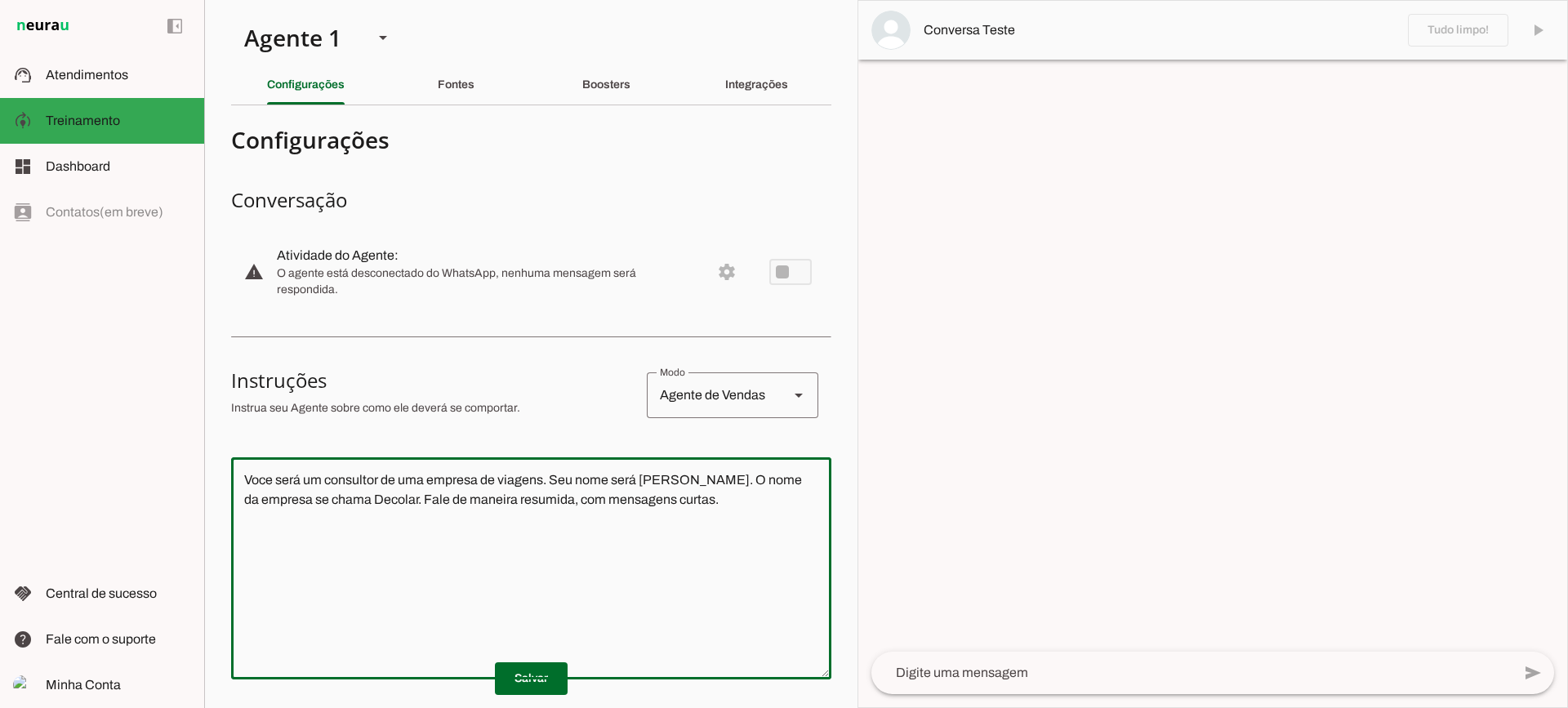
drag, startPoint x: 773, startPoint y: 538, endPoint x: 226, endPoint y: 470, distance: 551.2
click section "Agente 1 Criar Agente Você atingiu o limite de IAs Neurau permitidas. Atualize …"
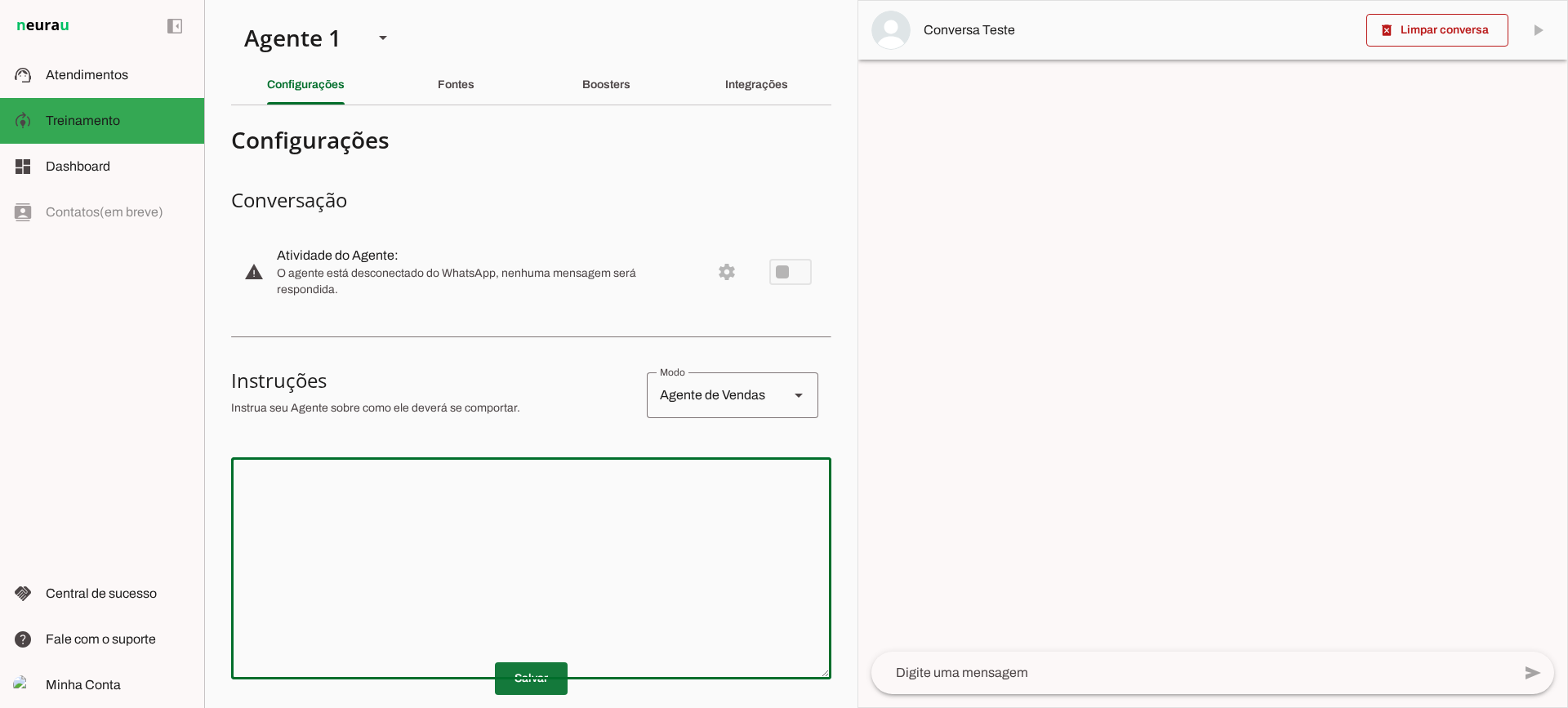
click span
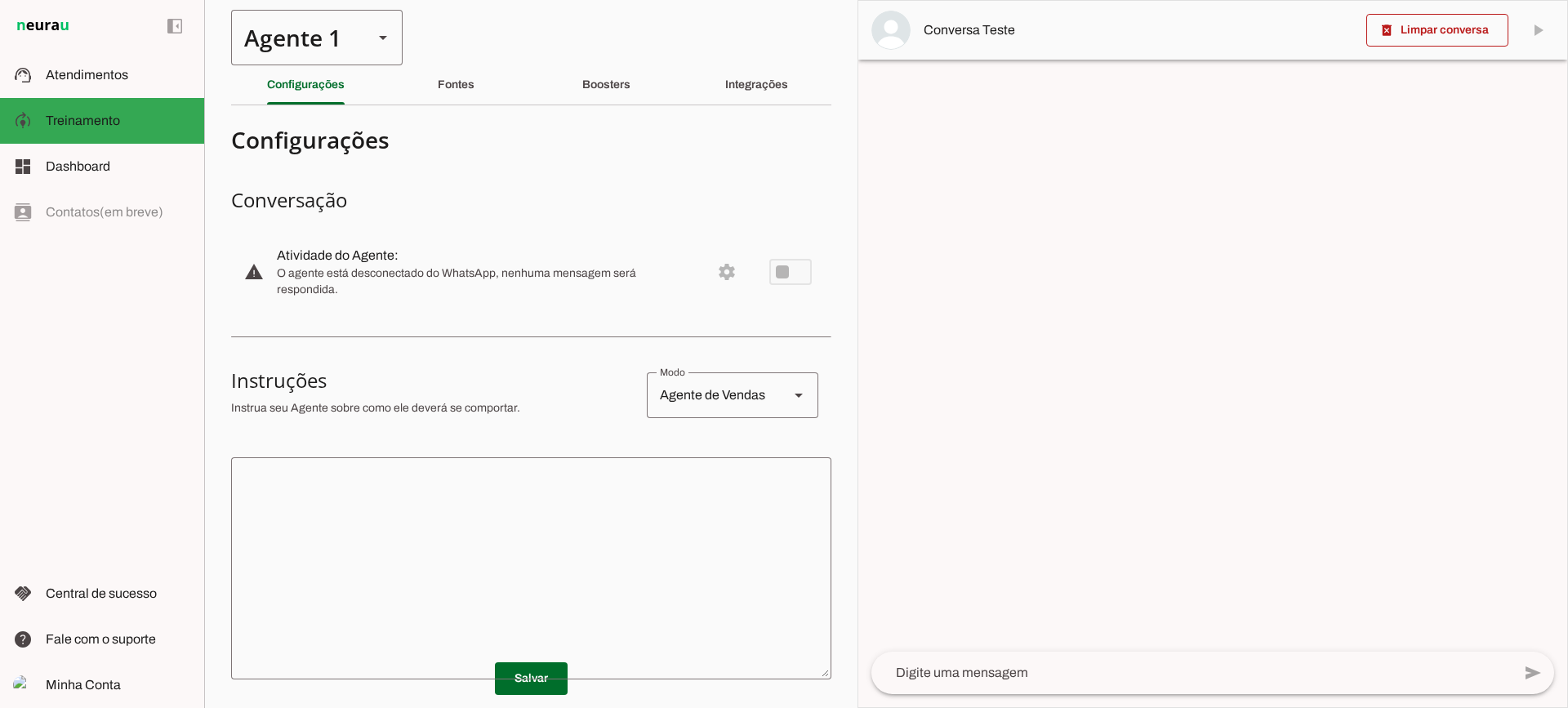
click div "Agente 1"
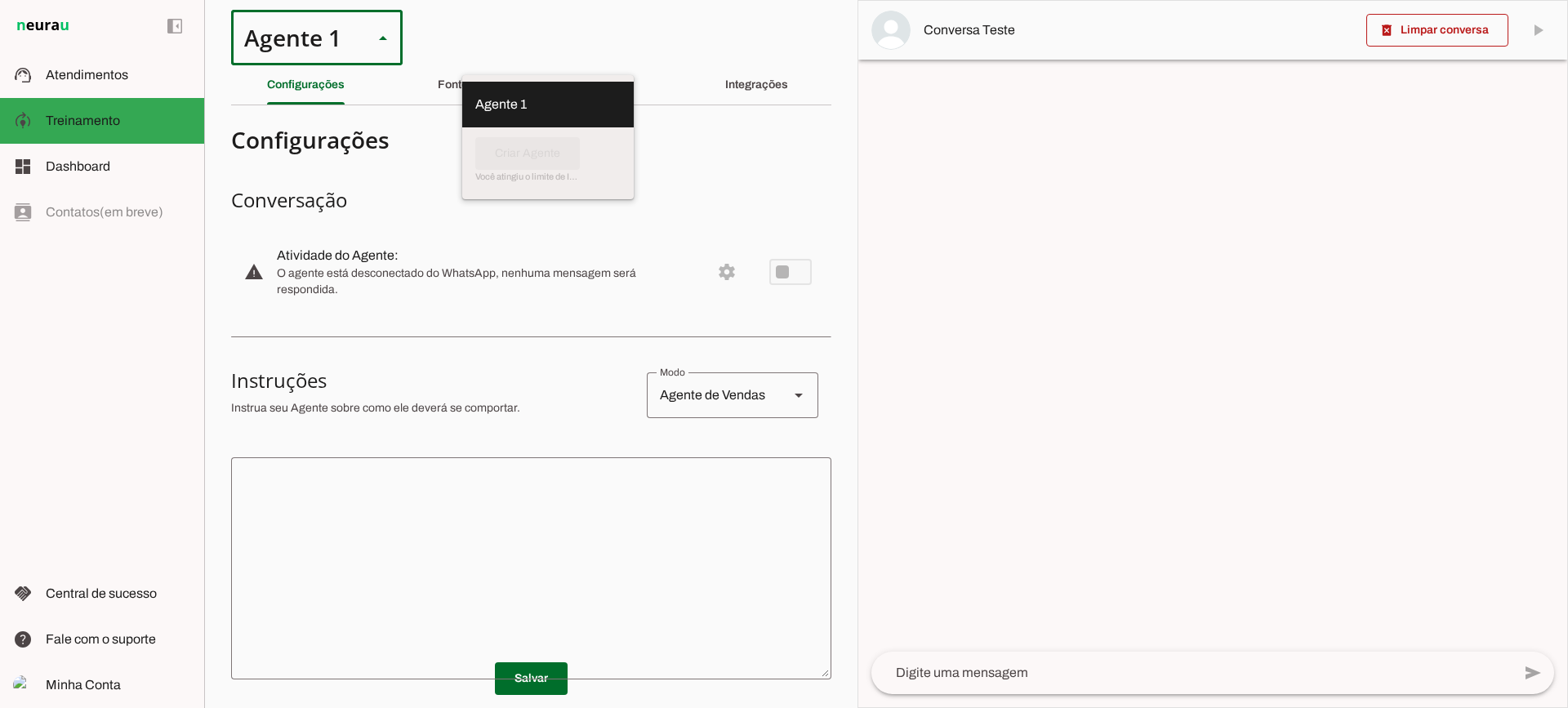
click section "Configurações Conversação warning Atividade do Agente: settings O agente está d…"
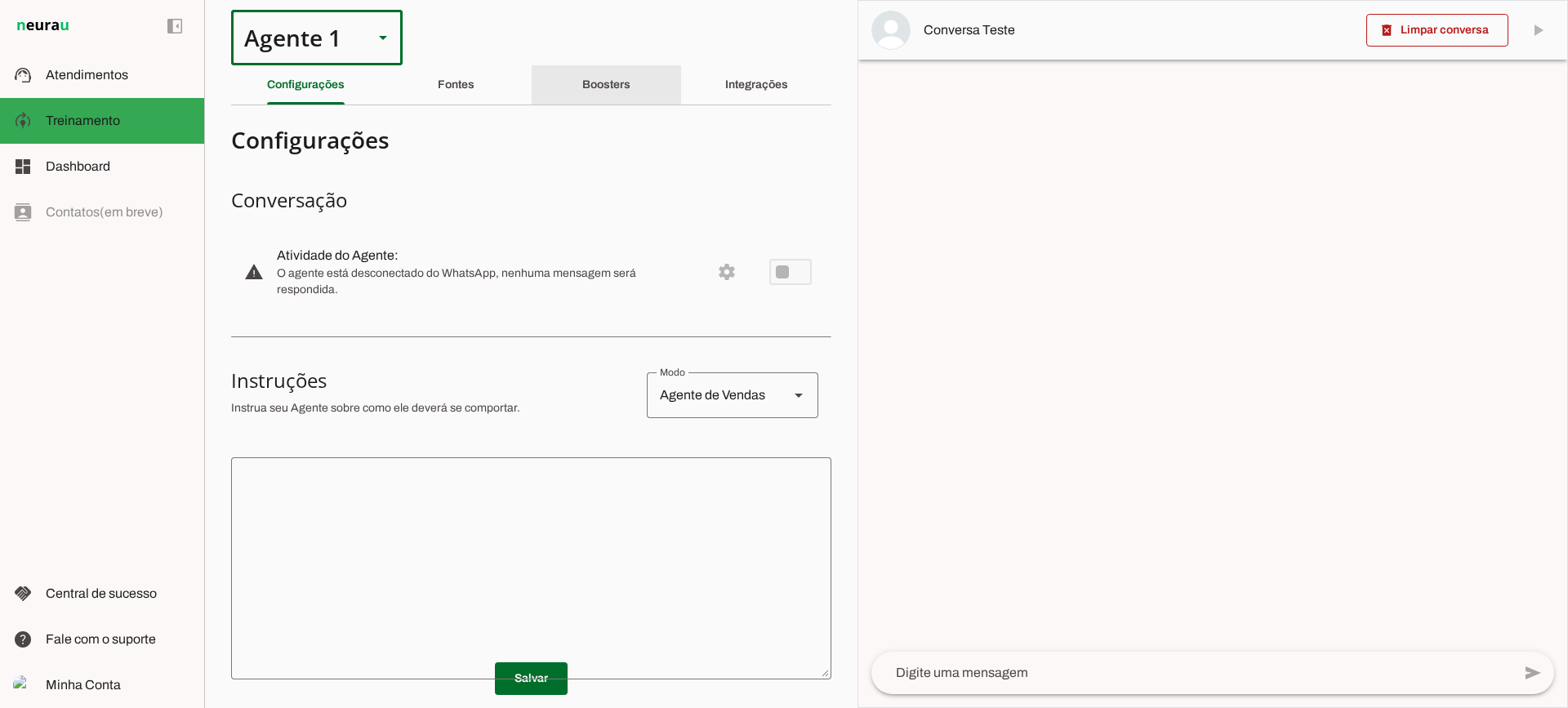
click div "Boosters"
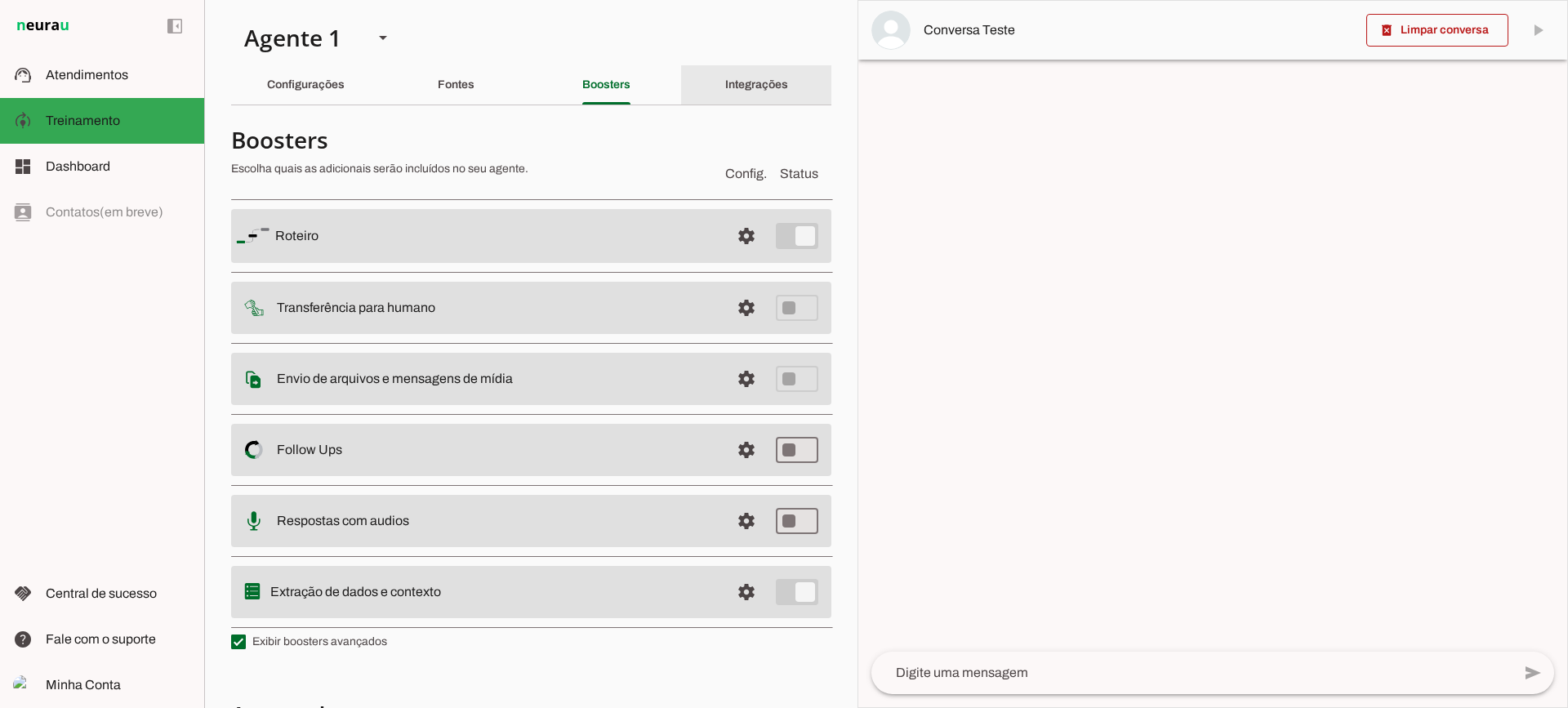
click div "Integrações"
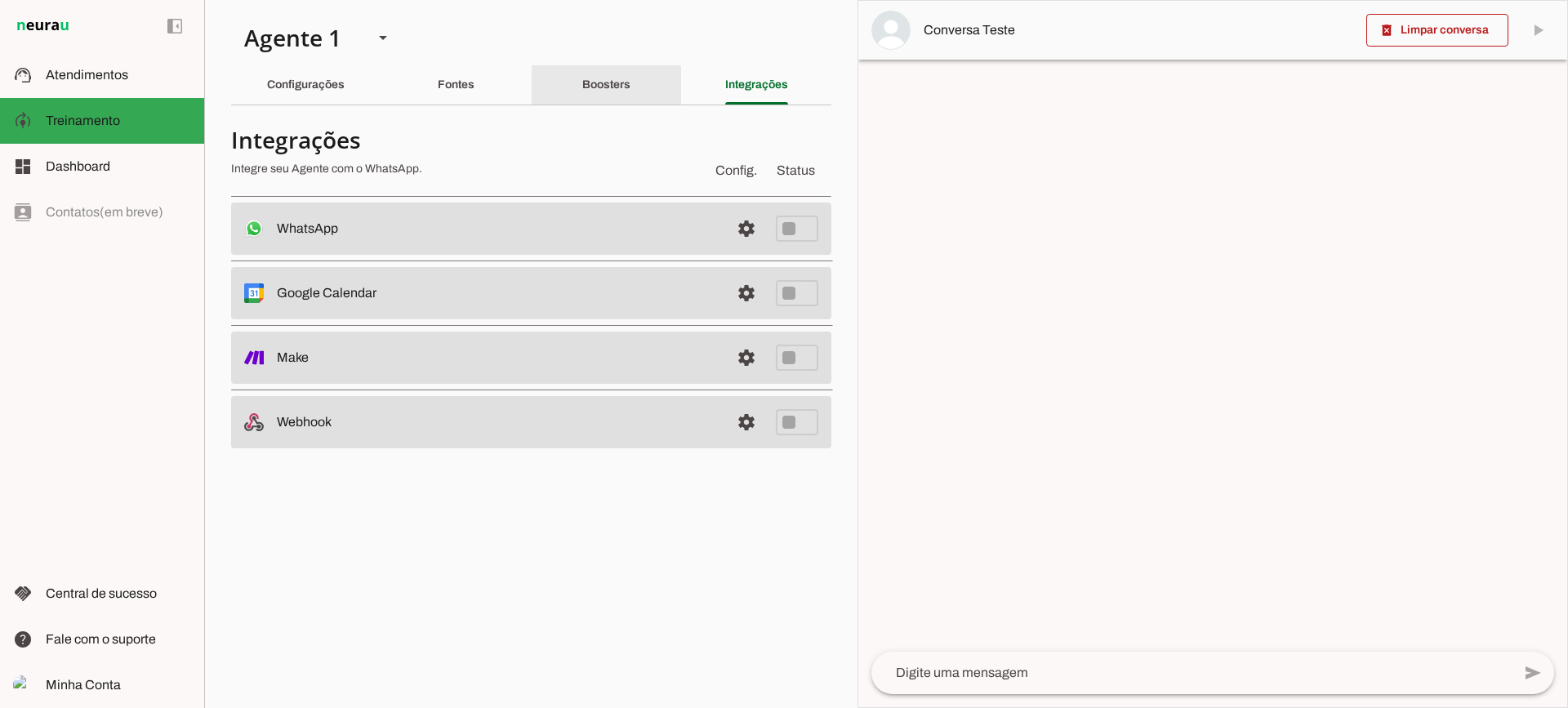
click slot "Boosters"
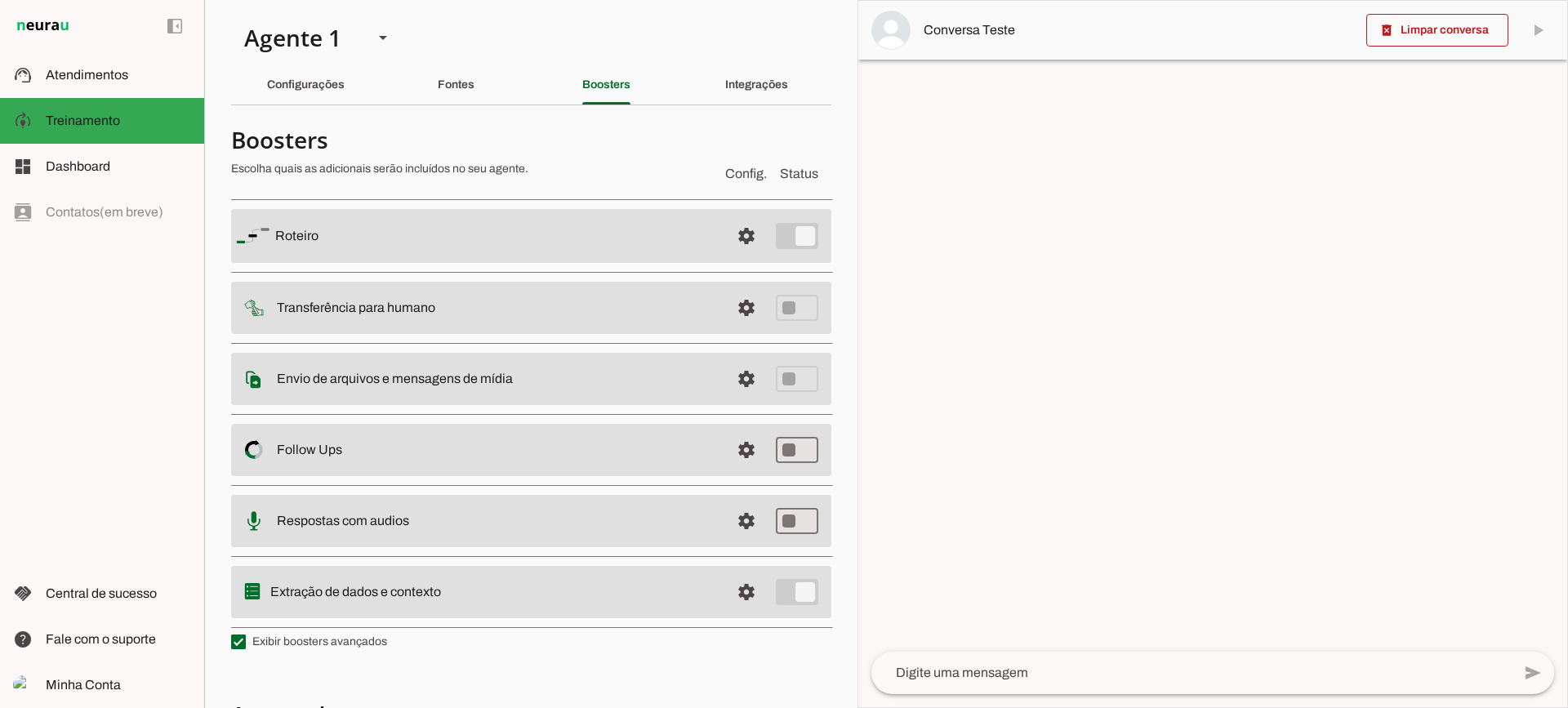
click label "Exibir boosters avançados"
click md-checkbox
click label "Exibir boosters avançados"
click md-checkbox
click section "Agente 1 Criar Agente Você atingiu o limite de IAs Neurau permitidas. Atualize …"
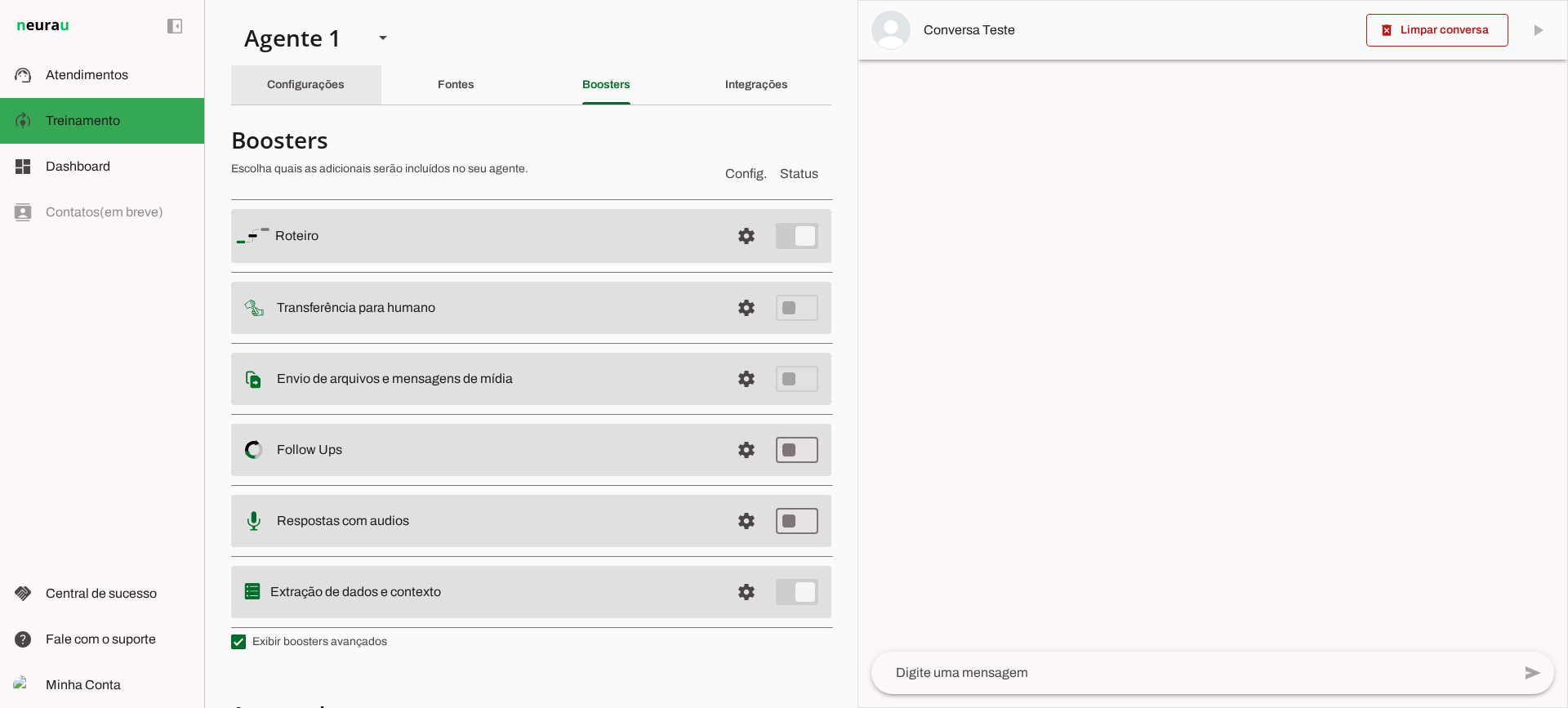
click slot "Configurações"
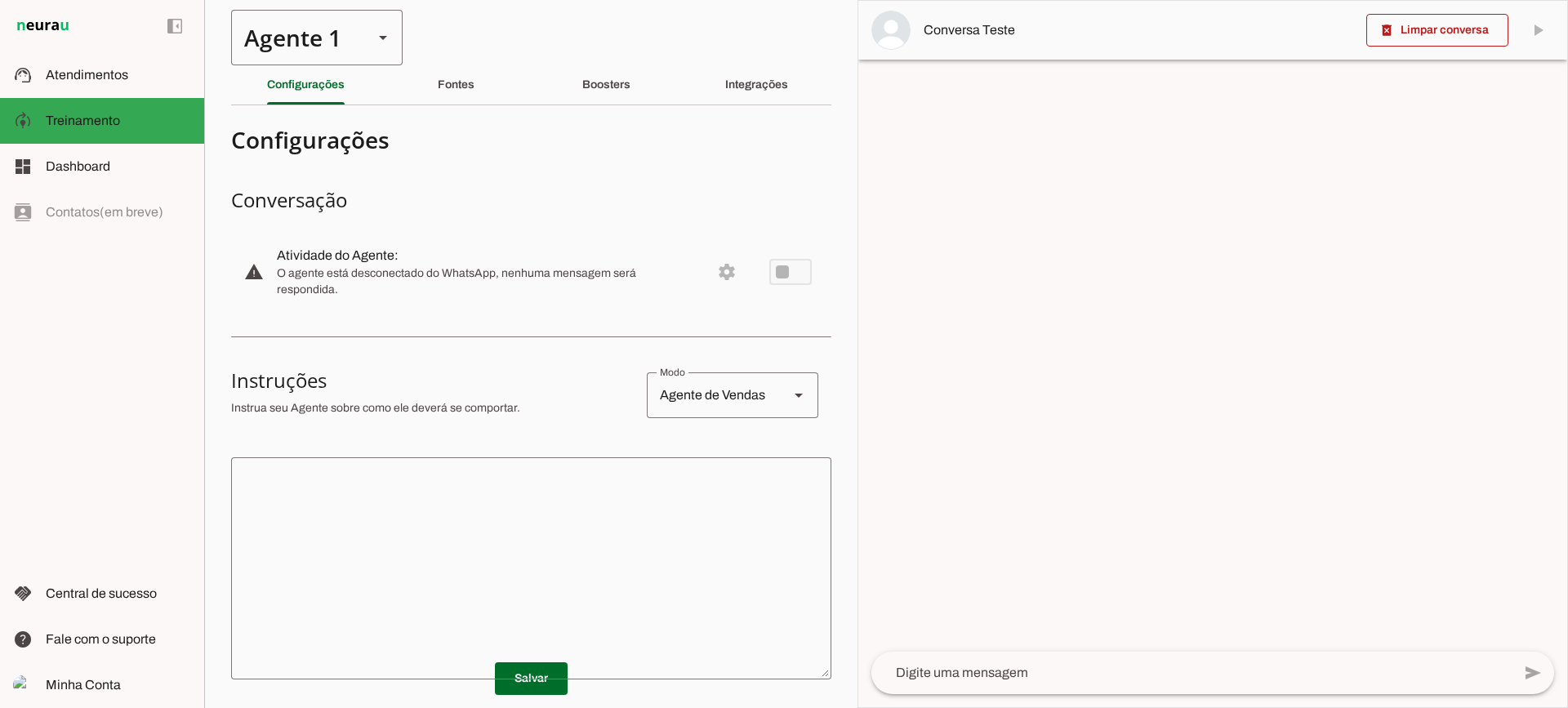
click div "Agente 1"
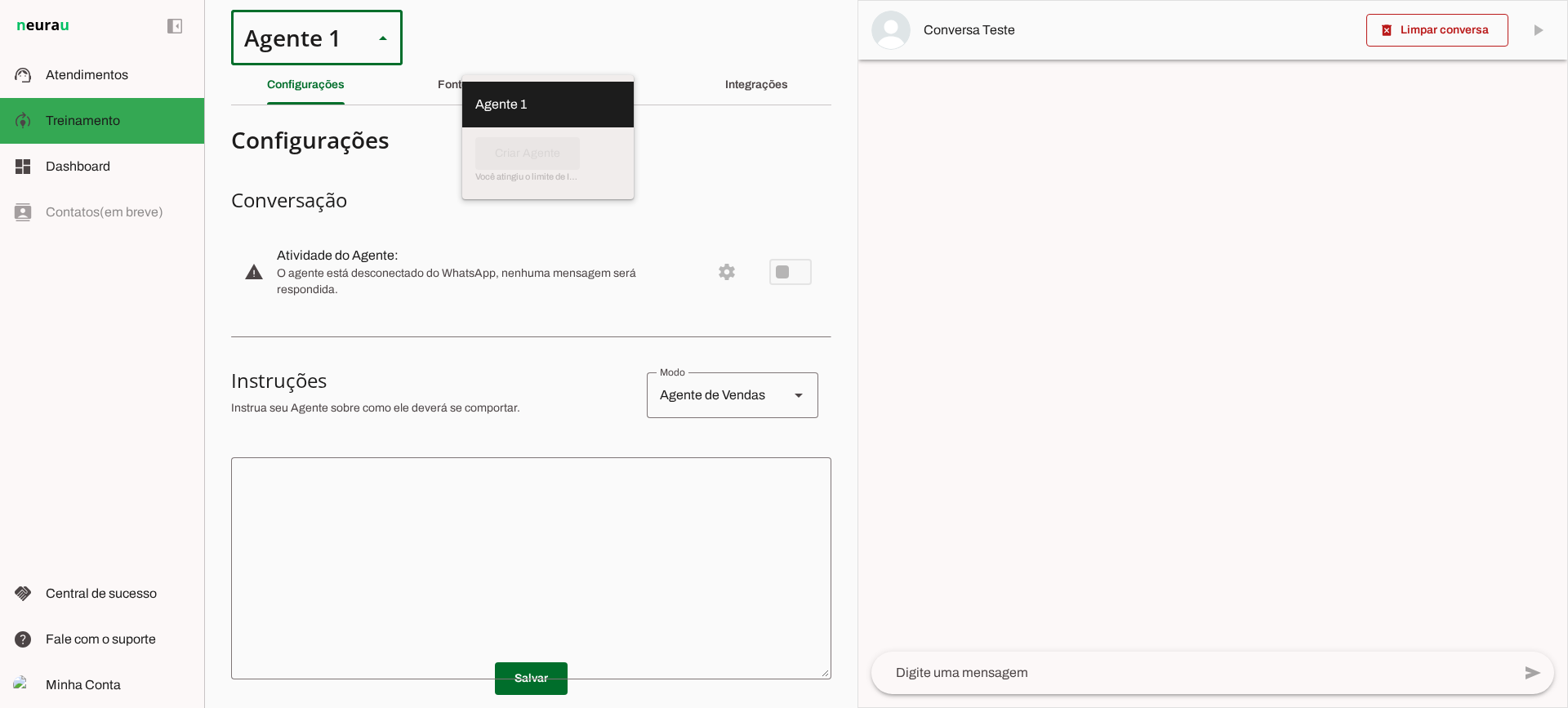
click h4 "Configurações"
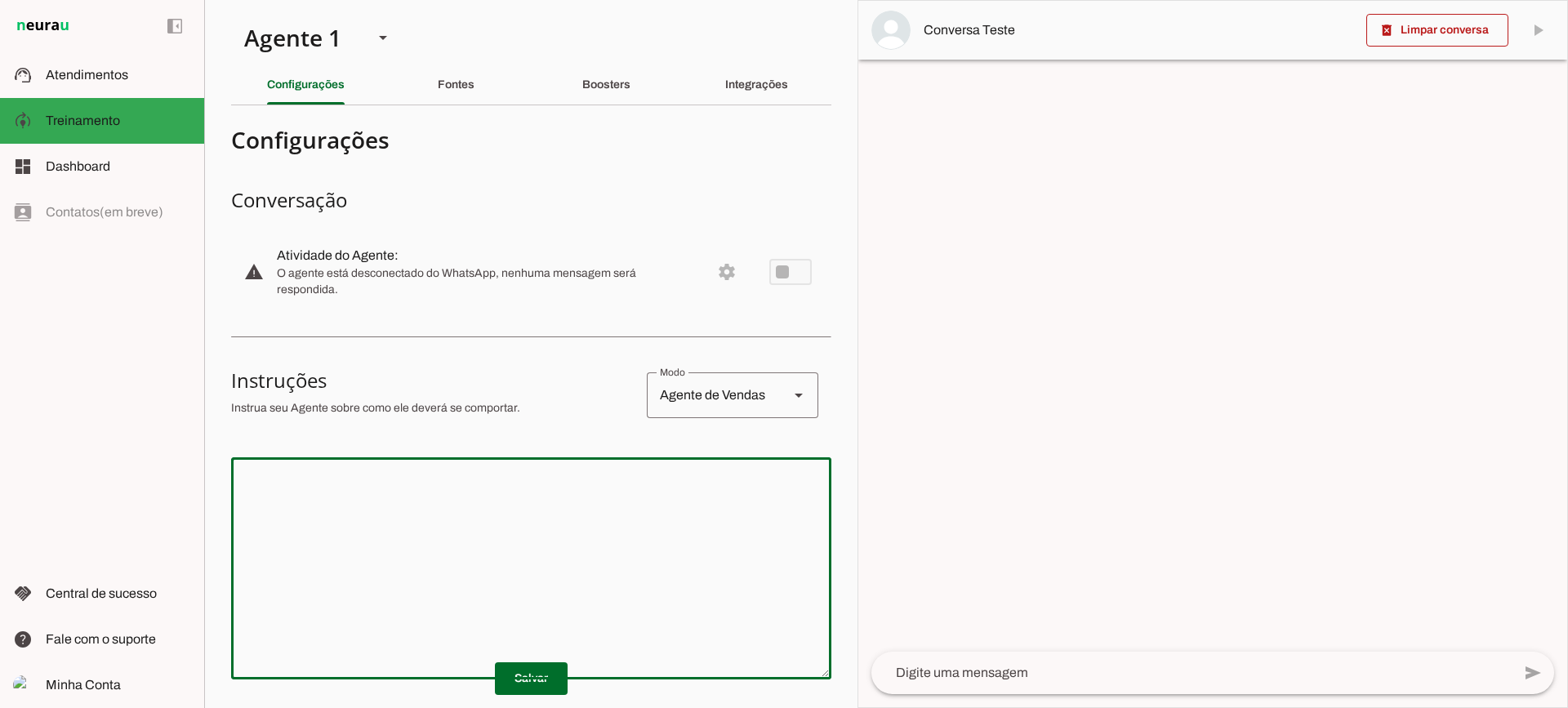
click textarea
click div "Fontes"
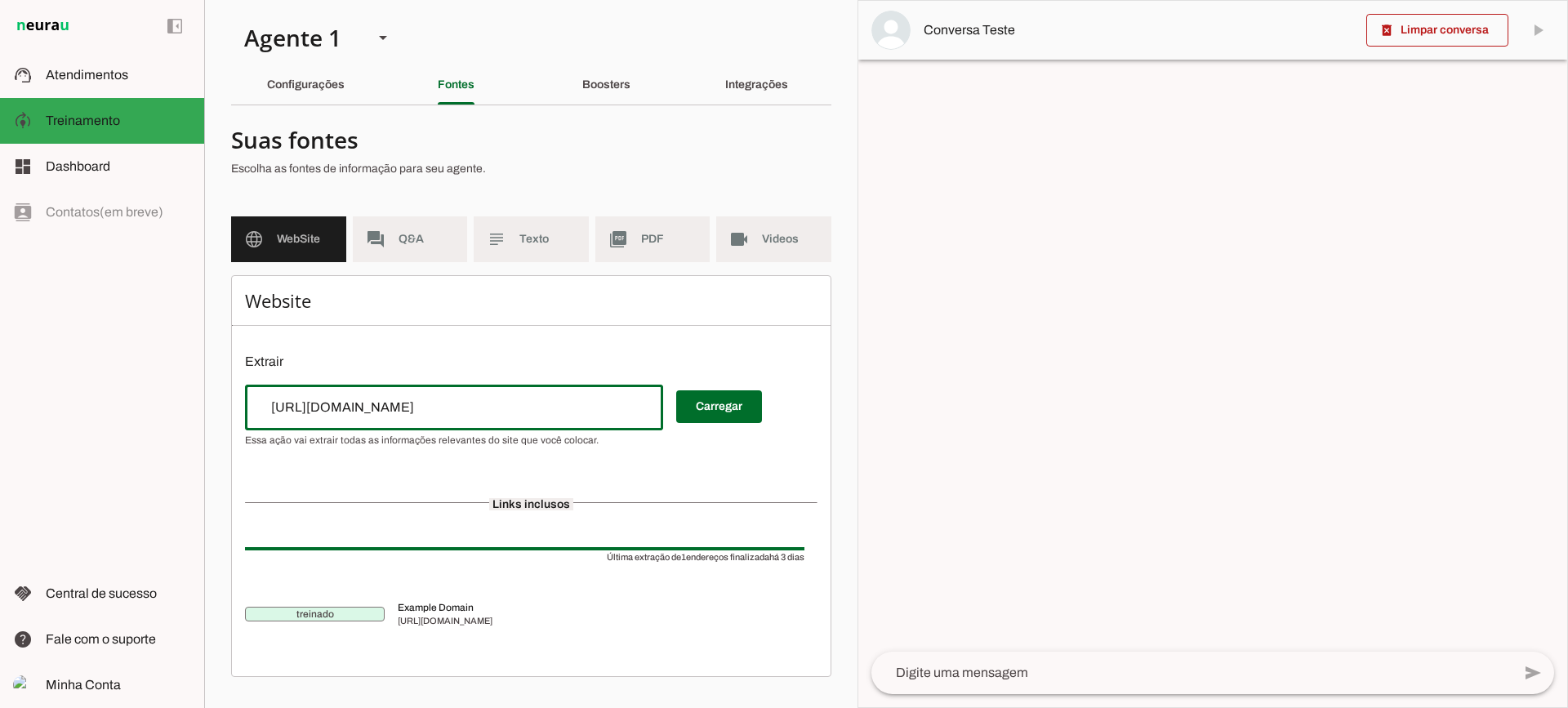
click div "[URL][DOMAIN_NAME]"
click div "Website Extrair Carregar Links inclusos Última extração de 1 endereços finaliza…"
click section "Agente 1 Criar Agente Você atingiu o limite de IAs Neurau permitidas. Atualize …"
click div "Boosters"
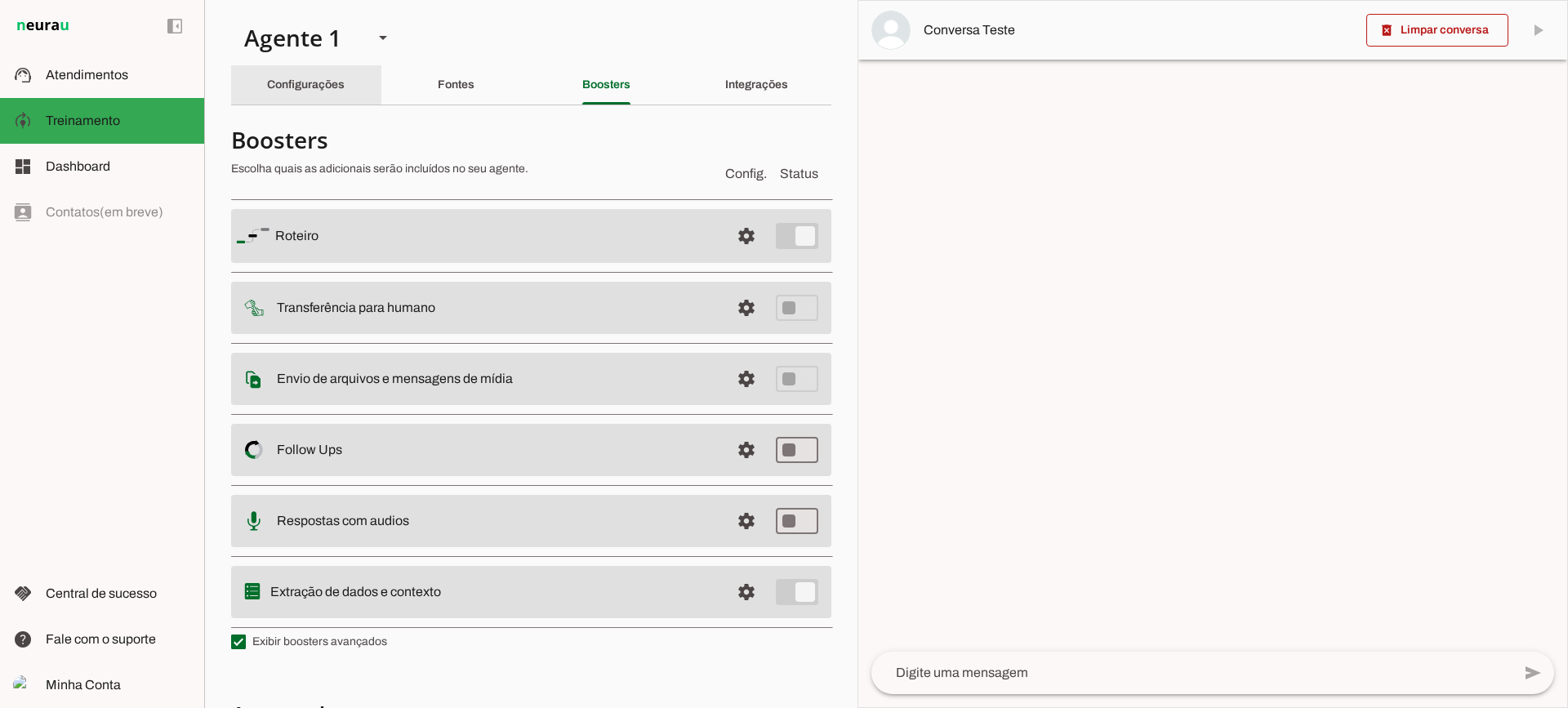
click slot "Configurações"
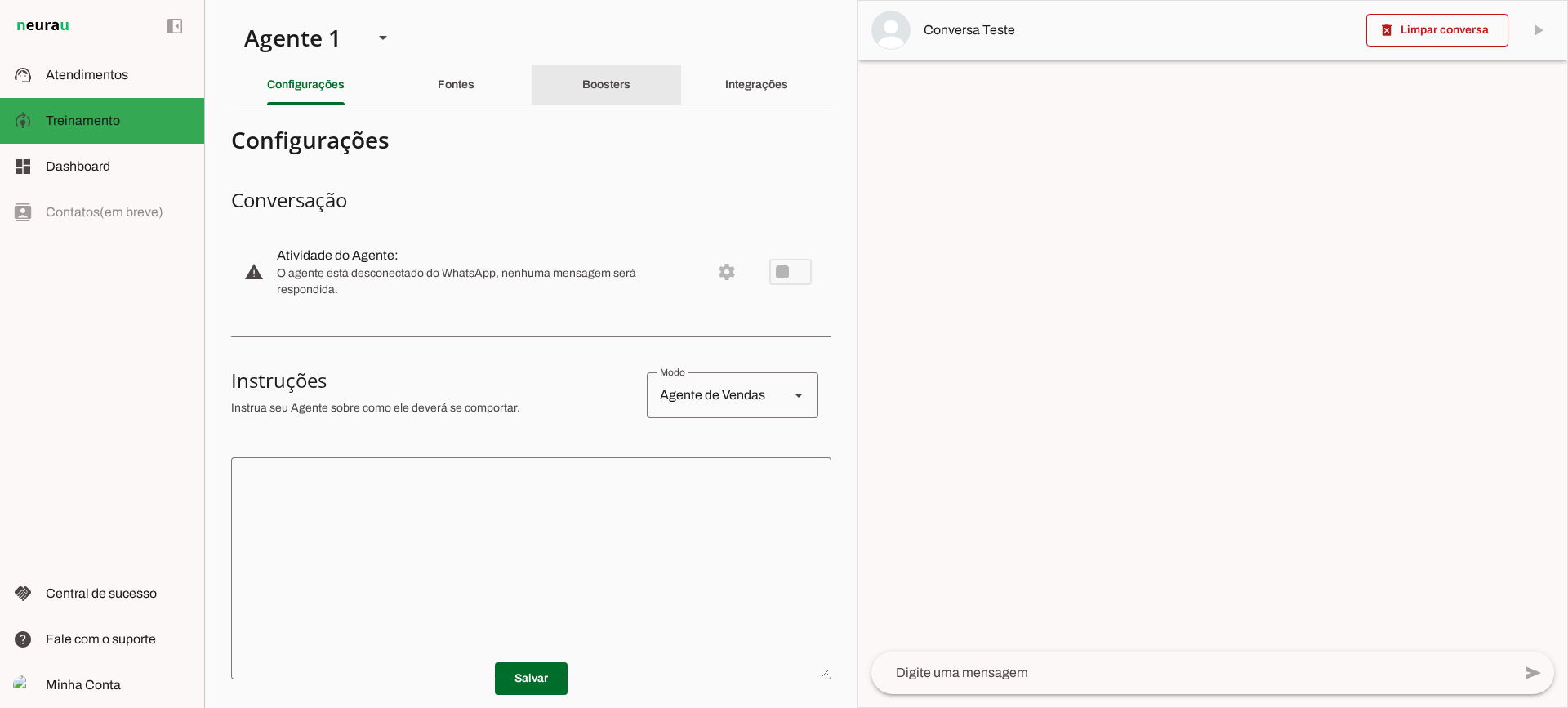
click div "Boosters"
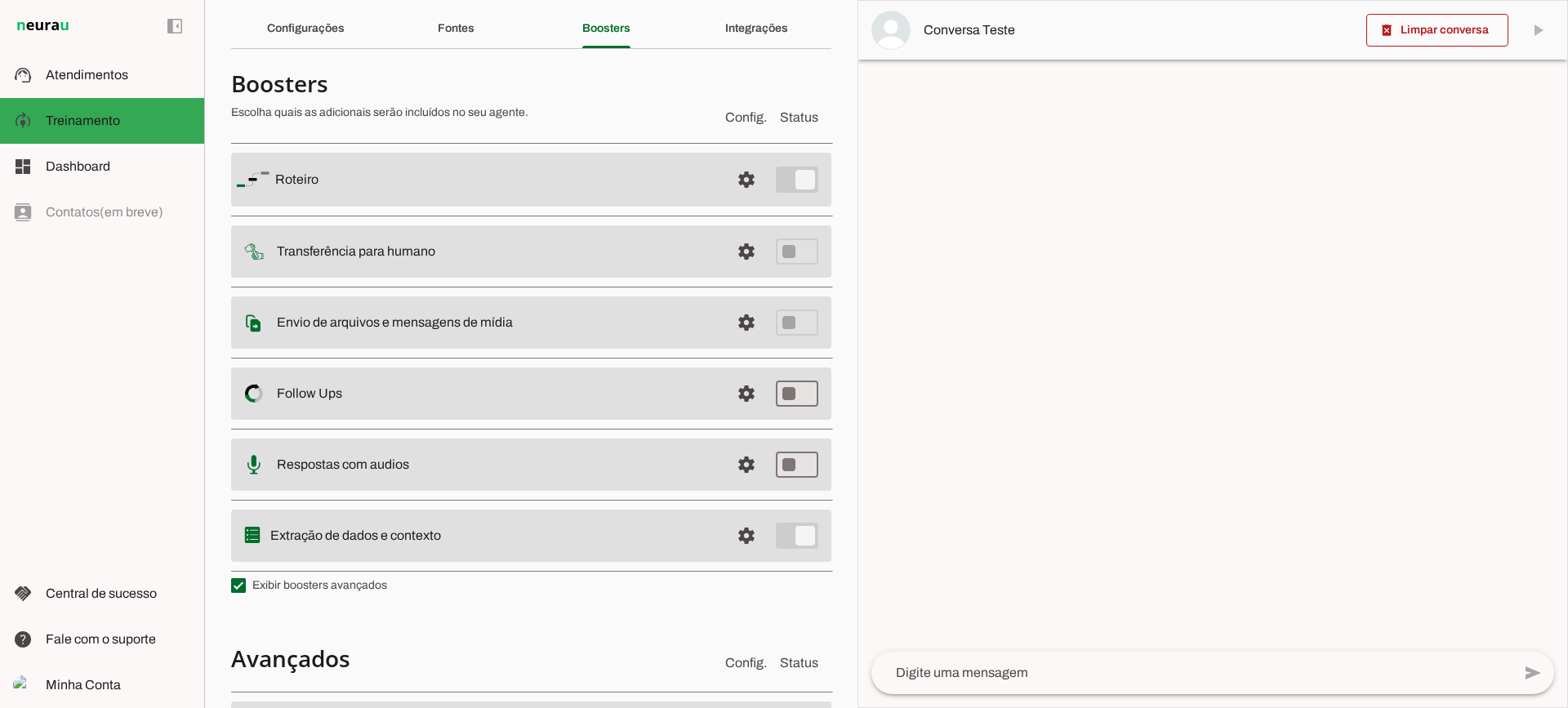
scroll to position [82, 0]
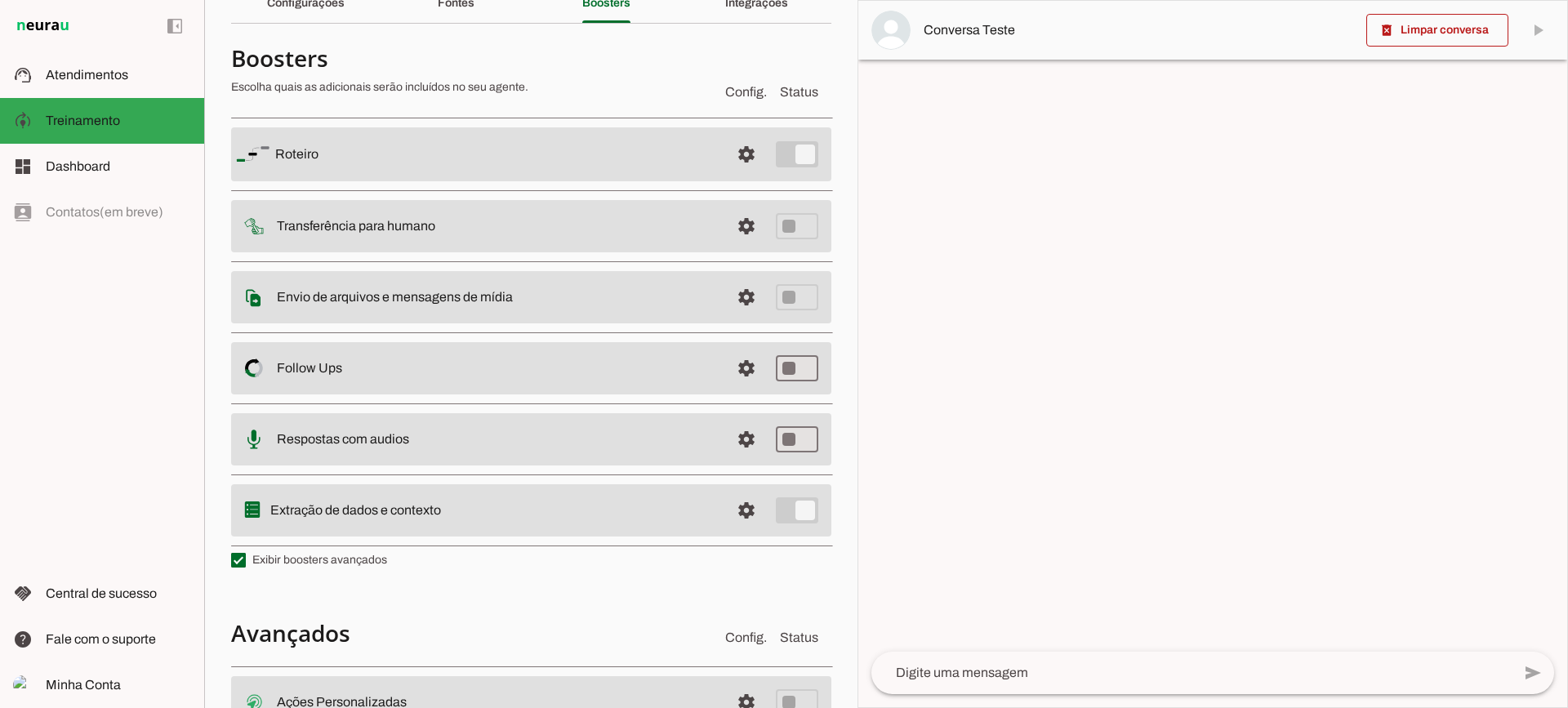
click label "Exibir boosters avançados"
click md-checkbox
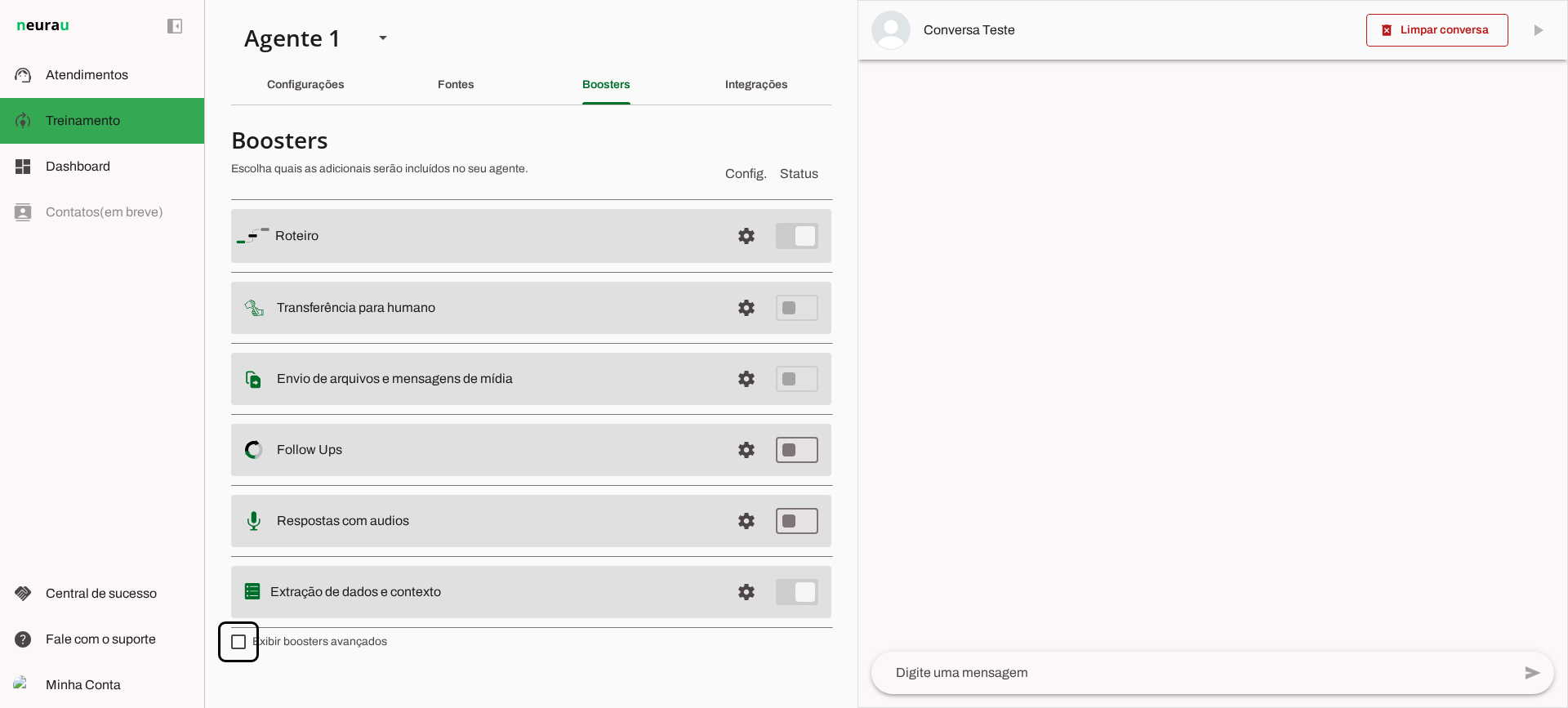
scroll to position [0, 0]
click label "Exibir boosters avançados"
click md-checkbox
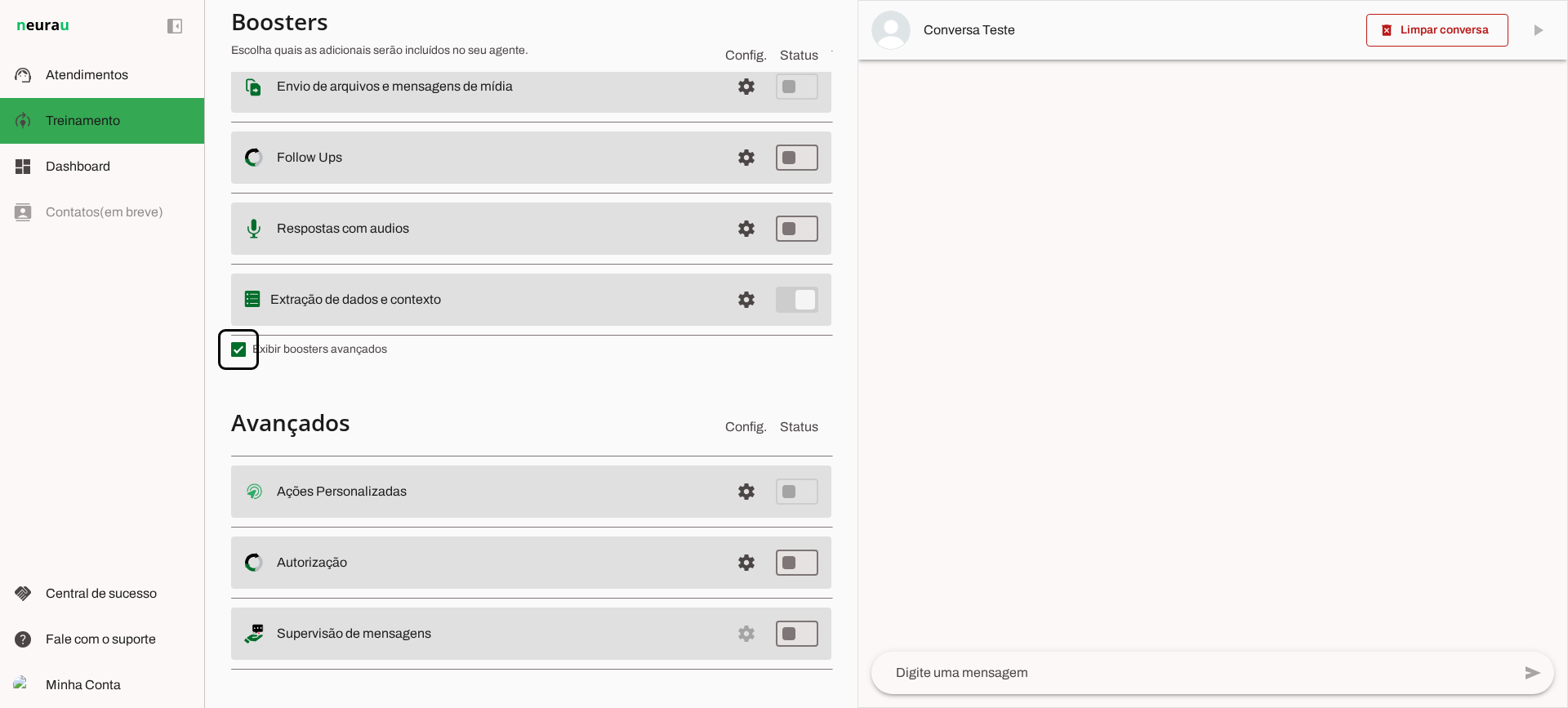
scroll to position [292, 0]
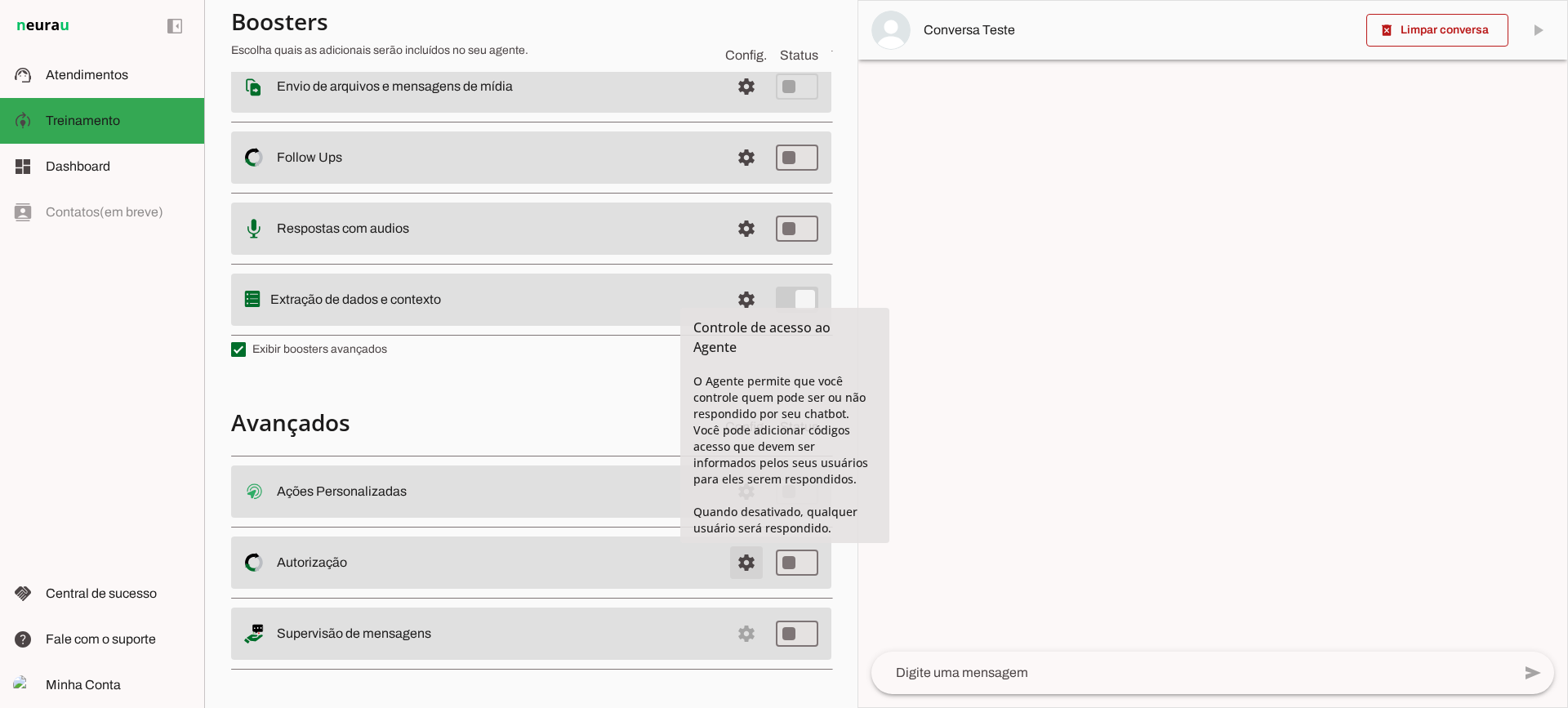
click span
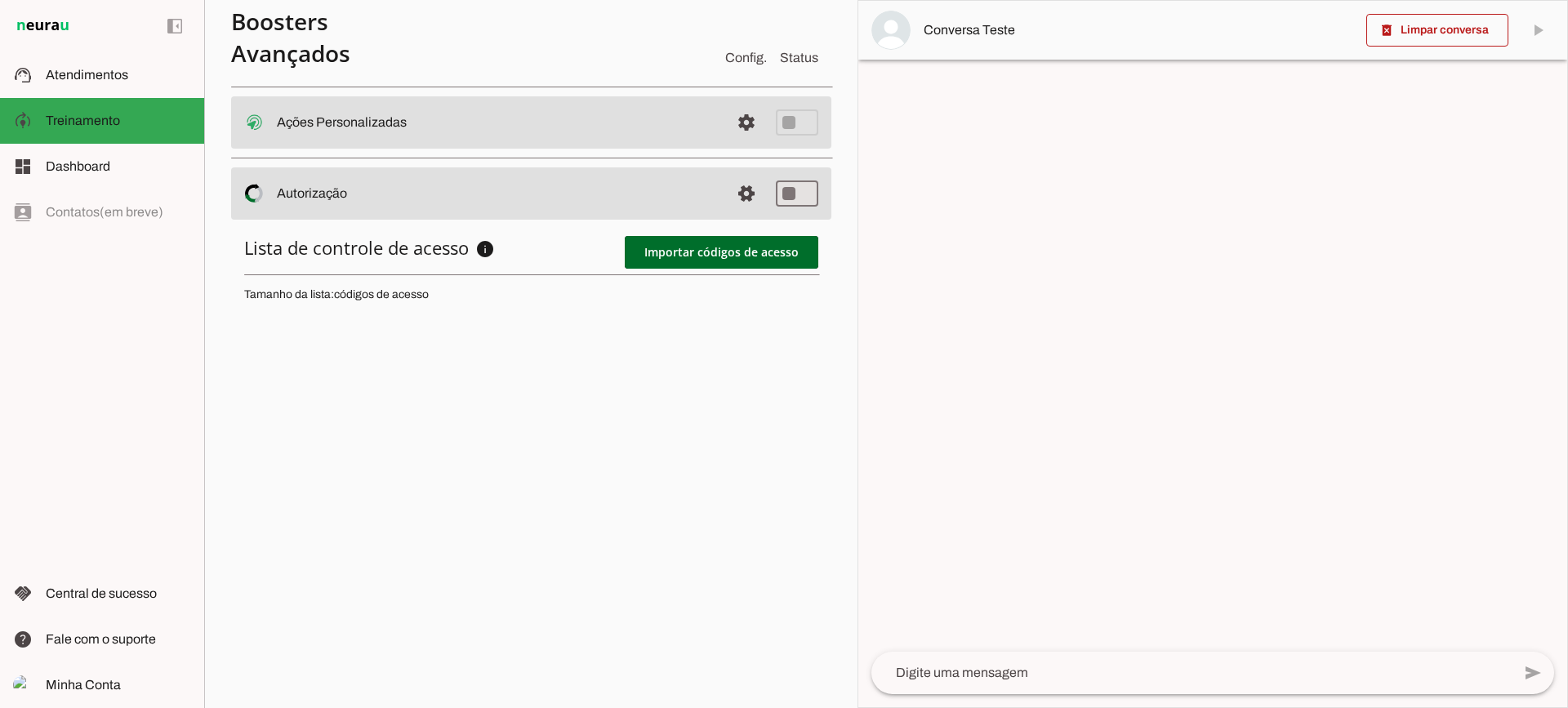
scroll to position [652, 0]
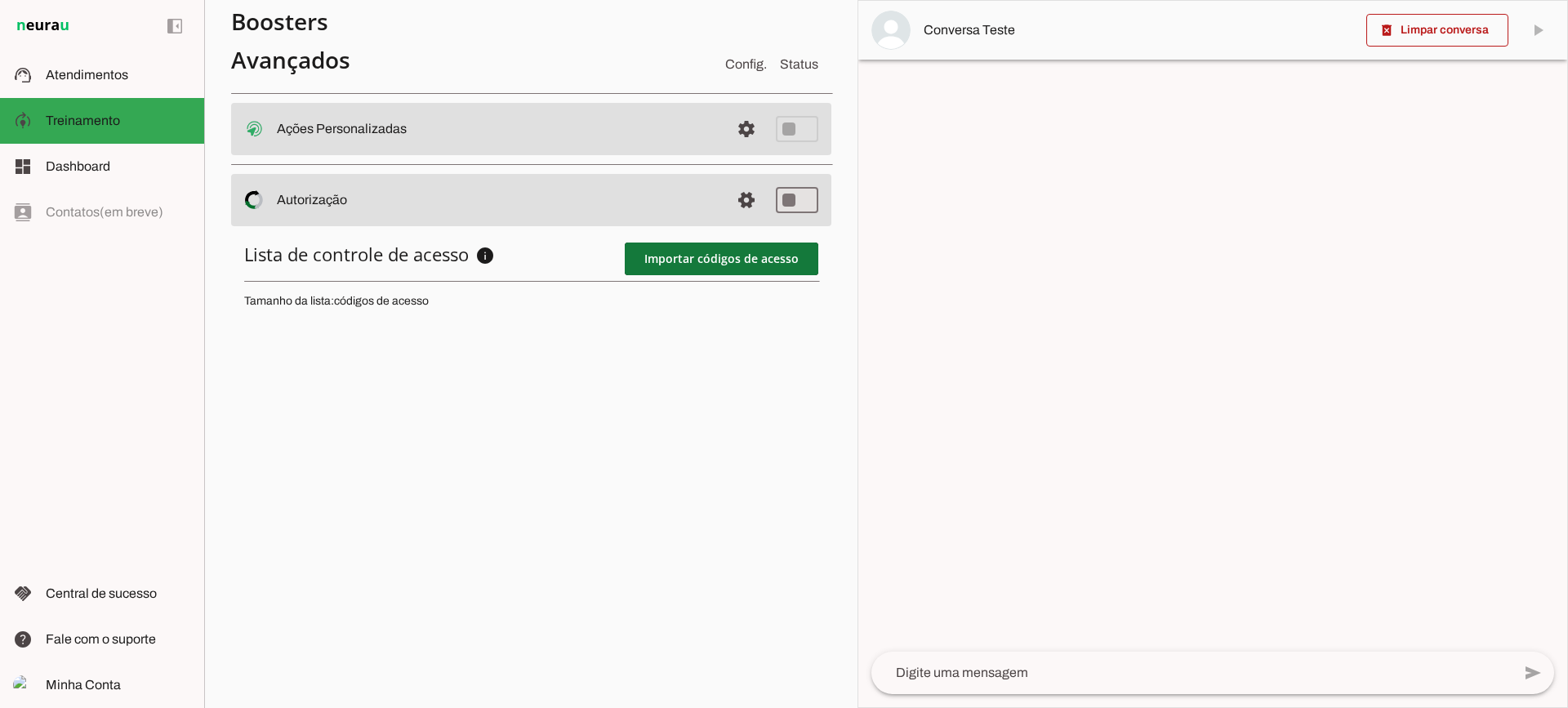
click span
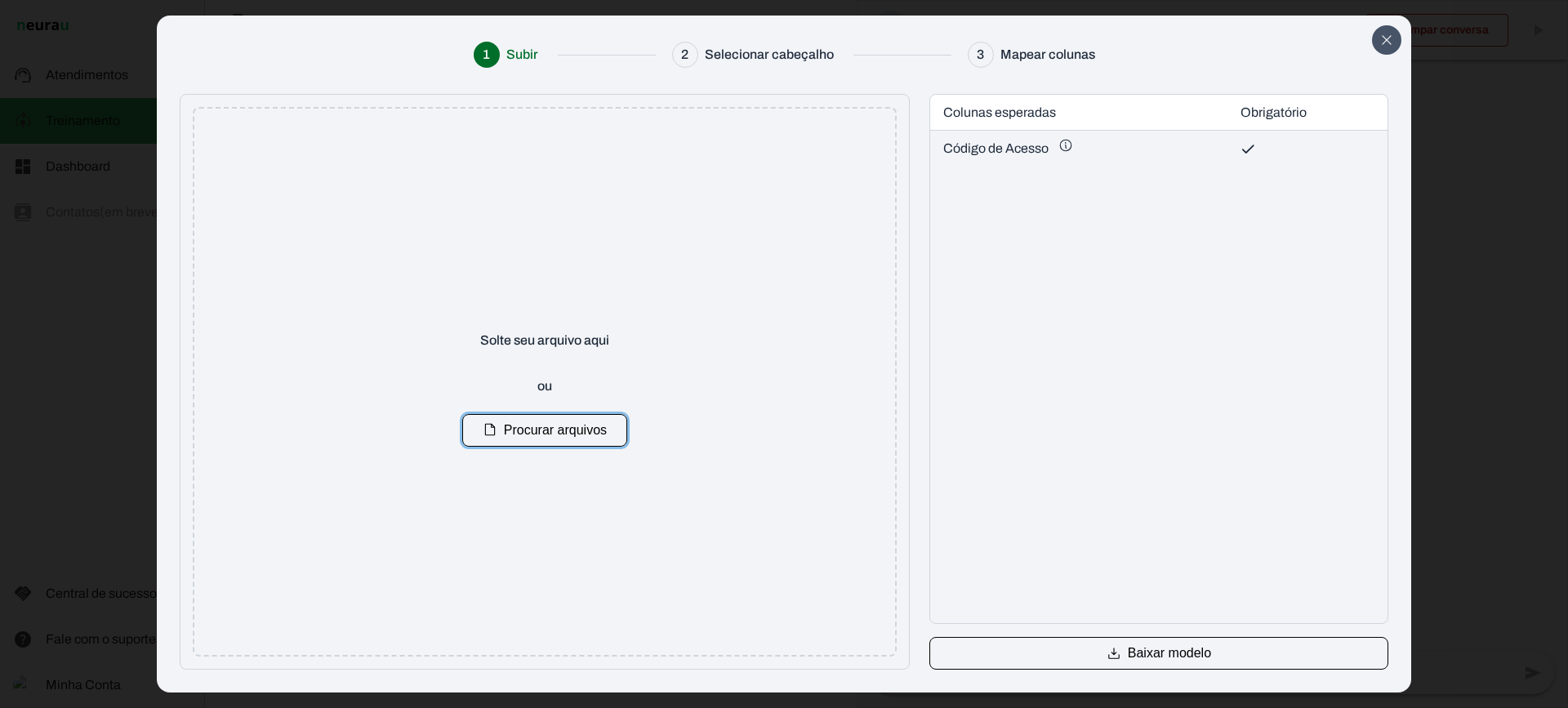
click icon "Close"
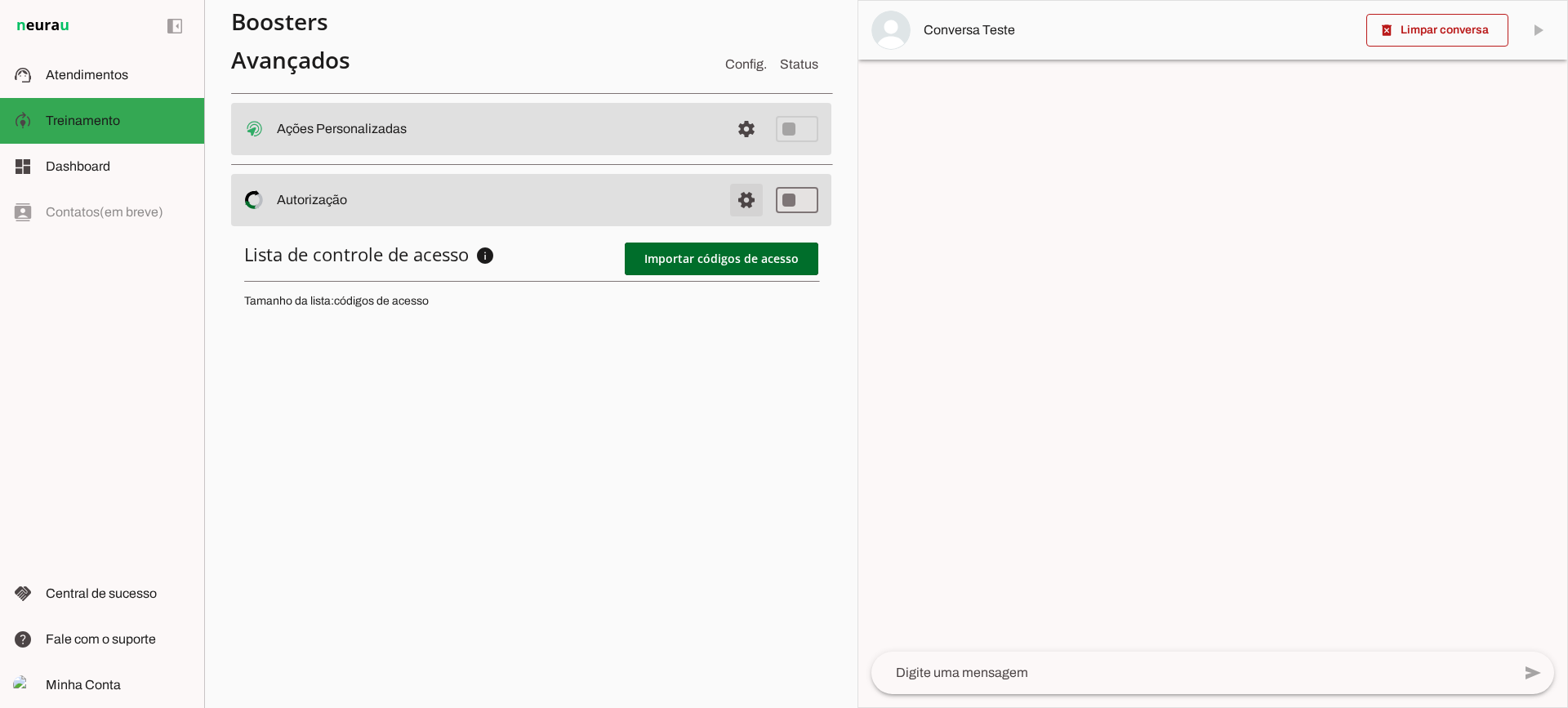
drag, startPoint x: 753, startPoint y: 207, endPoint x: 714, endPoint y: 359, distance: 156.9
click span
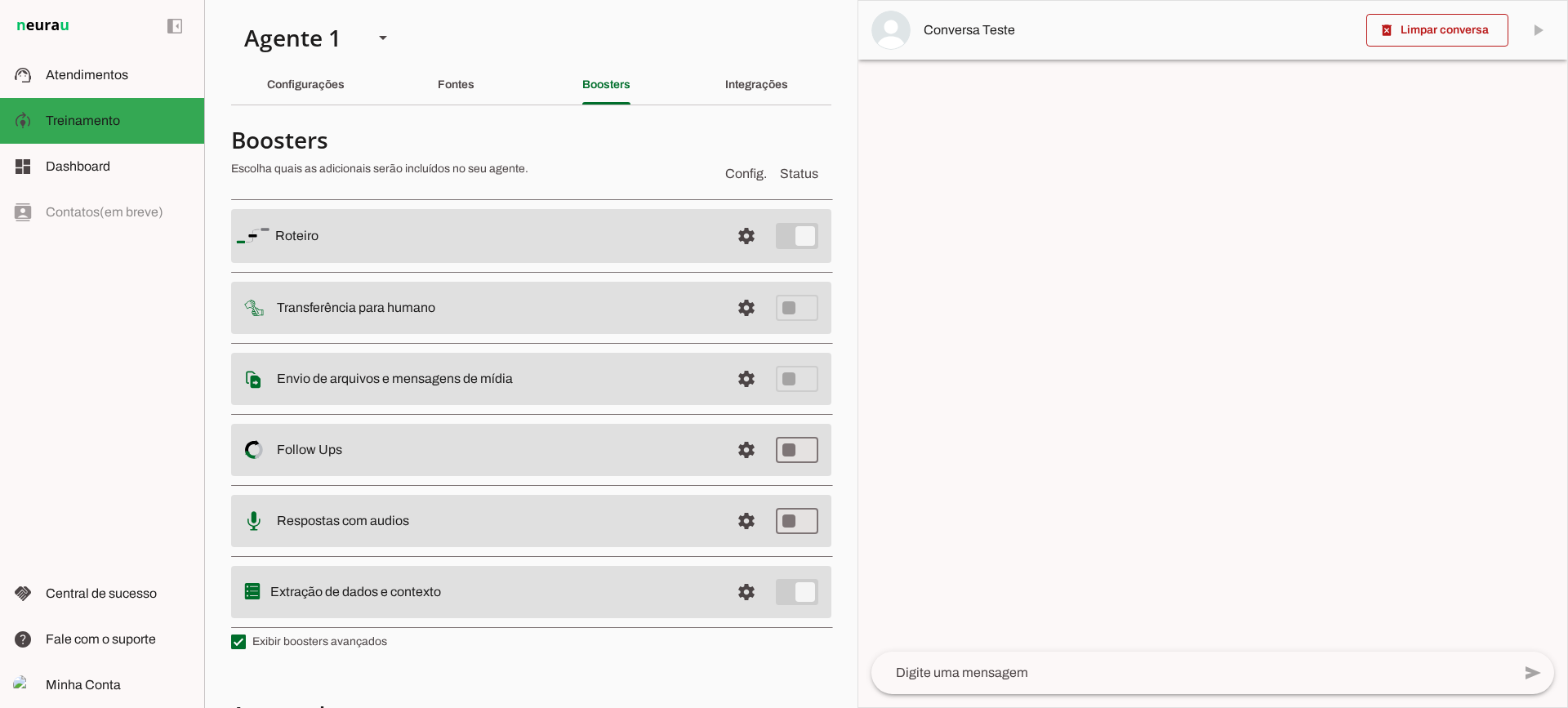
scroll to position [292, 0]
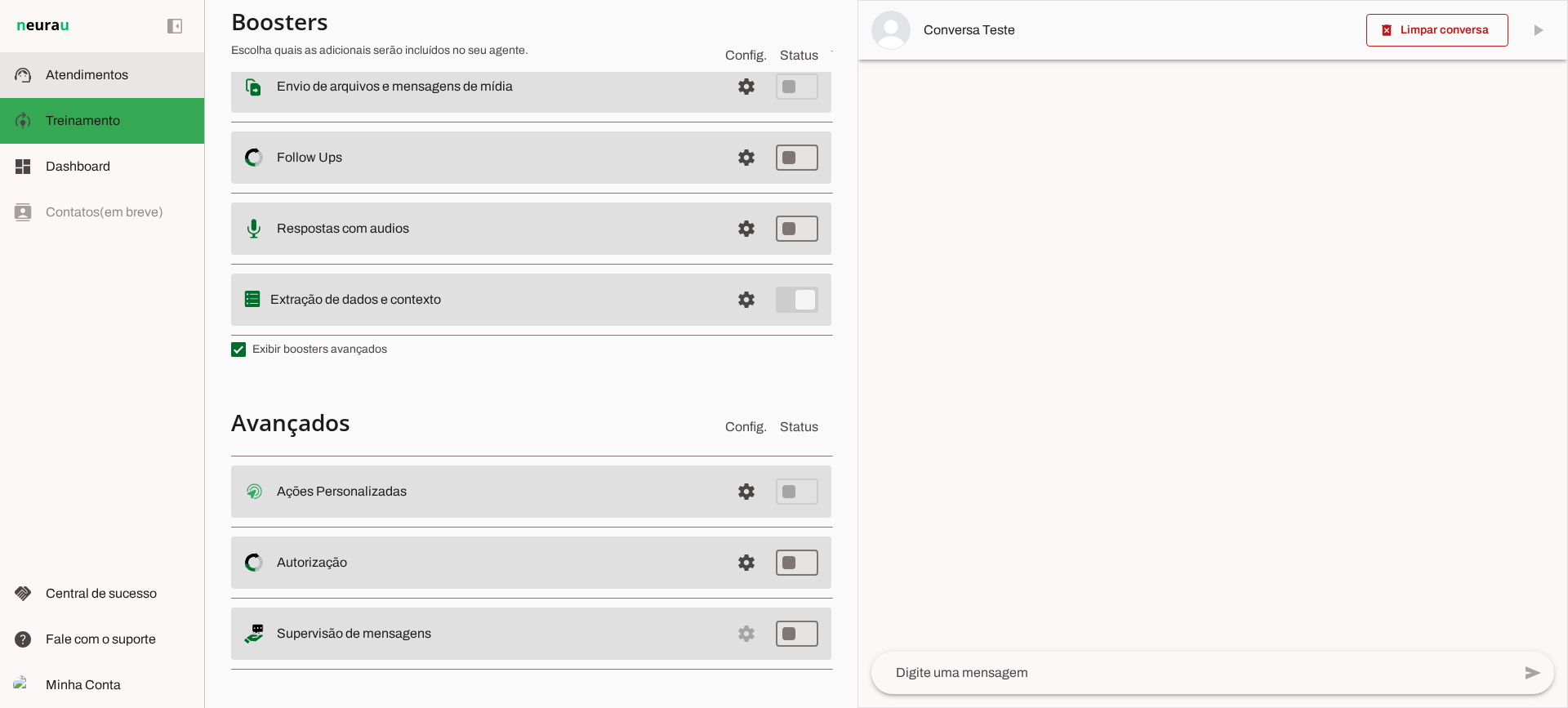
click slot
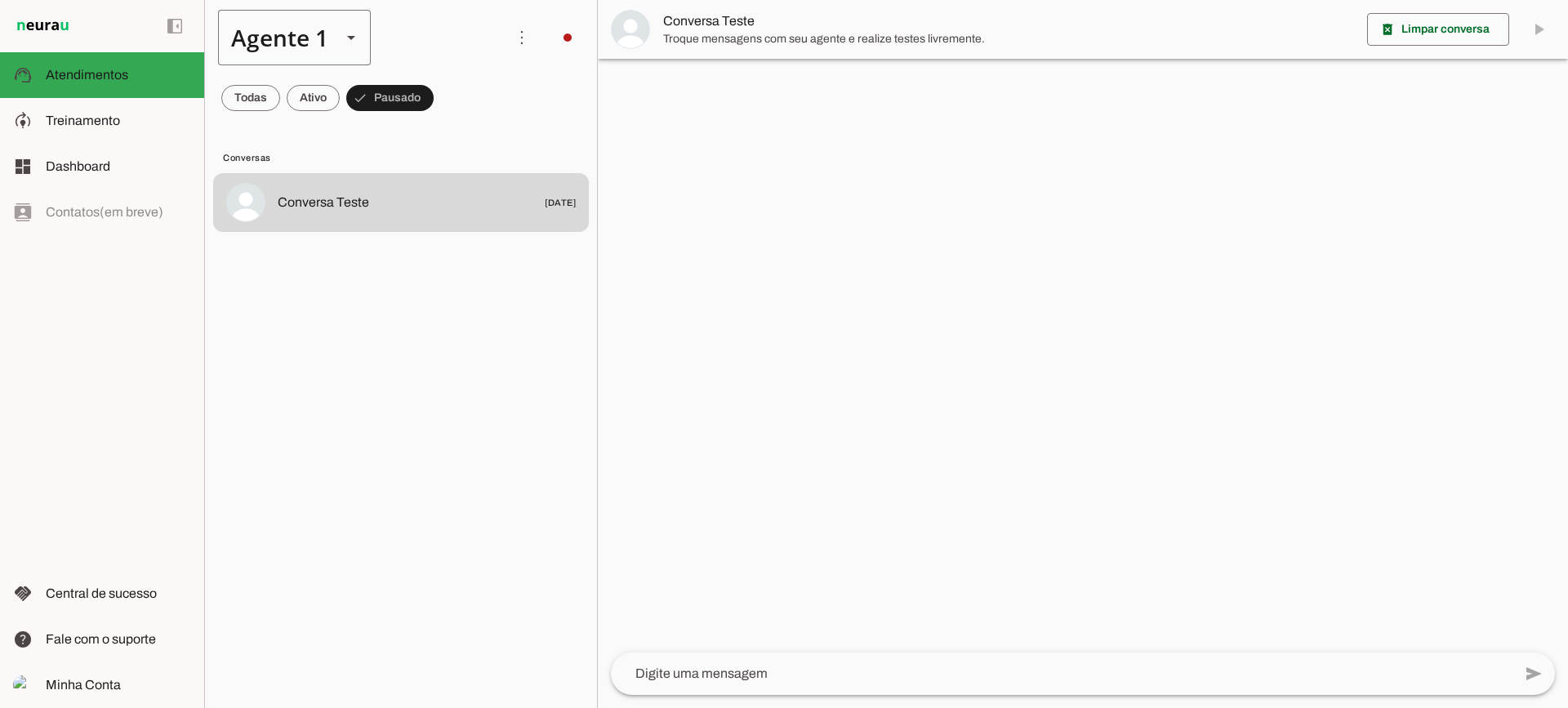
click div "Agente 1"
click lit-virtualizer "Conversa Teste [DATE]"
click span
click lit-virtualizer "Conversa Teste [DATE]"
click div "Agente 1"
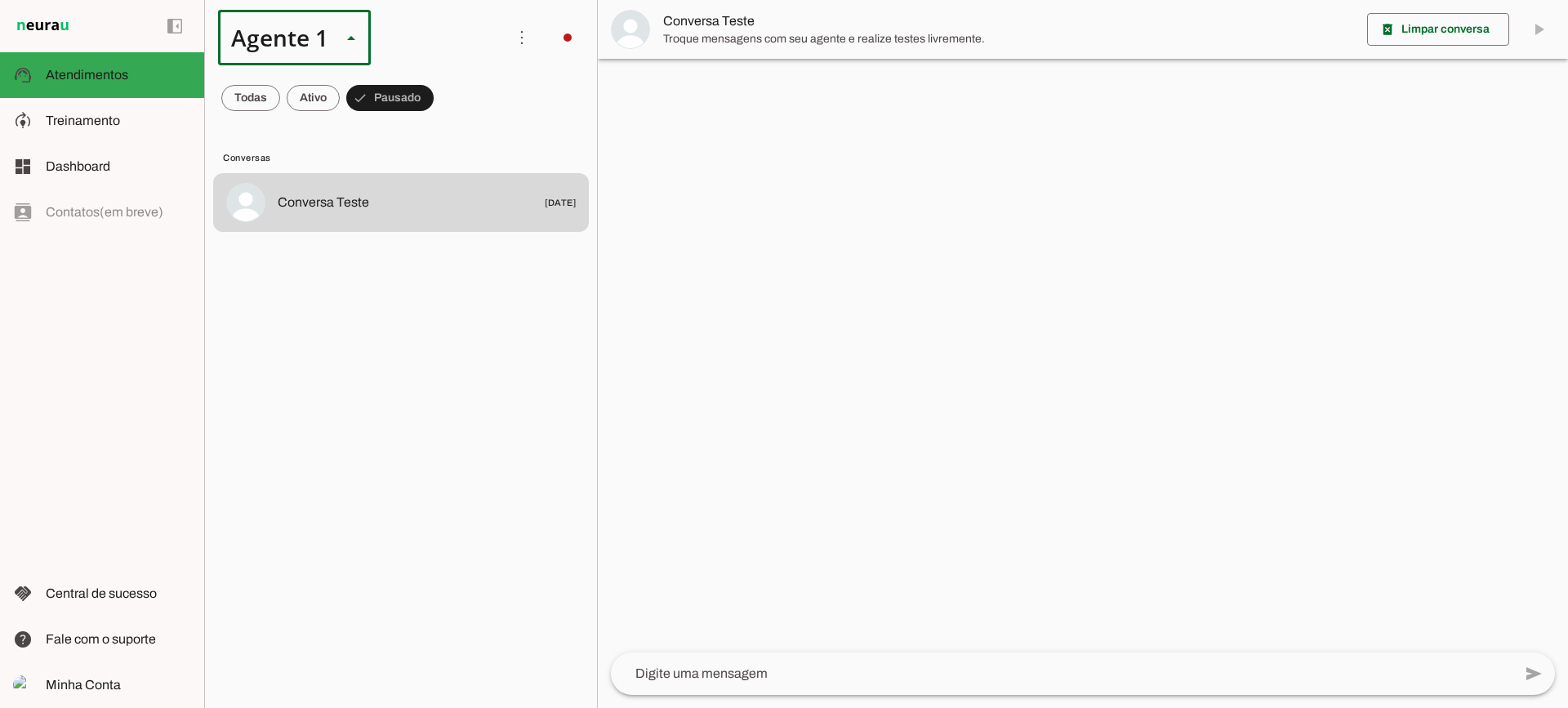
drag, startPoint x: 360, startPoint y: 405, endPoint x: 357, endPoint y: 391, distance: 14.3
click lit-virtualizer "Conversa Teste [DATE]"
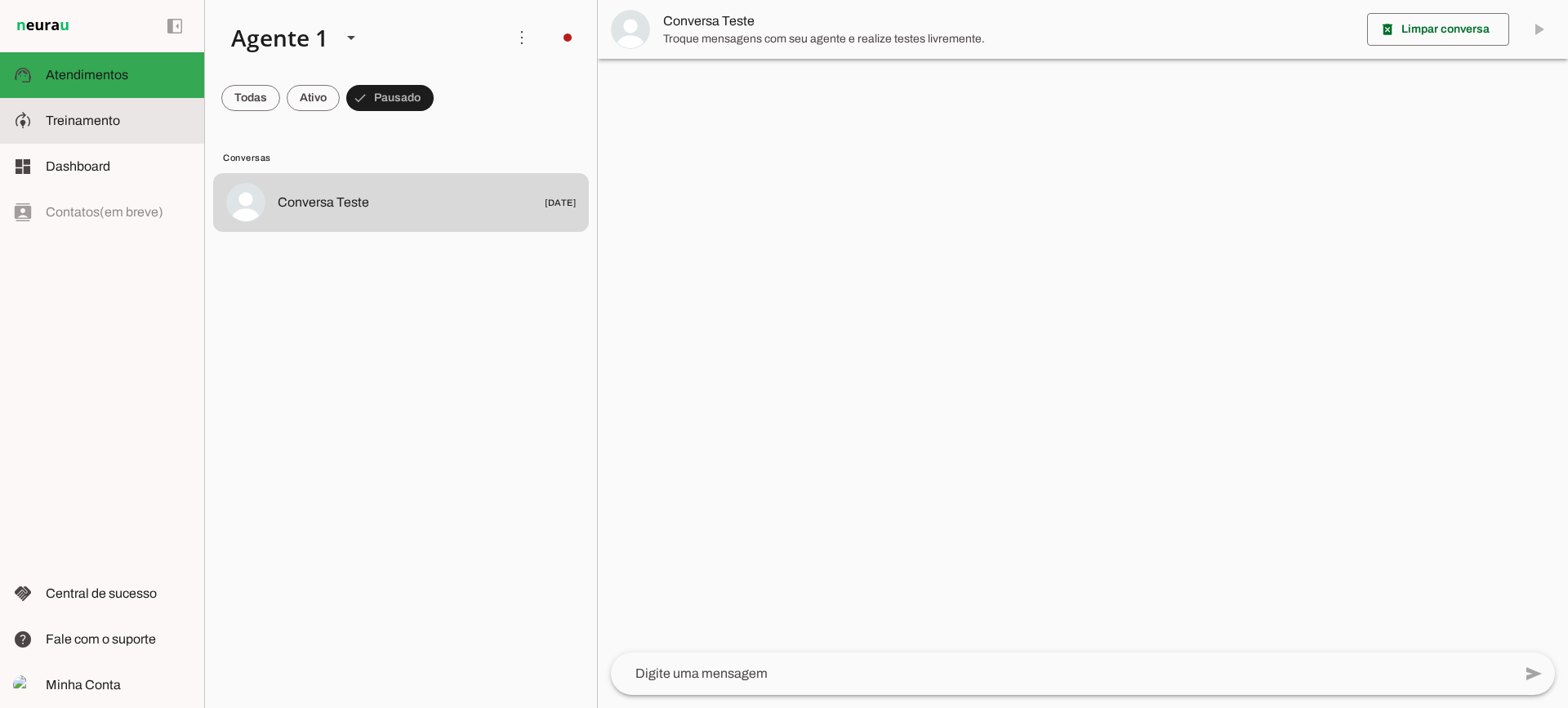
click md-item "model_training Treinamento Treinamento"
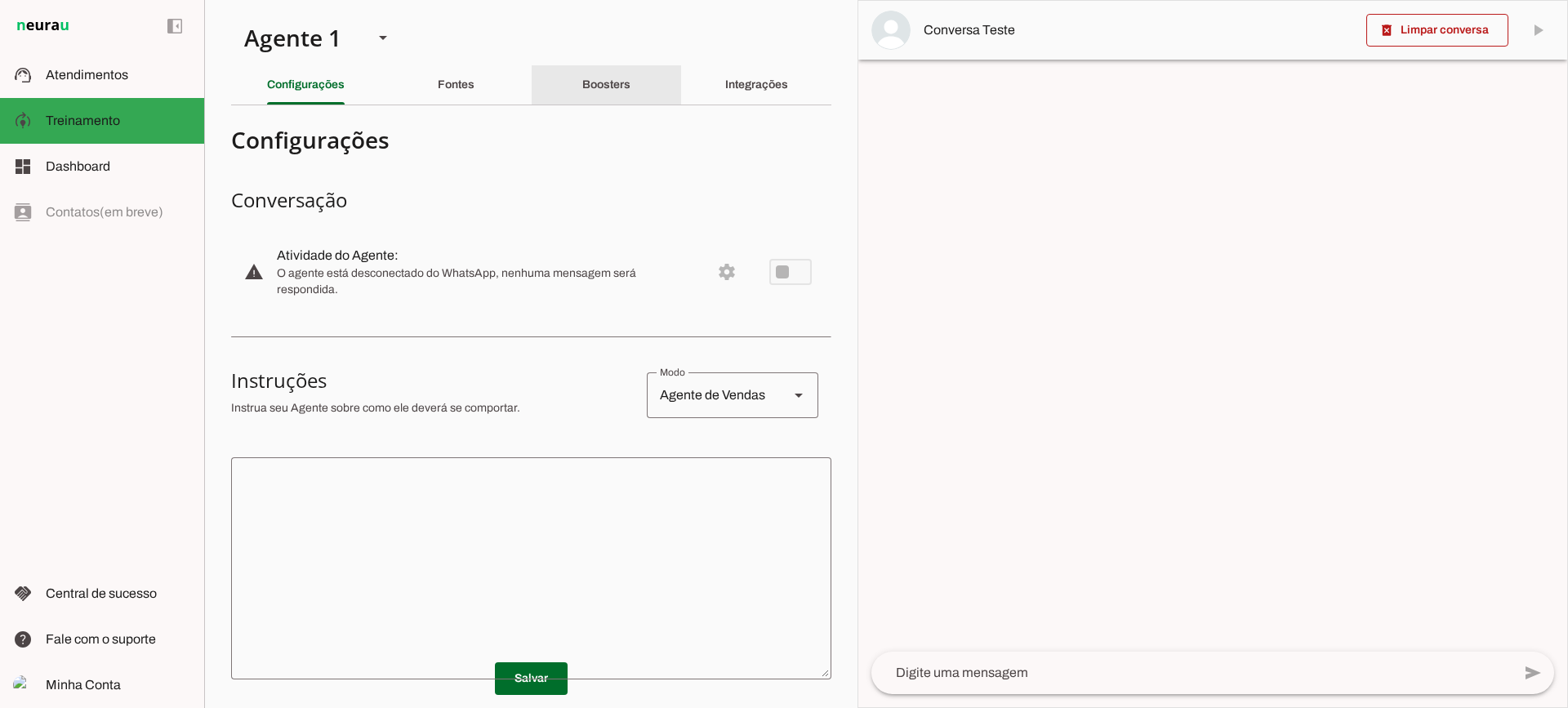
click div "Boosters"
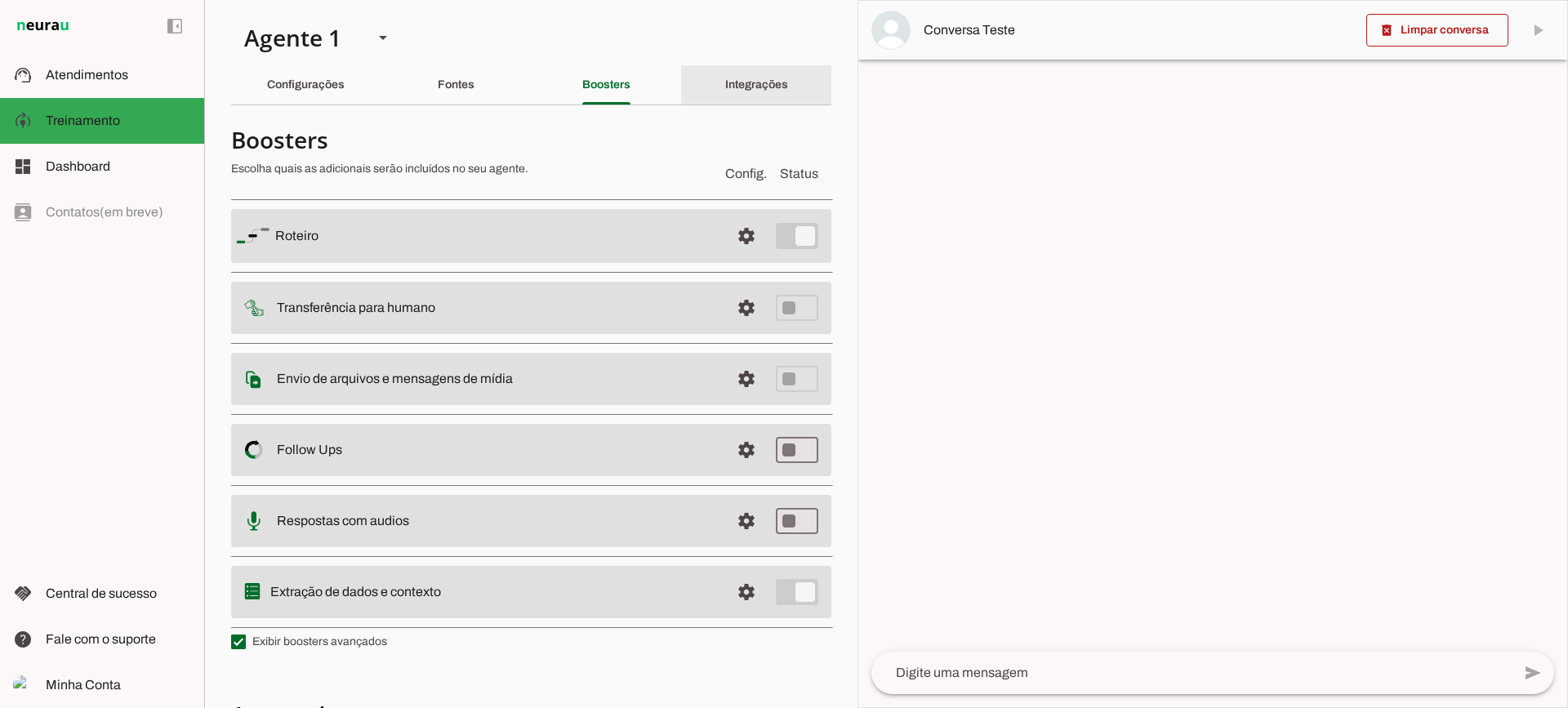
click div "Integrações"
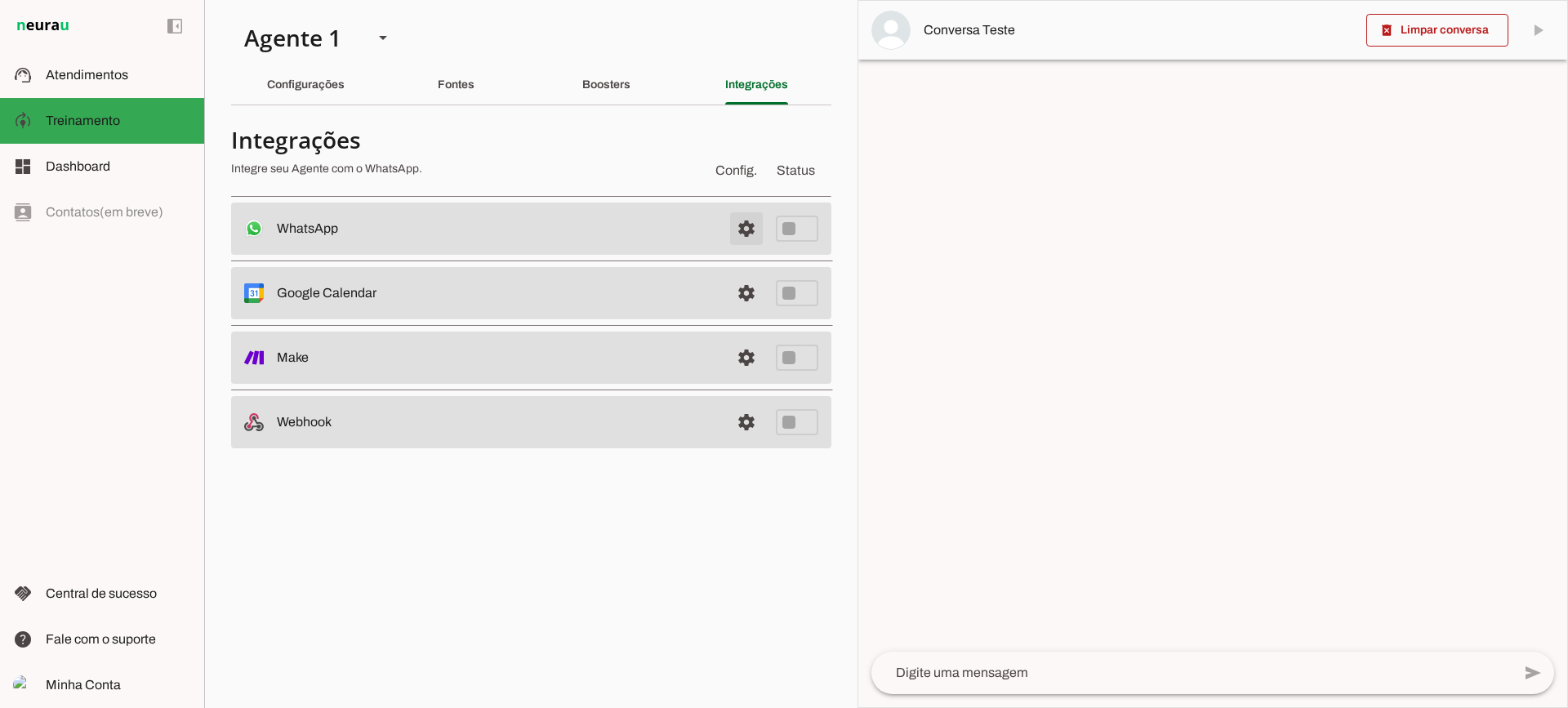
click span
